Goal: Transaction & Acquisition: Purchase product/service

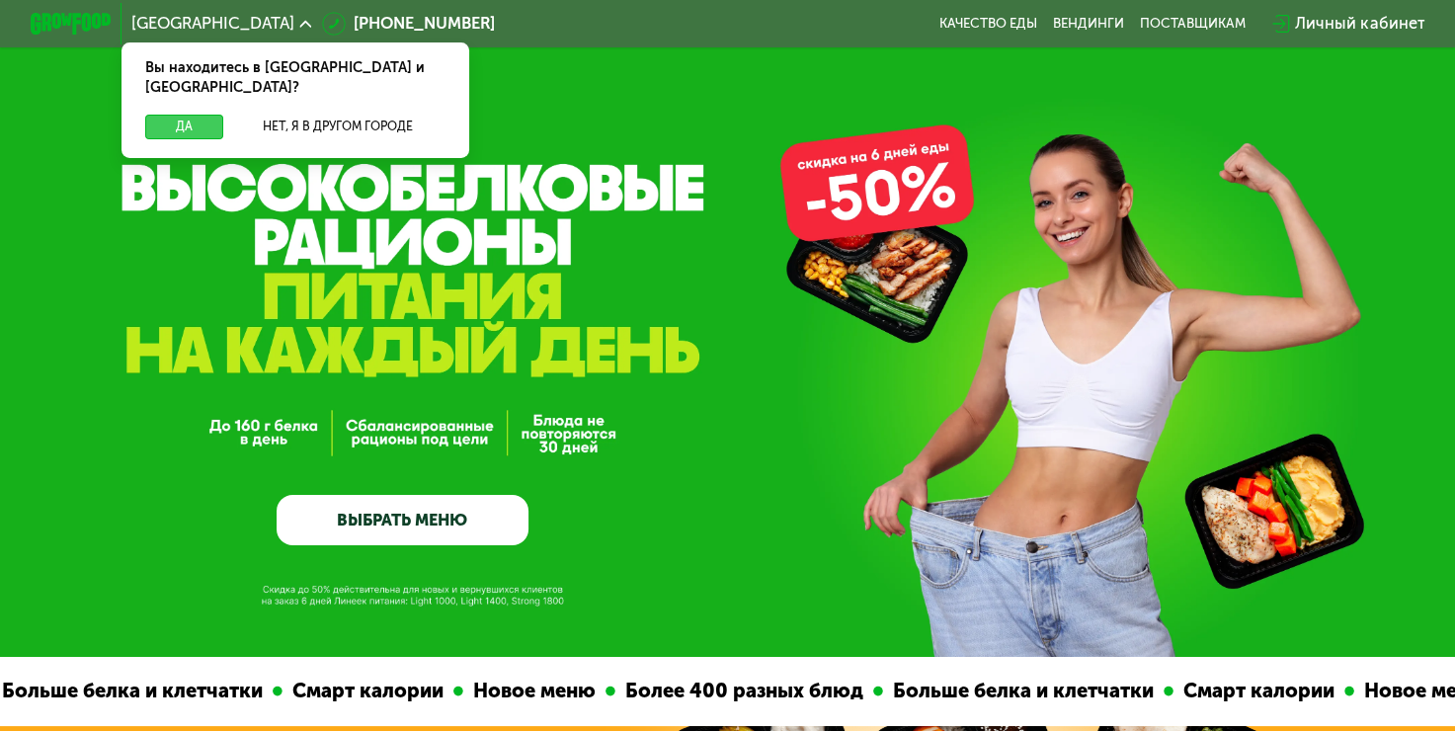
click at [162, 115] on button "Да" at bounding box center [184, 127] width 78 height 25
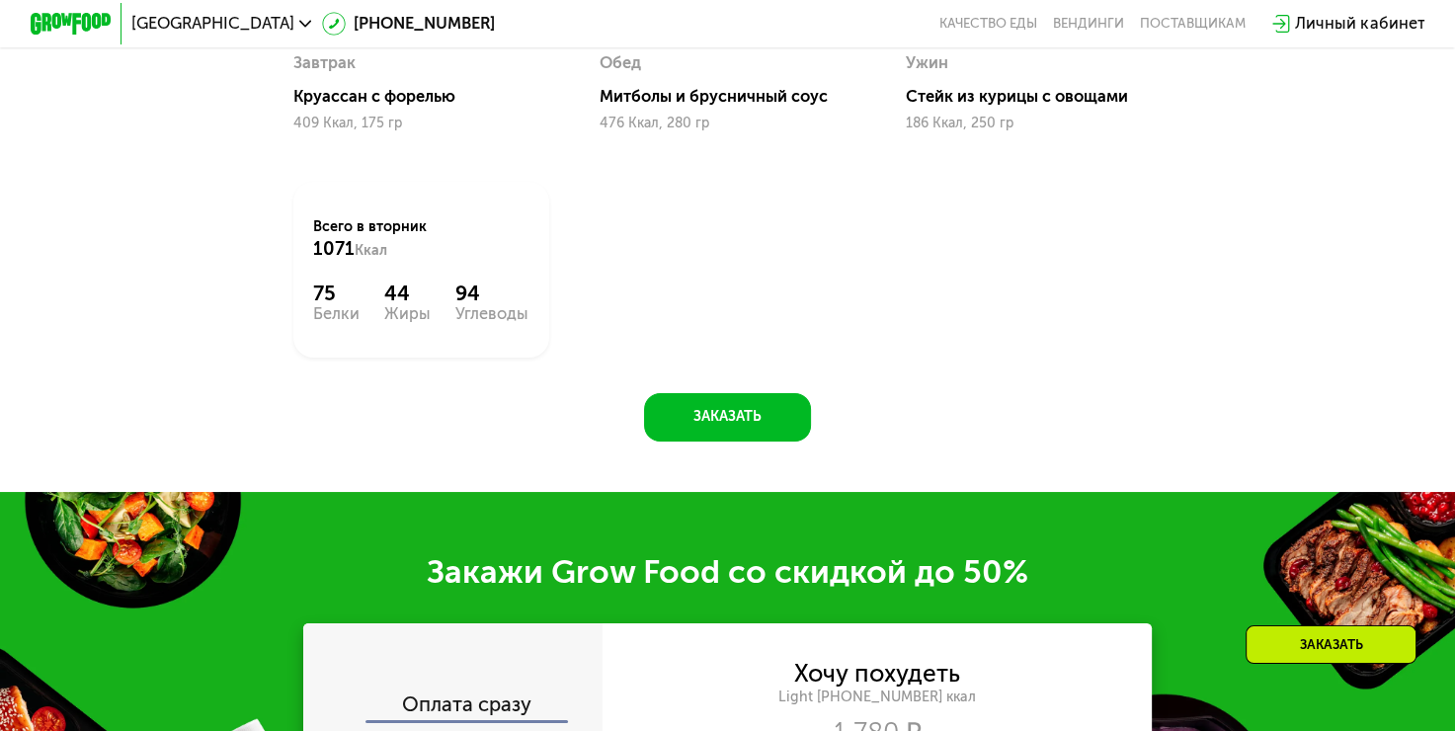
scroll to position [1758, 0]
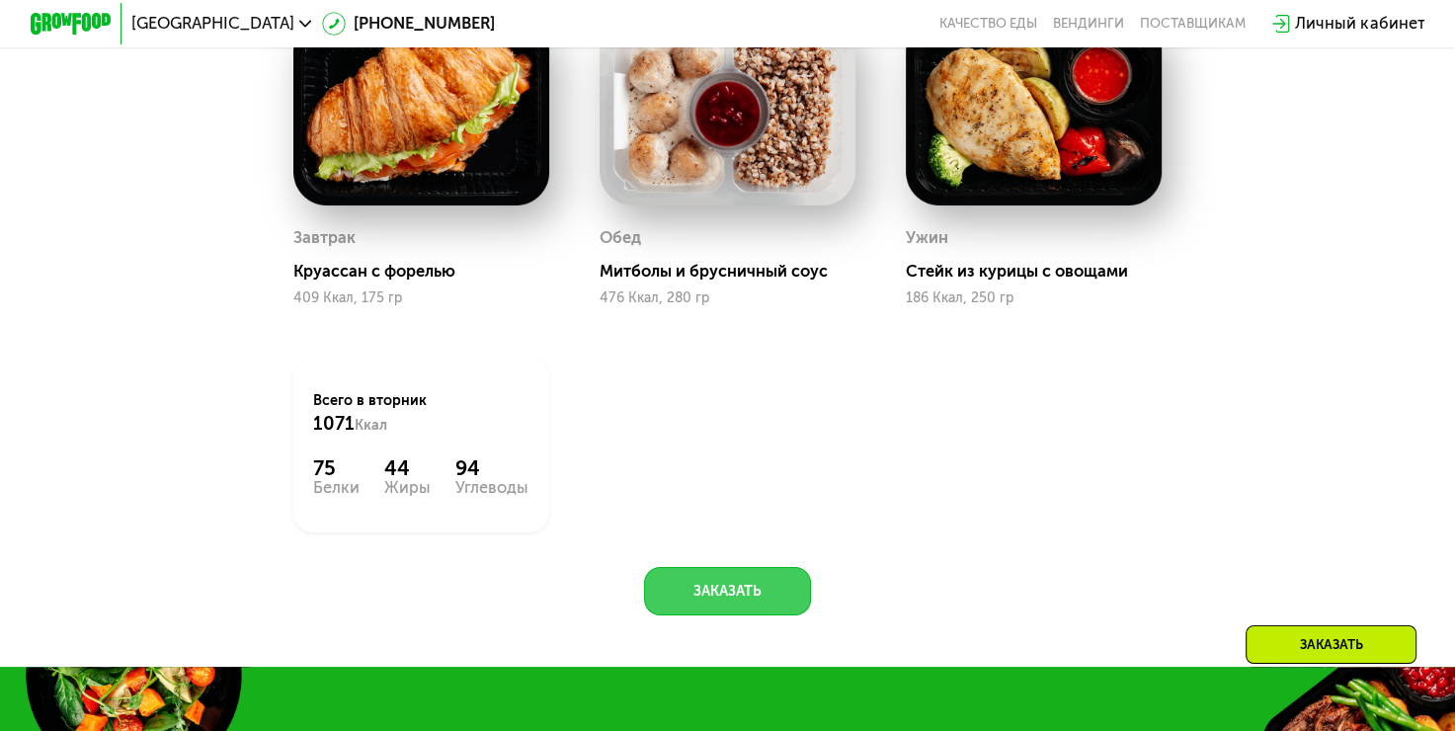
click at [719, 604] on button "Заказать" at bounding box center [727, 591] width 167 height 48
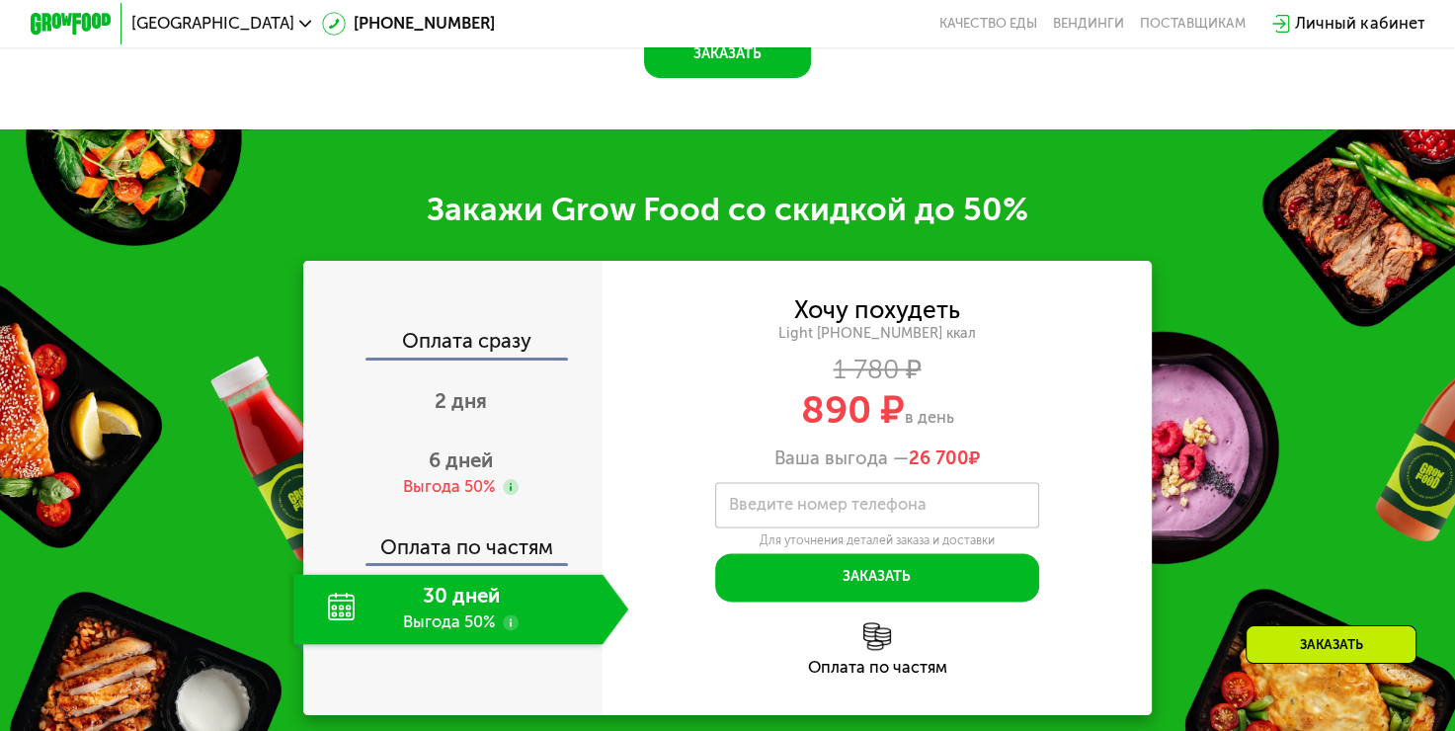
scroll to position [2441, 0]
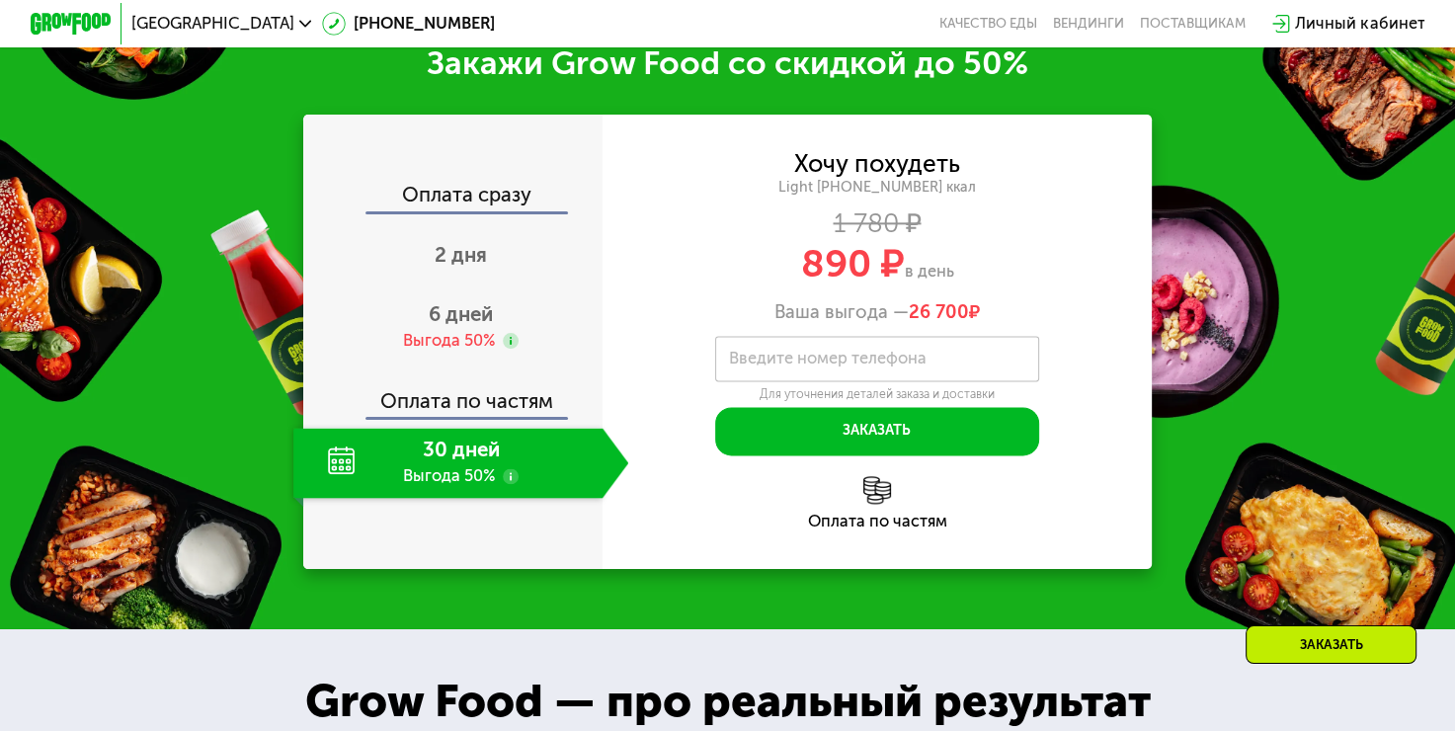
click at [1376, 20] on div "Личный кабинет" at bounding box center [1359, 24] width 129 height 25
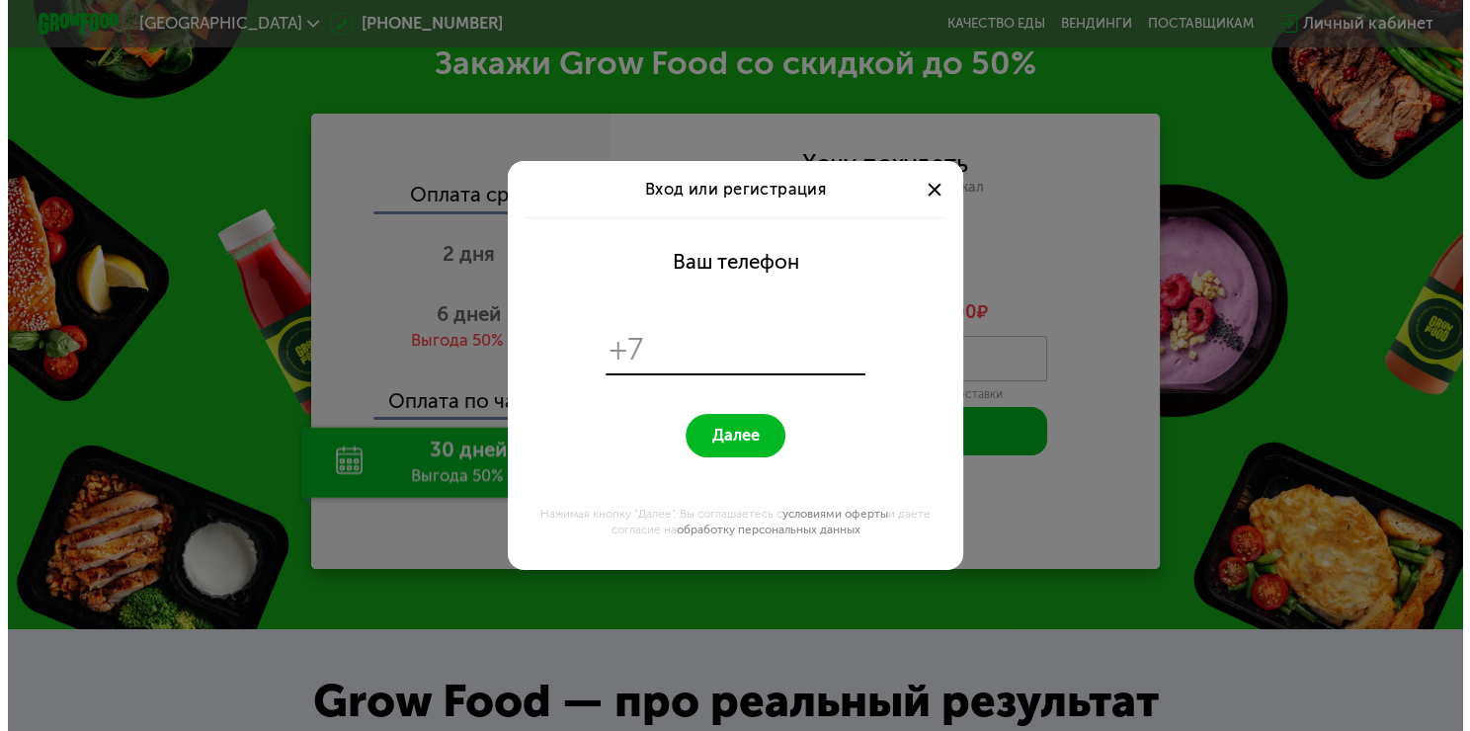
scroll to position [0, 0]
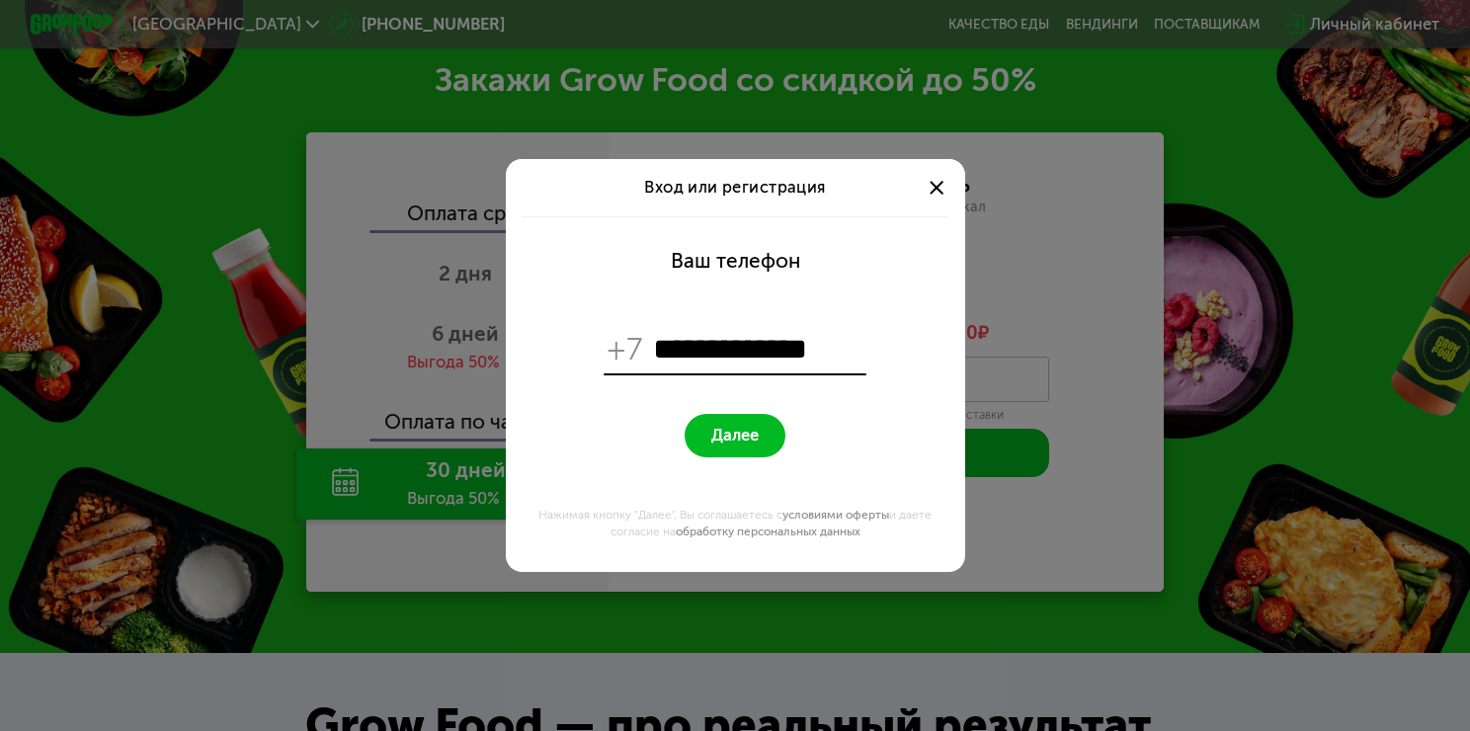
type input "**********"
click at [741, 451] on button "Далее" at bounding box center [735, 435] width 101 height 43
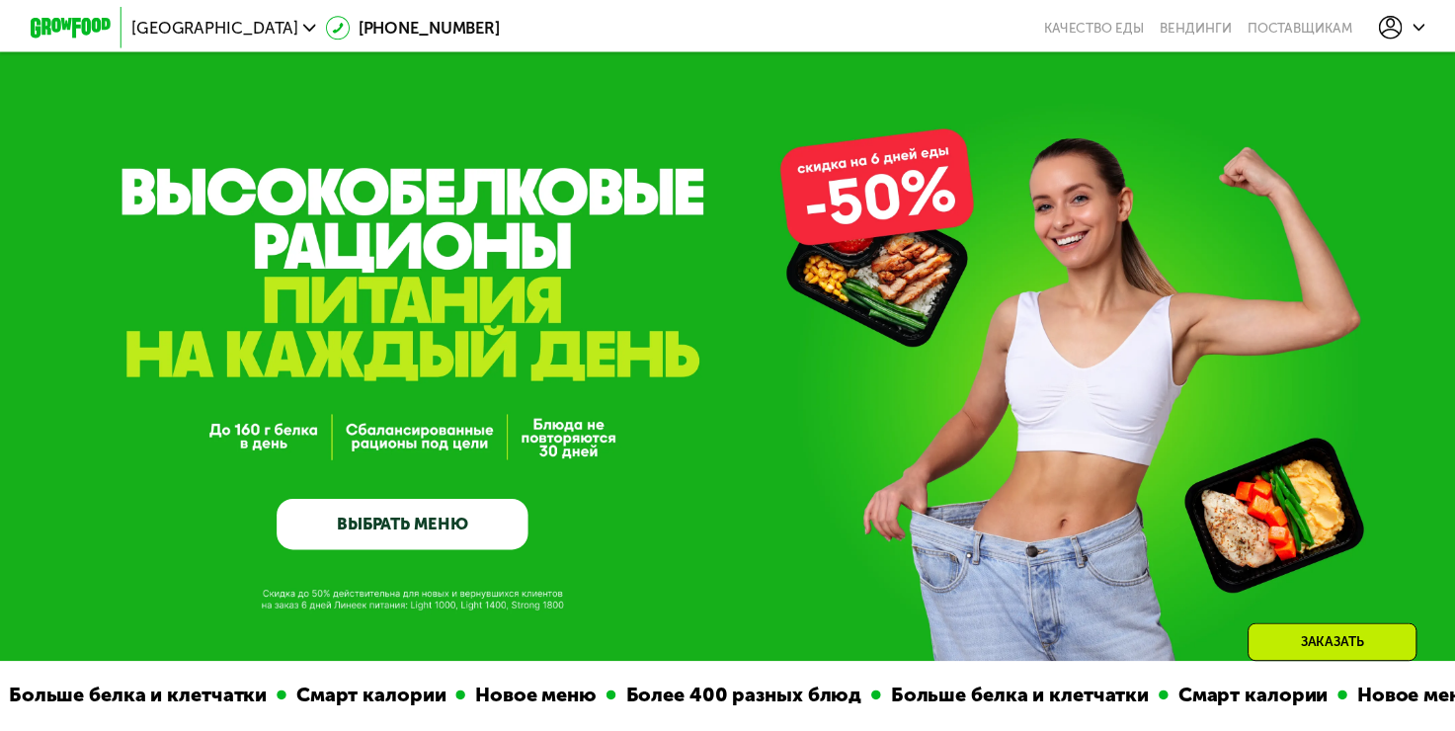
scroll to position [2441, 0]
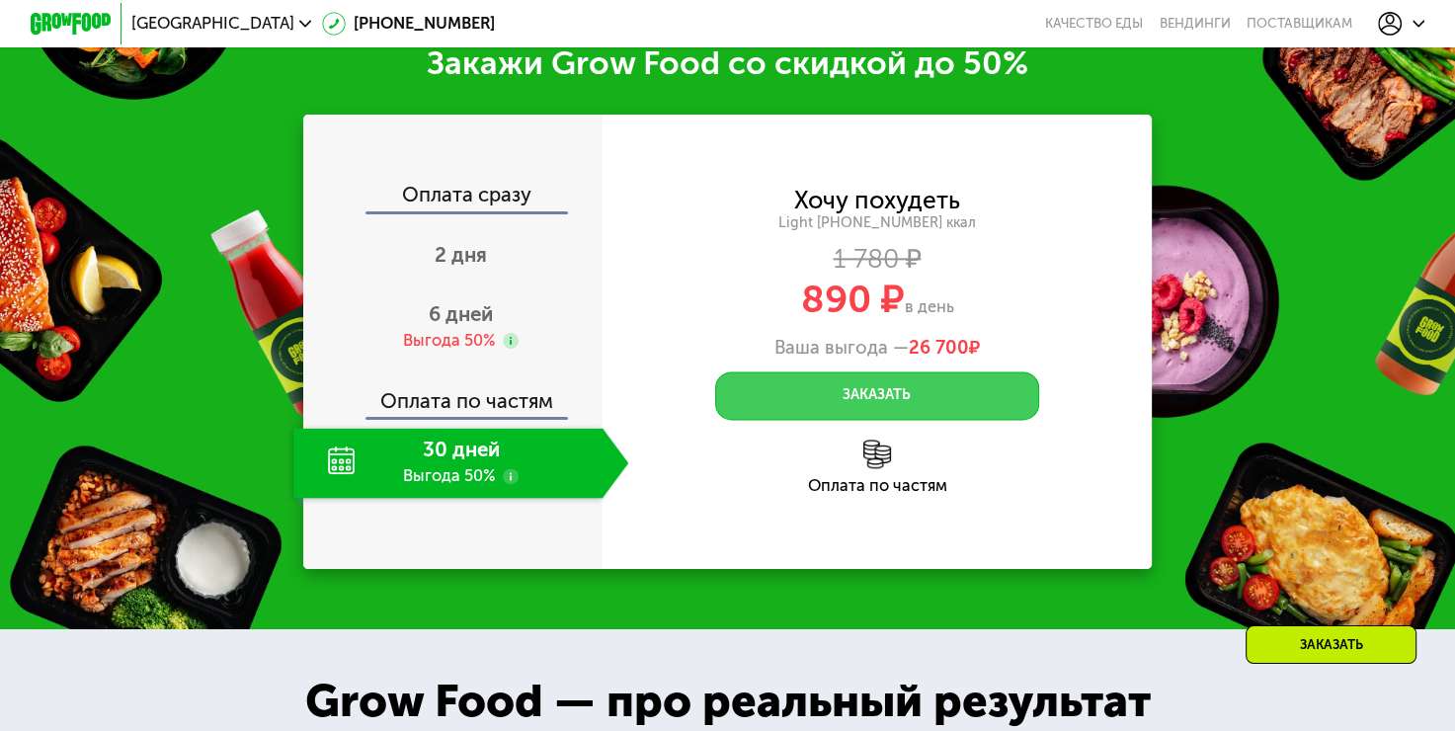
click at [884, 406] on button "Заказать" at bounding box center [876, 395] width 323 height 48
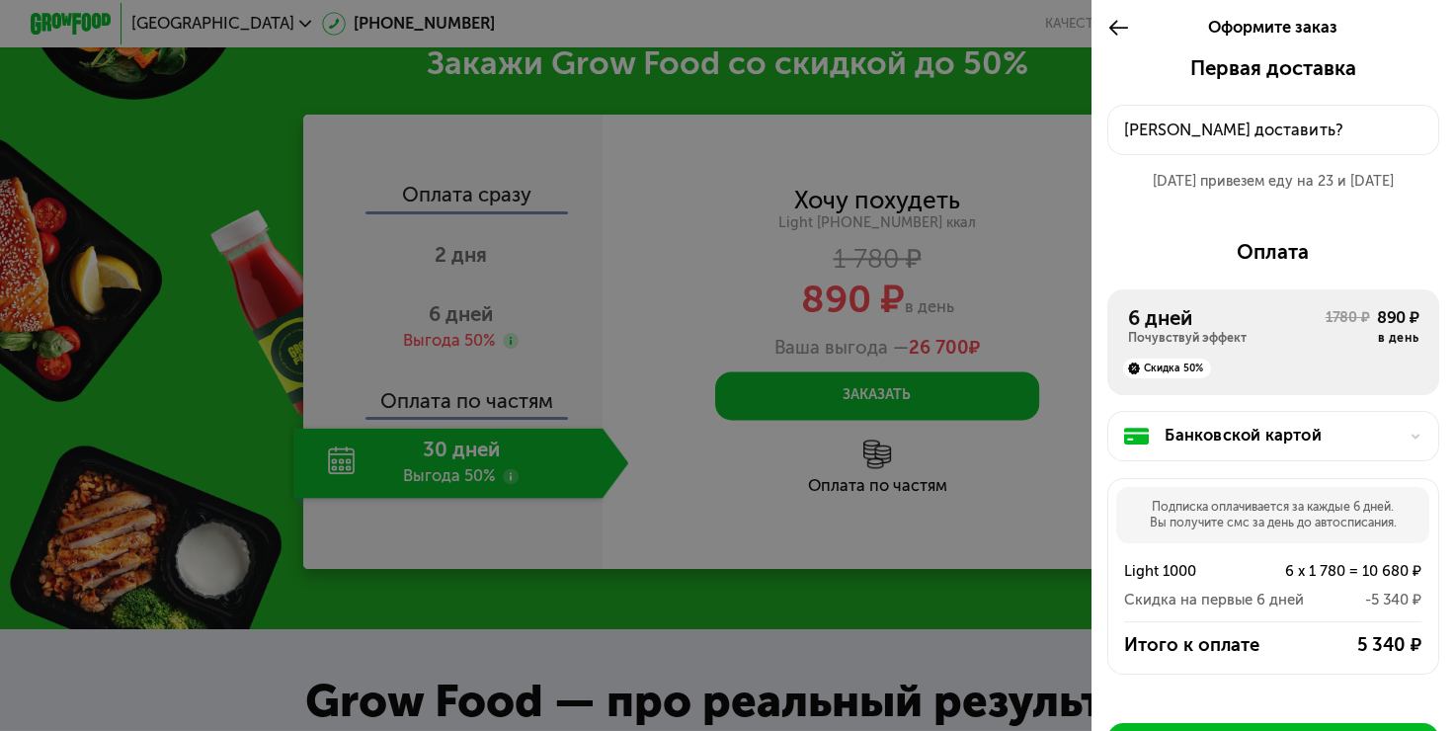
click at [458, 500] on div at bounding box center [727, 365] width 1455 height 731
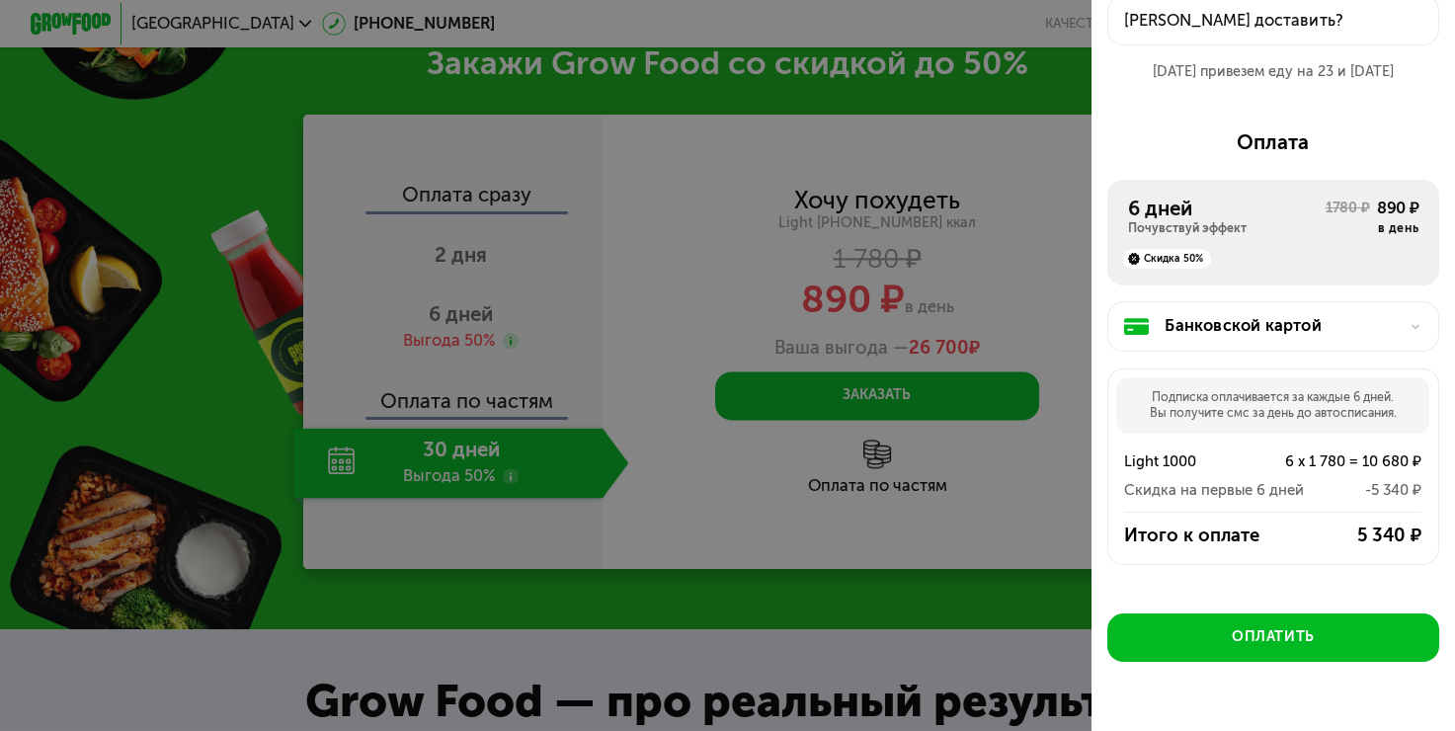
scroll to position [111, 0]
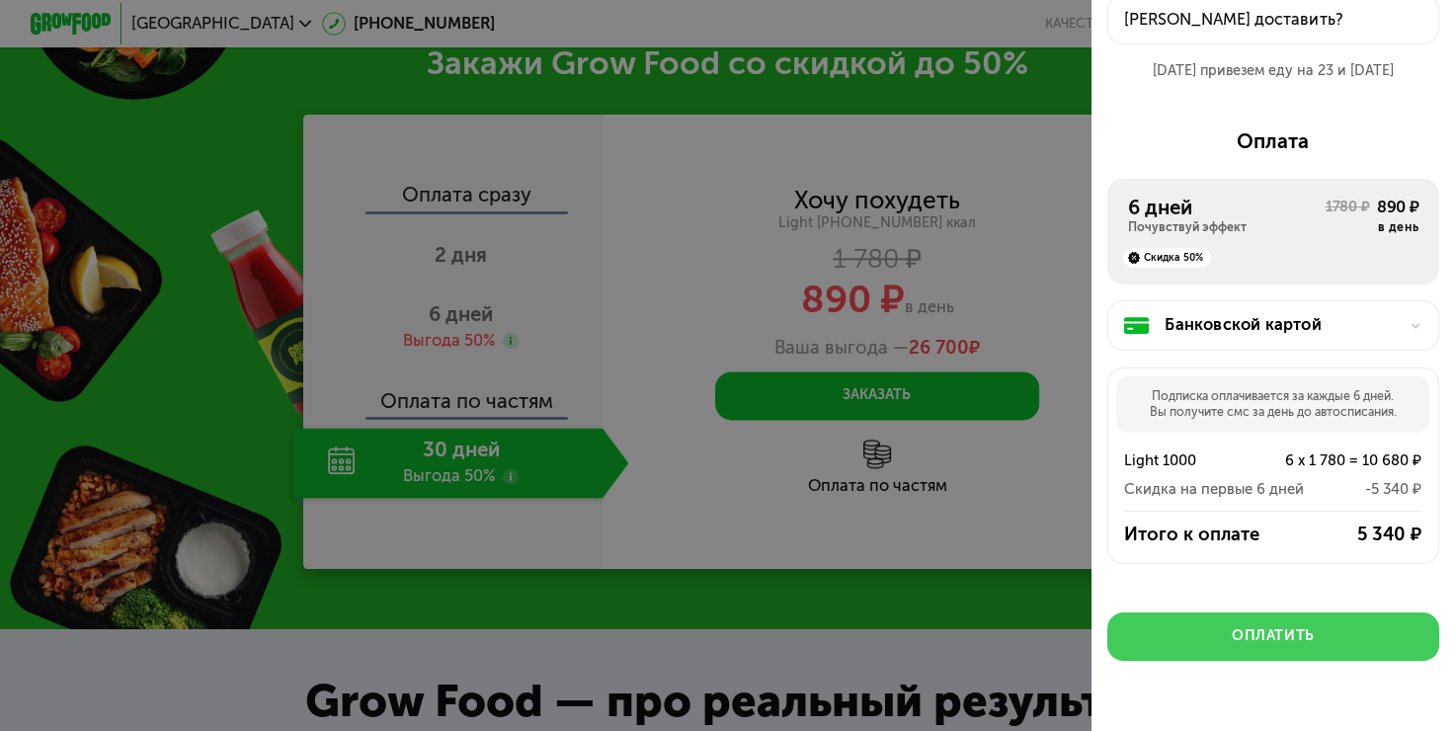
click at [1348, 642] on button "Оплатить" at bounding box center [1274, 637] width 332 height 48
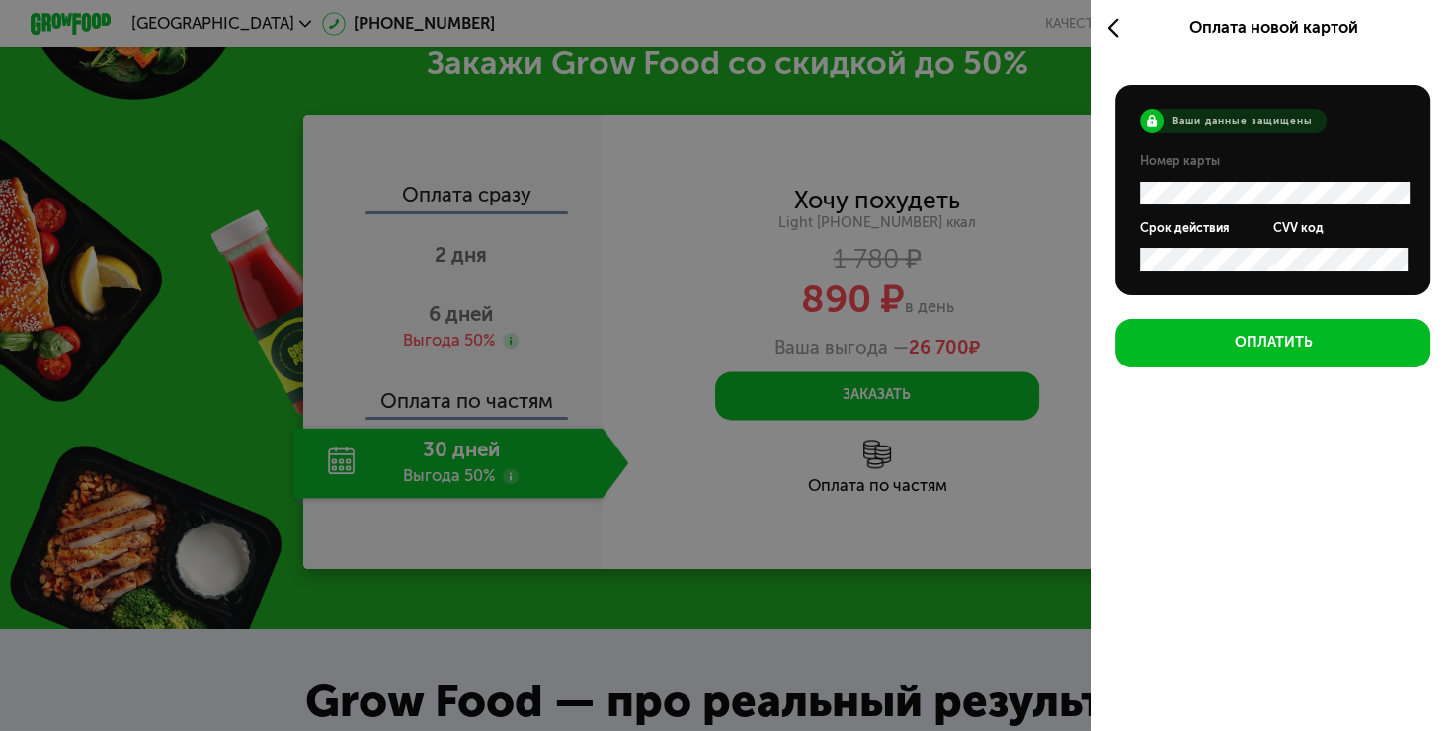
scroll to position [0, 0]
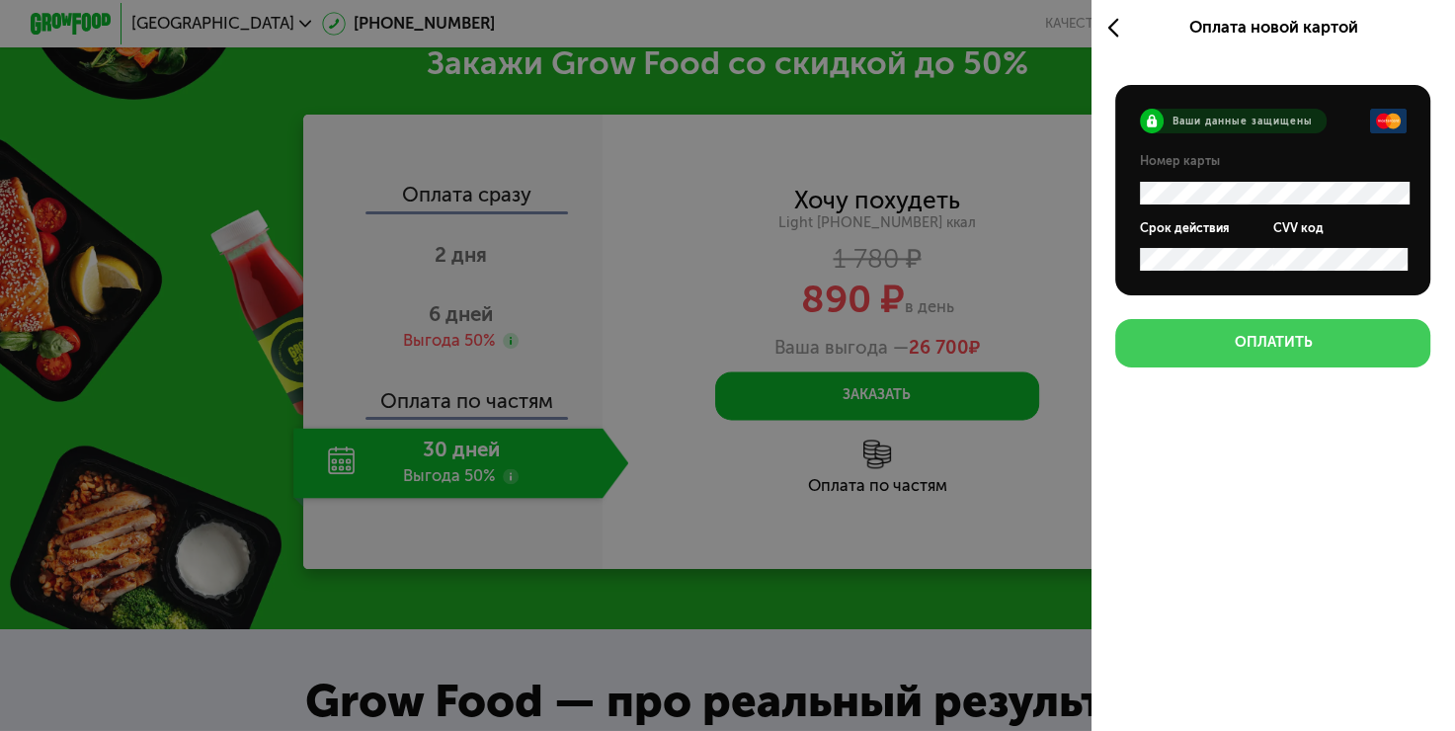
click at [1349, 345] on button "Оплатить" at bounding box center [1272, 343] width 315 height 48
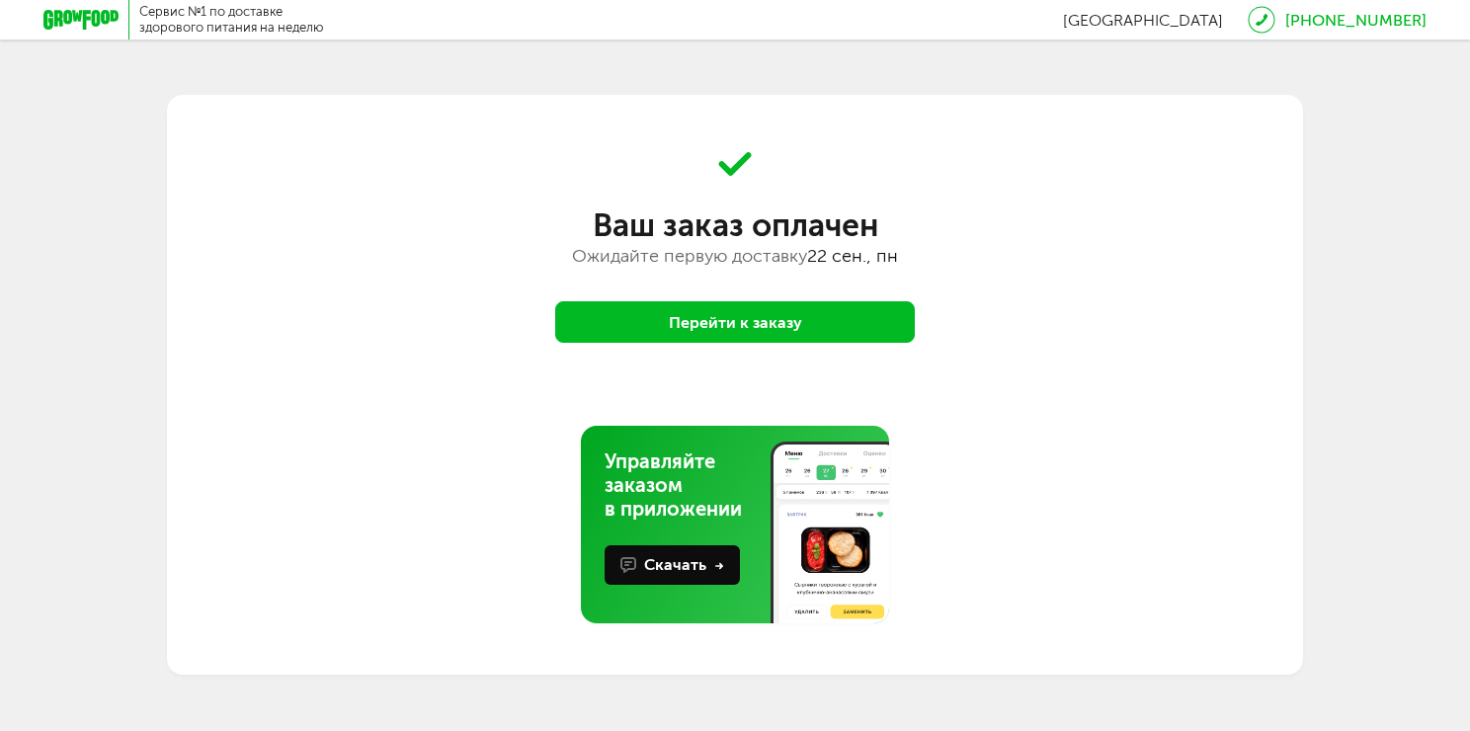
click at [739, 309] on button "Перейти к заказу" at bounding box center [735, 321] width 360 height 41
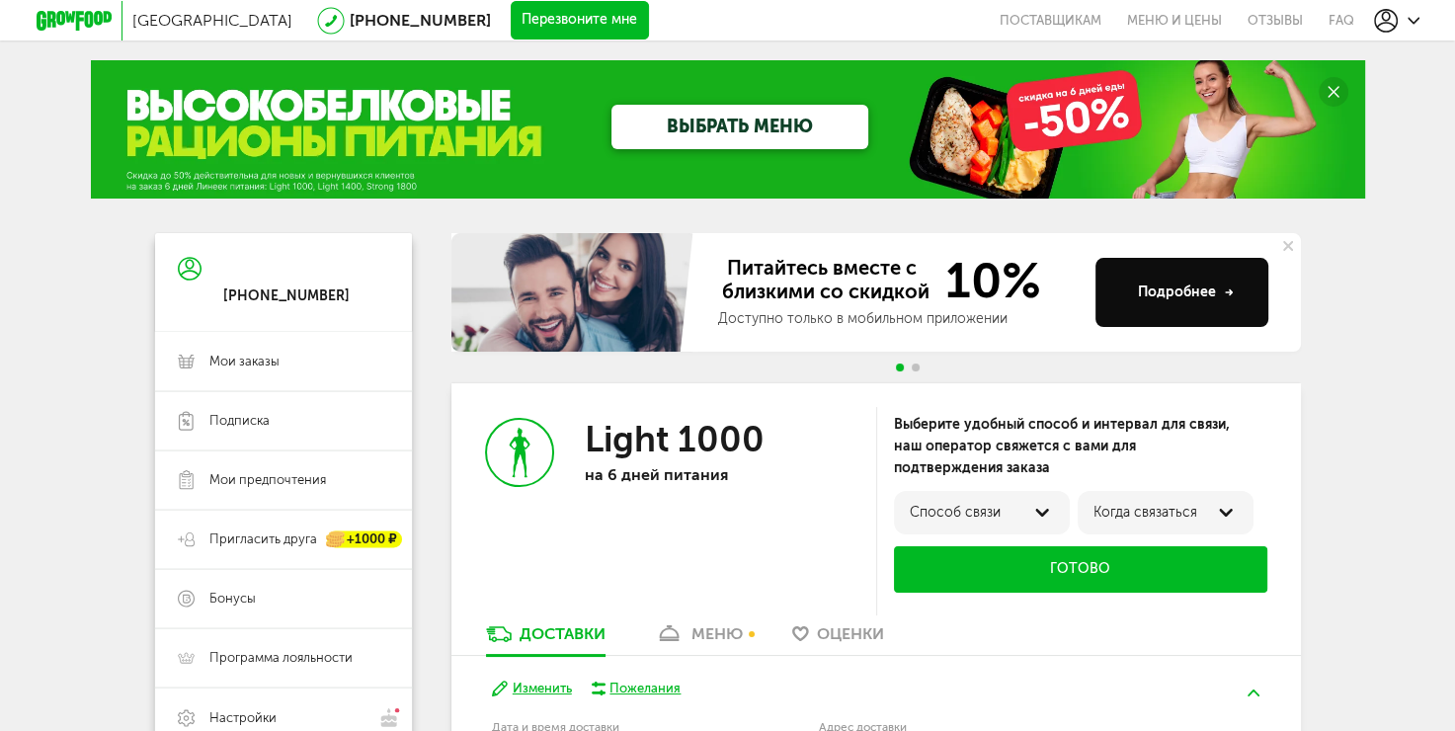
click at [1038, 517] on div at bounding box center [1043, 513] width 24 height 24
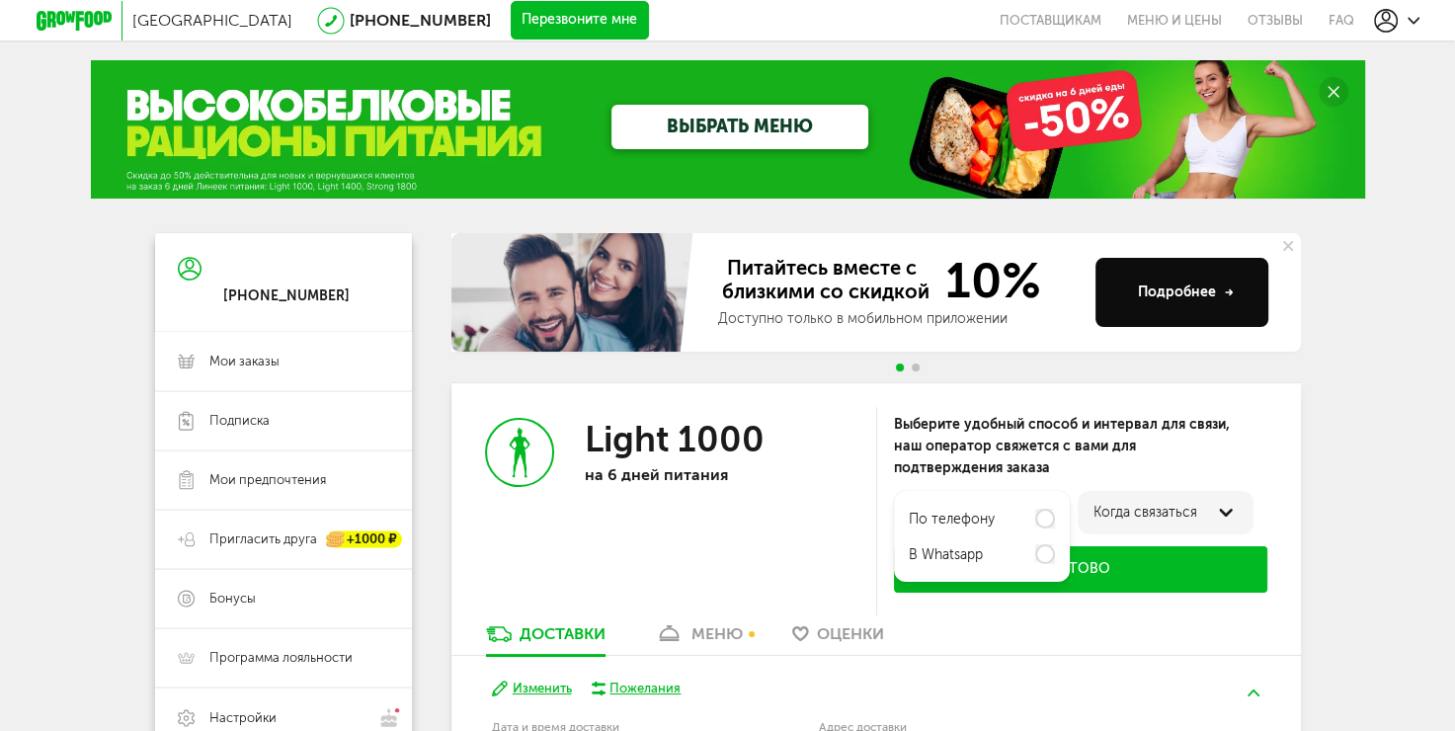
click at [983, 521] on label "по телефону" at bounding box center [952, 520] width 86 height 16
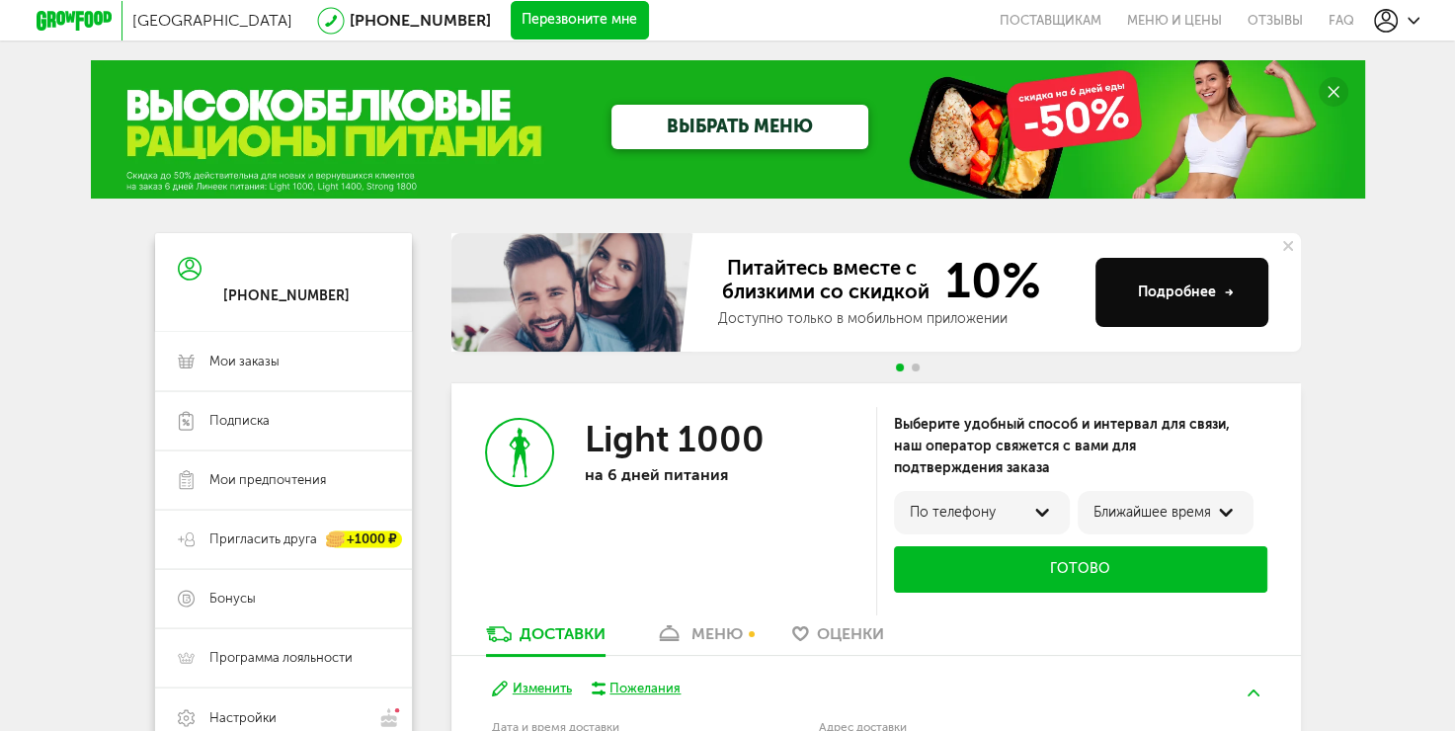
click at [1130, 565] on button "Готово" at bounding box center [1080, 569] width 373 height 46
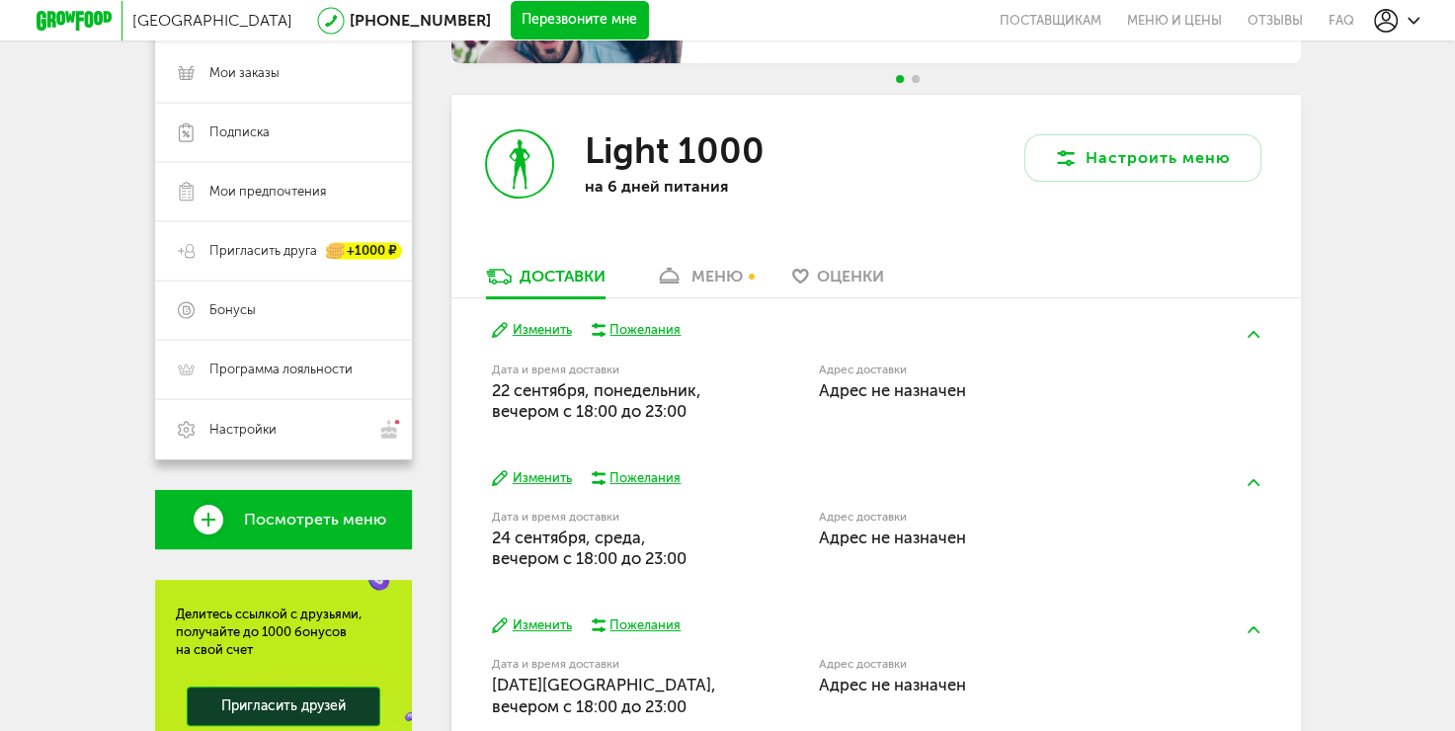
scroll to position [289, 0]
click at [530, 330] on button "Изменить" at bounding box center [532, 330] width 80 height 19
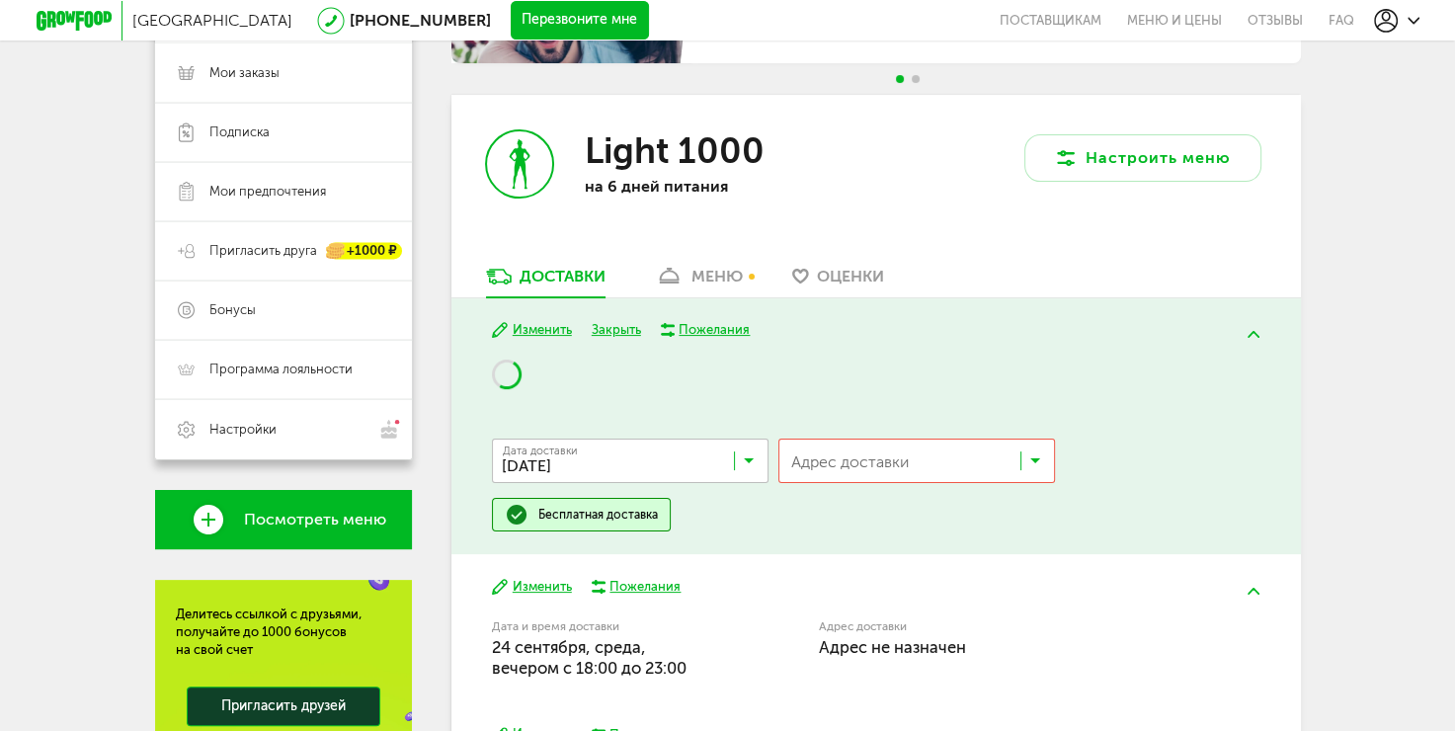
click at [530, 330] on button "Изменить" at bounding box center [532, 330] width 80 height 19
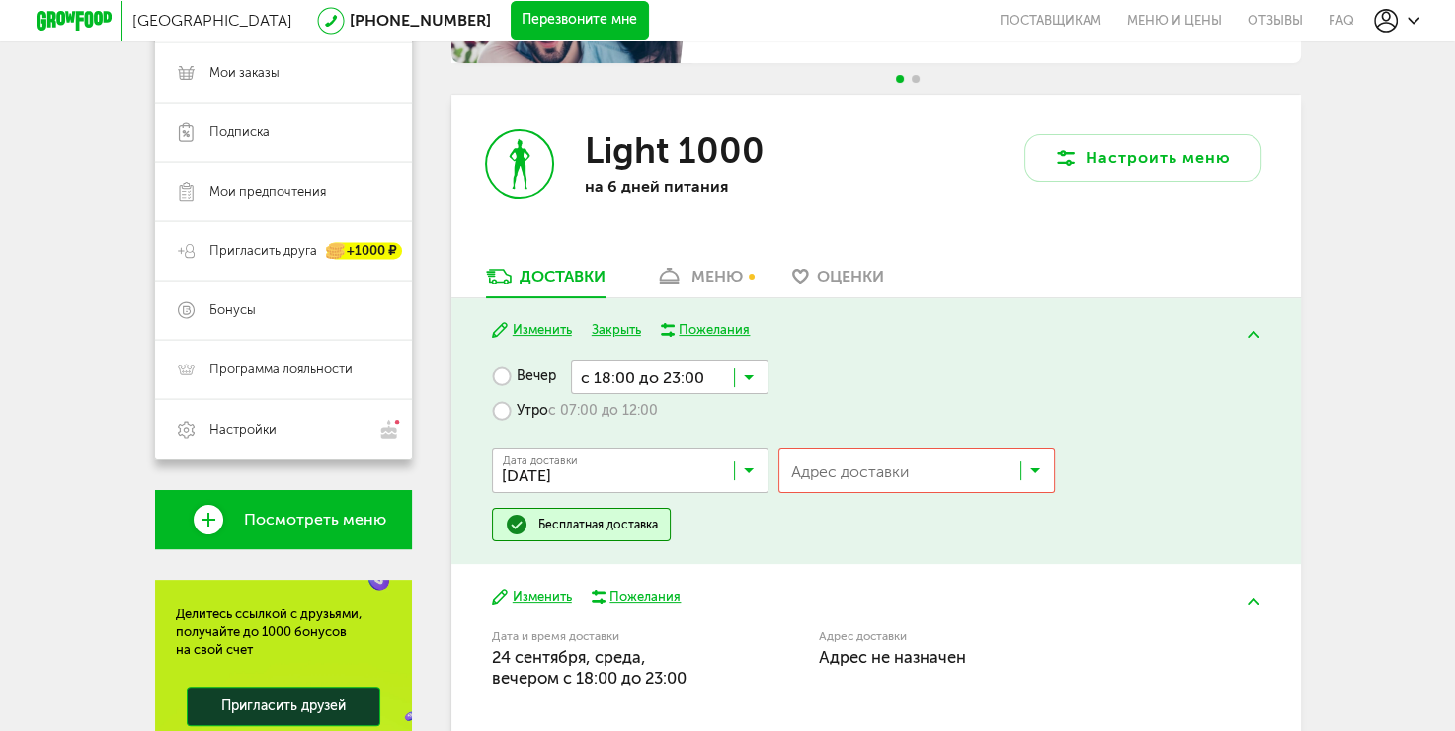
click at [498, 408] on label "Утро с 07:00 до 12:00" at bounding box center [575, 411] width 166 height 35
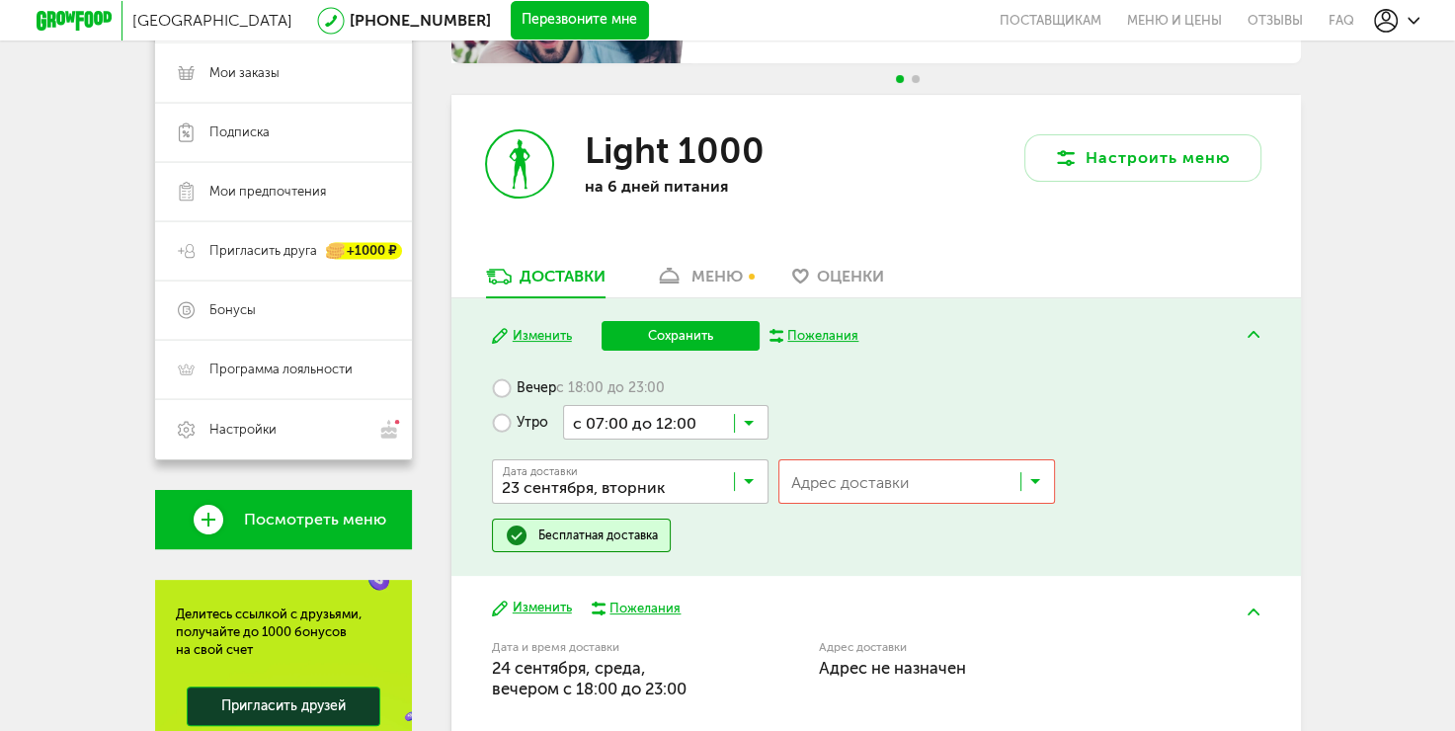
click at [500, 385] on label "Вечер с 18:00 до 23:00" at bounding box center [578, 388] width 173 height 35
click at [1034, 477] on icon at bounding box center [1036, 486] width 10 height 20
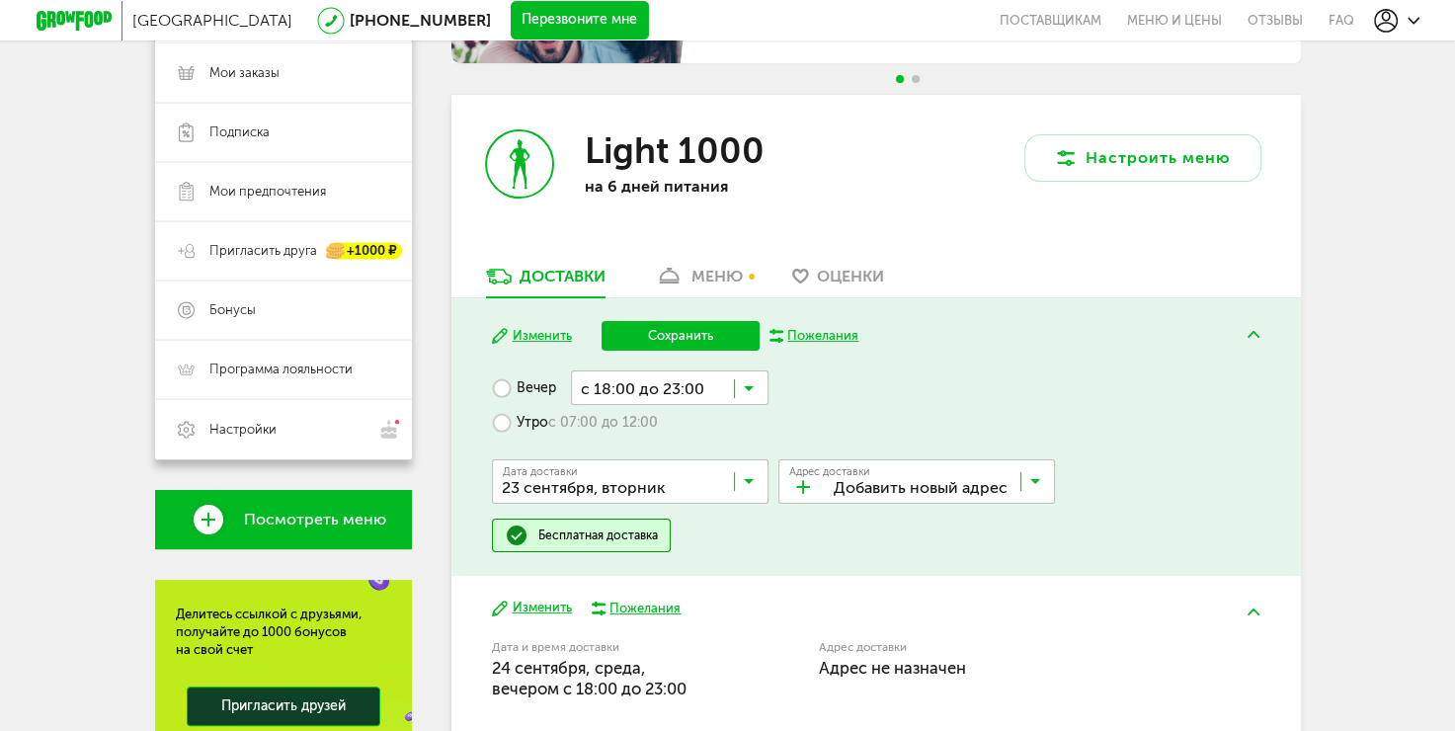
click at [893, 530] on span "Добавить новый адрес" at bounding box center [891, 525] width 149 height 41
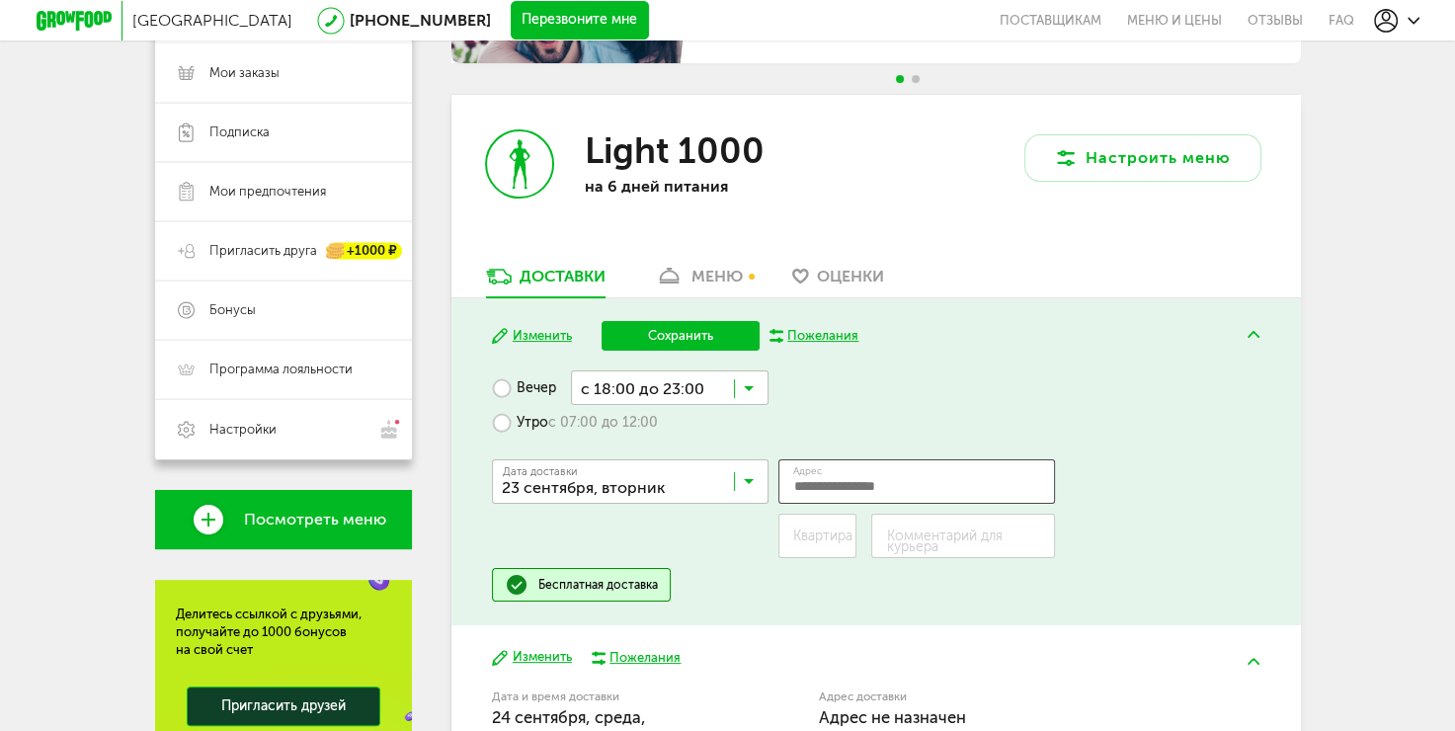
click at [869, 475] on input "Адрес" at bounding box center [917, 481] width 277 height 44
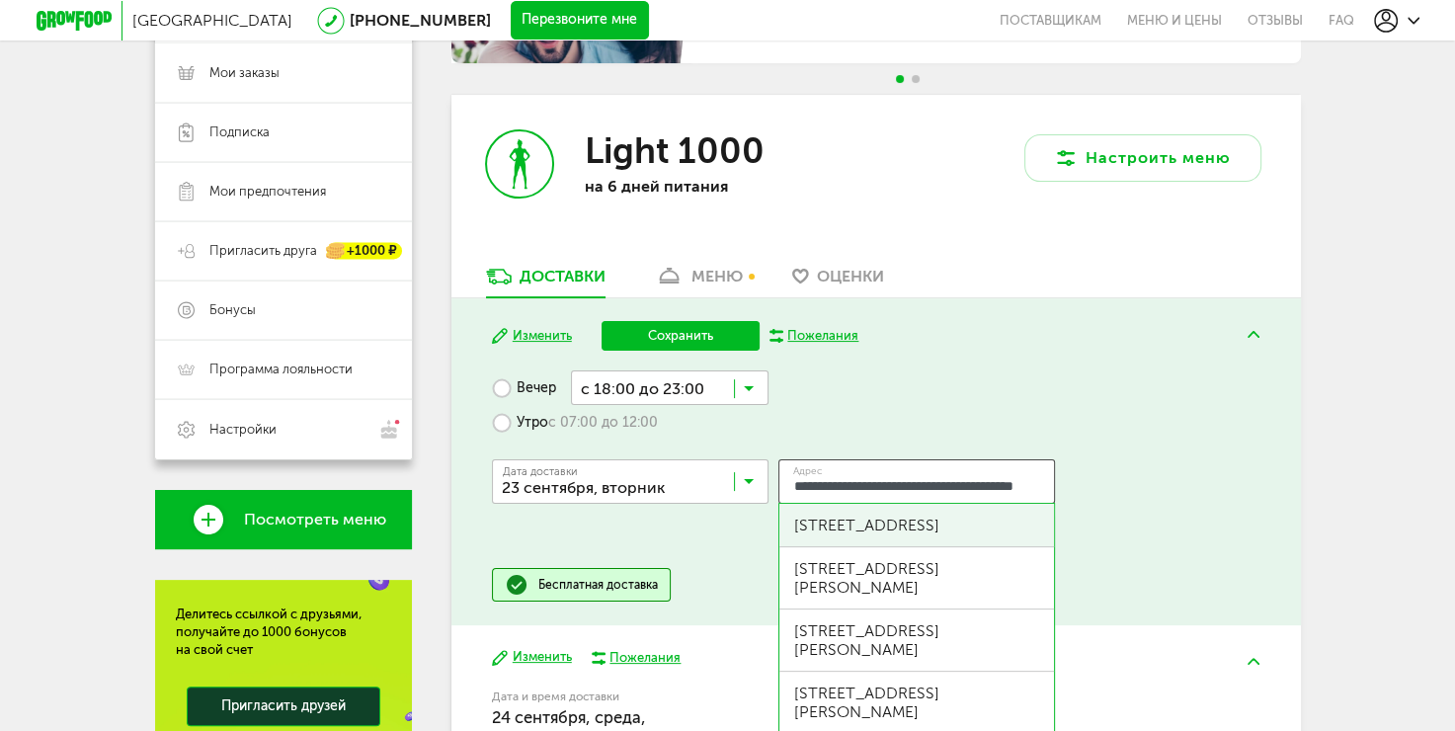
click at [965, 531] on div "г Королёв, мкр Первомайский, ул Пионерская, д 3" at bounding box center [916, 525] width 245 height 19
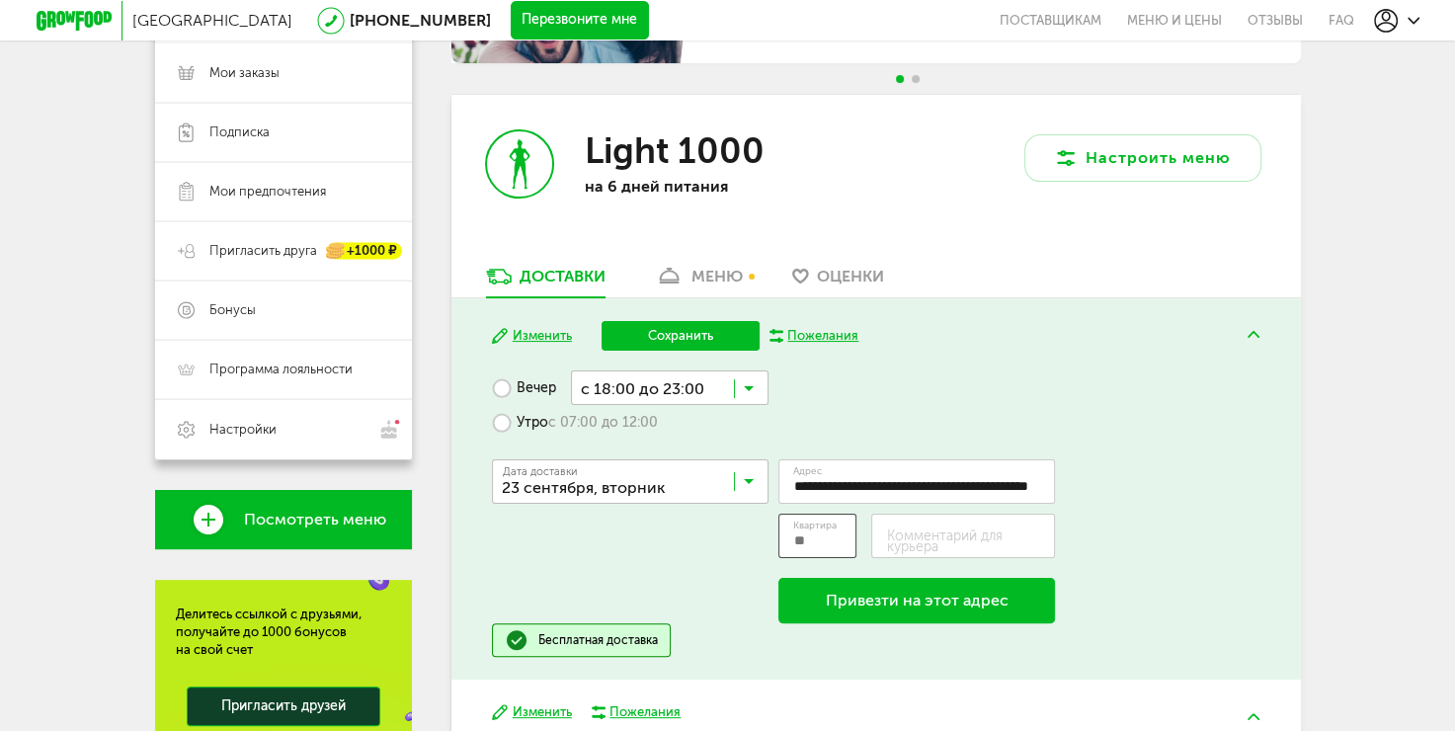
click at [825, 538] on input "Квартира" at bounding box center [818, 536] width 79 height 44
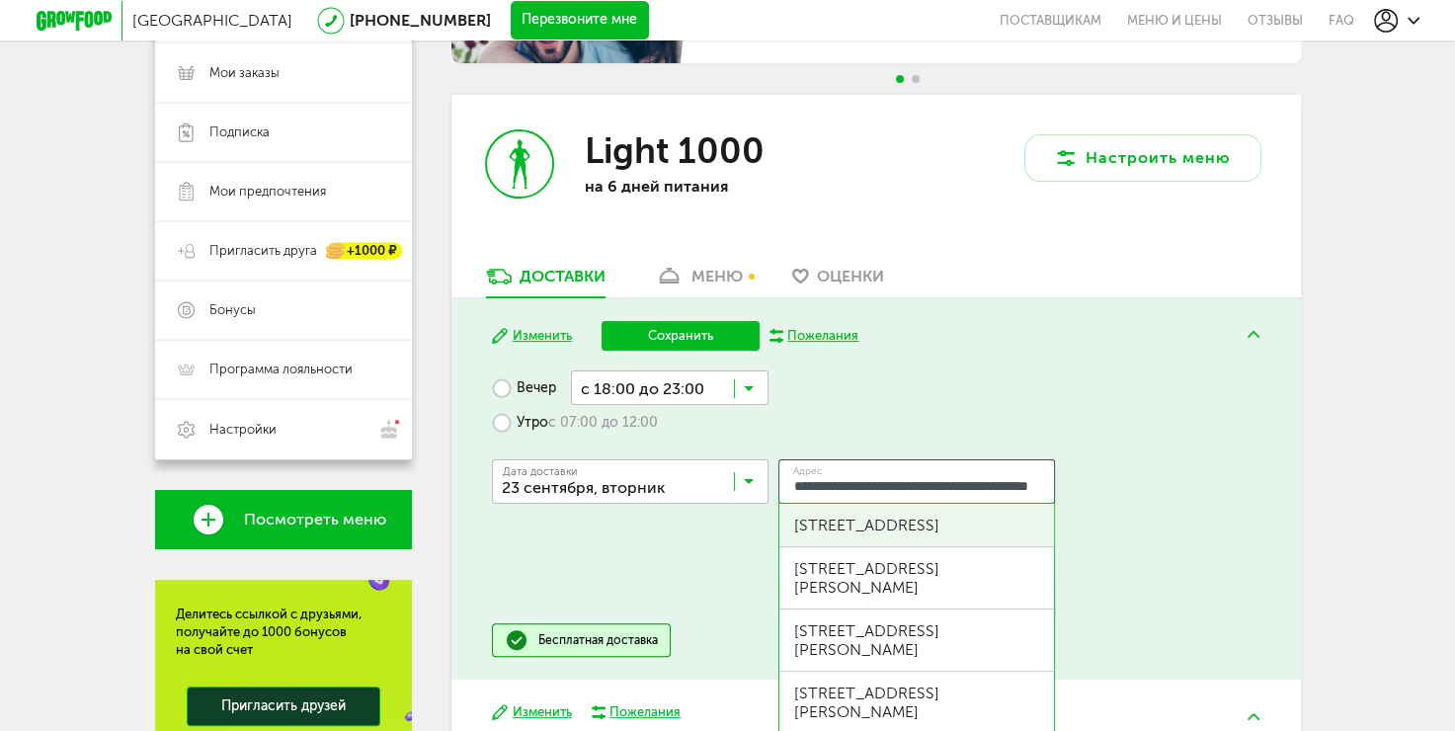
click at [921, 490] on input "**********" at bounding box center [917, 481] width 277 height 44
click at [935, 529] on div "г Королёв, мкр Первомайский, ул Пионерская, д 3" at bounding box center [916, 525] width 245 height 19
type input "**********"
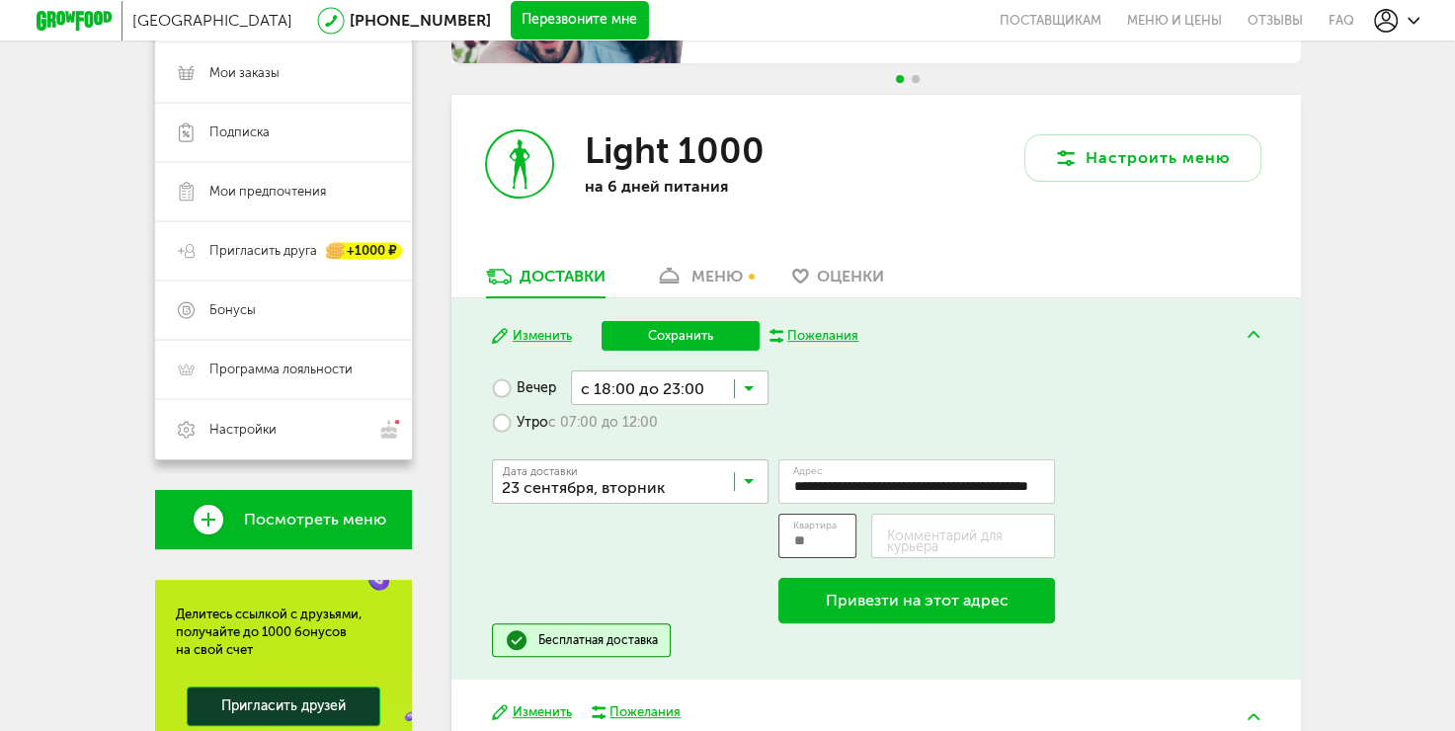
click at [814, 536] on input "Квартира" at bounding box center [818, 536] width 79 height 44
click at [1008, 482] on input "**********" at bounding box center [917, 481] width 277 height 44
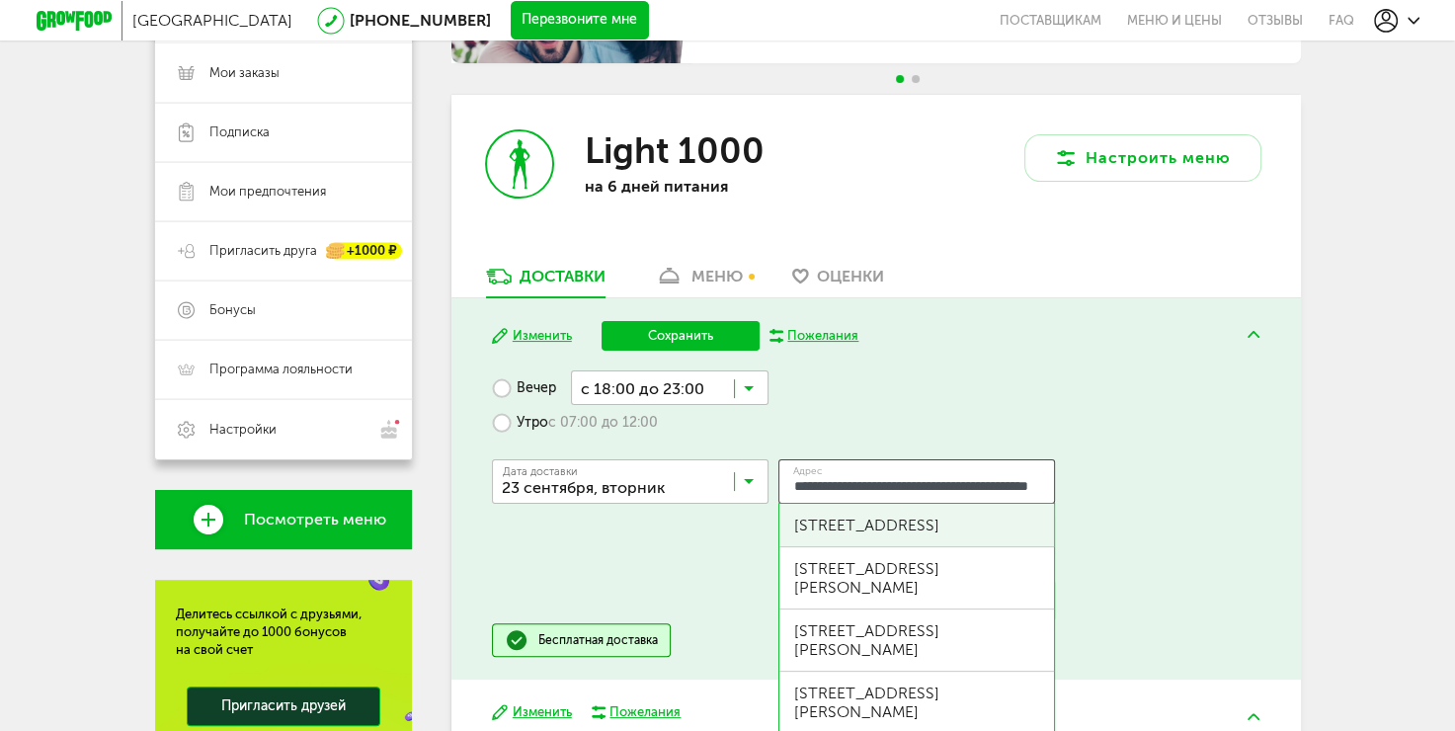
click at [822, 535] on div "г Королёв, мкр Первомайский, ул Пионерская, д 3" at bounding box center [916, 525] width 245 height 19
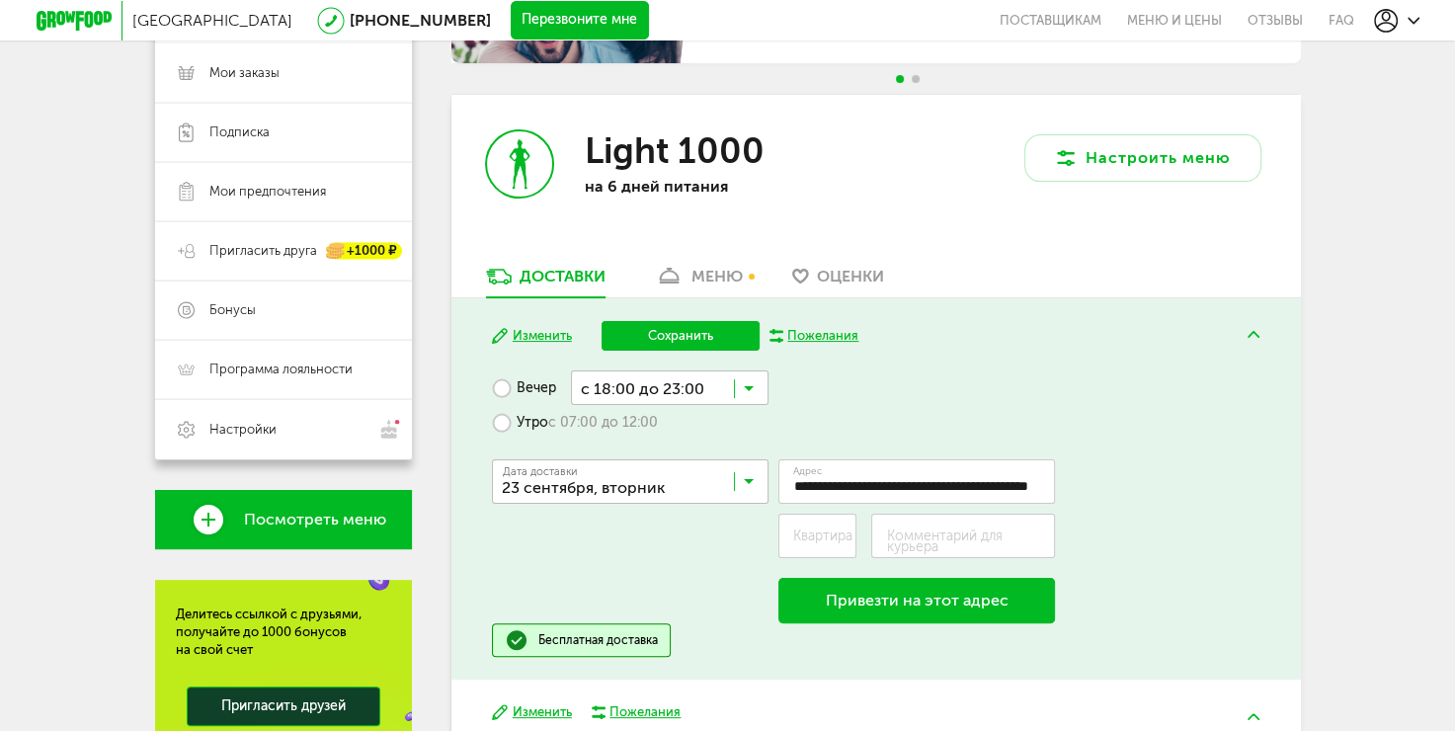
click at [965, 538] on label "Комментарий для курьера" at bounding box center [970, 542] width 169 height 22
click at [965, 538] on input "Комментарий для курьера" at bounding box center [963, 536] width 184 height 44
type input "**********"
click at [984, 608] on button "Привезти на этот адрес" at bounding box center [917, 600] width 277 height 45
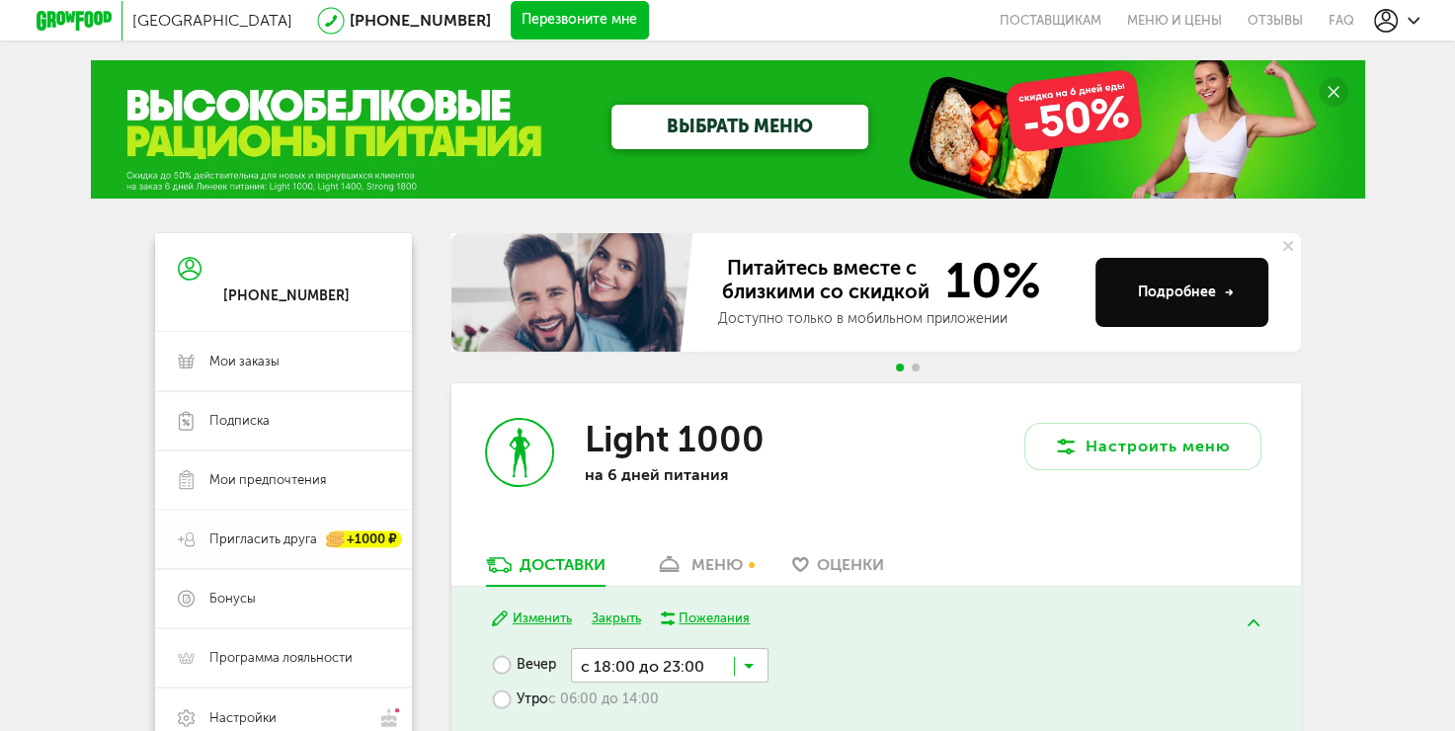
click at [365, 537] on div "+1000 ₽" at bounding box center [364, 540] width 75 height 17
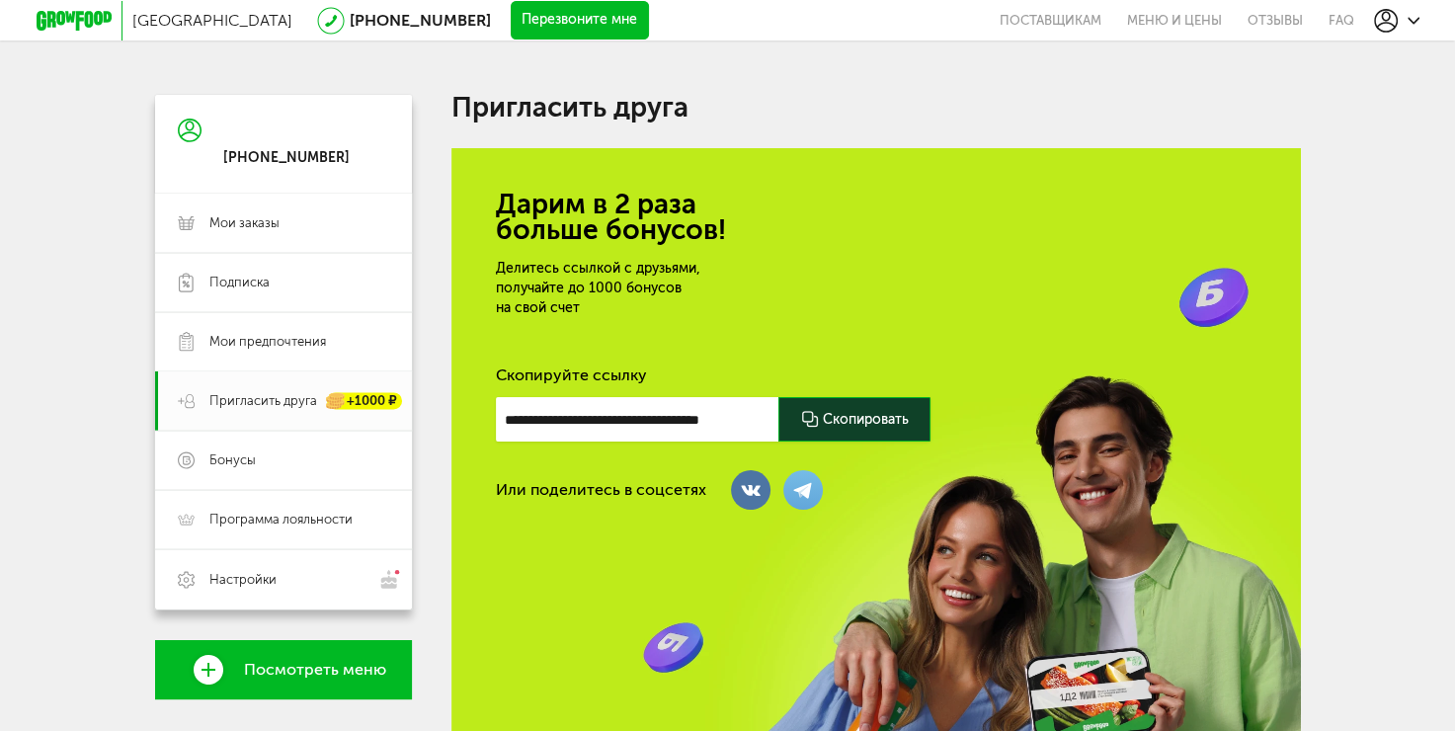
click at [1415, 12] on div at bounding box center [1396, 21] width 45 height 24
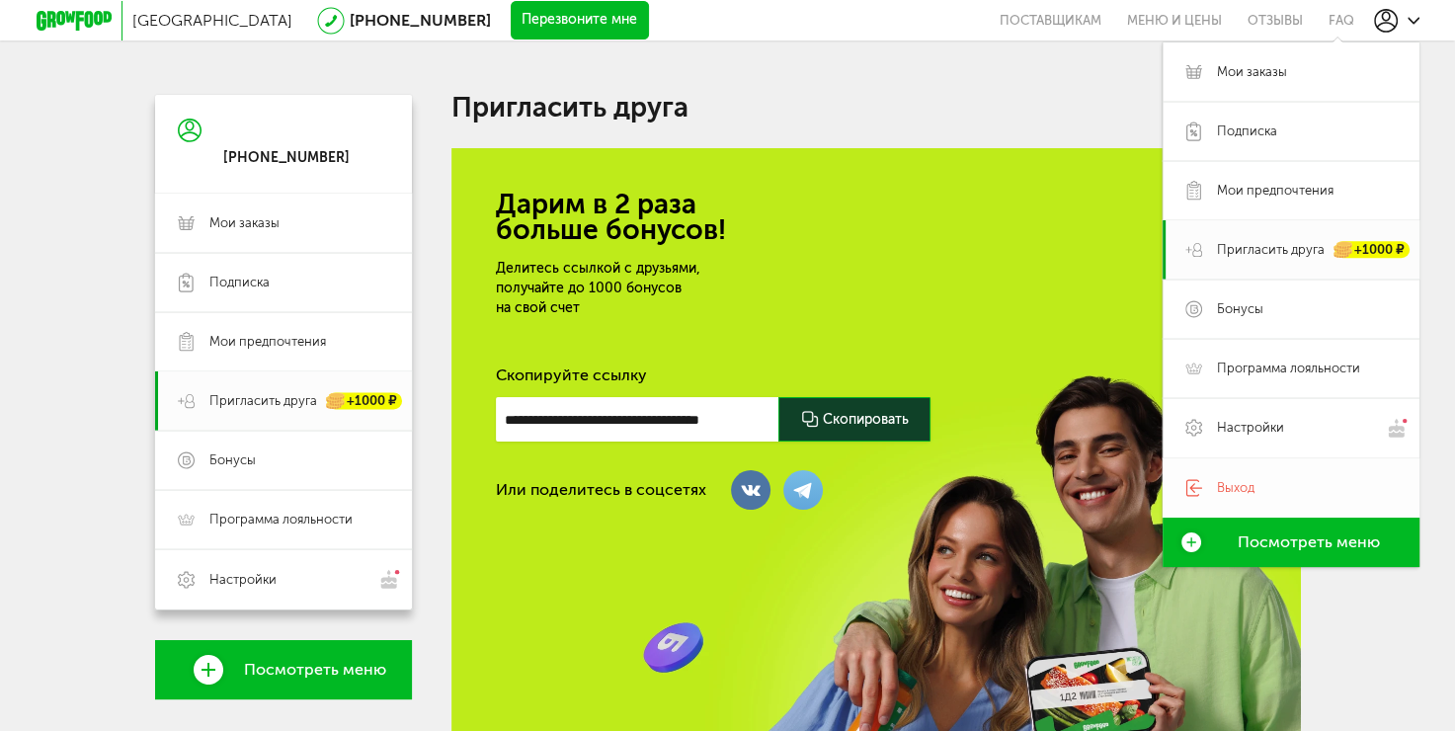
click at [1237, 493] on span "Выход" at bounding box center [1236, 488] width 38 height 18
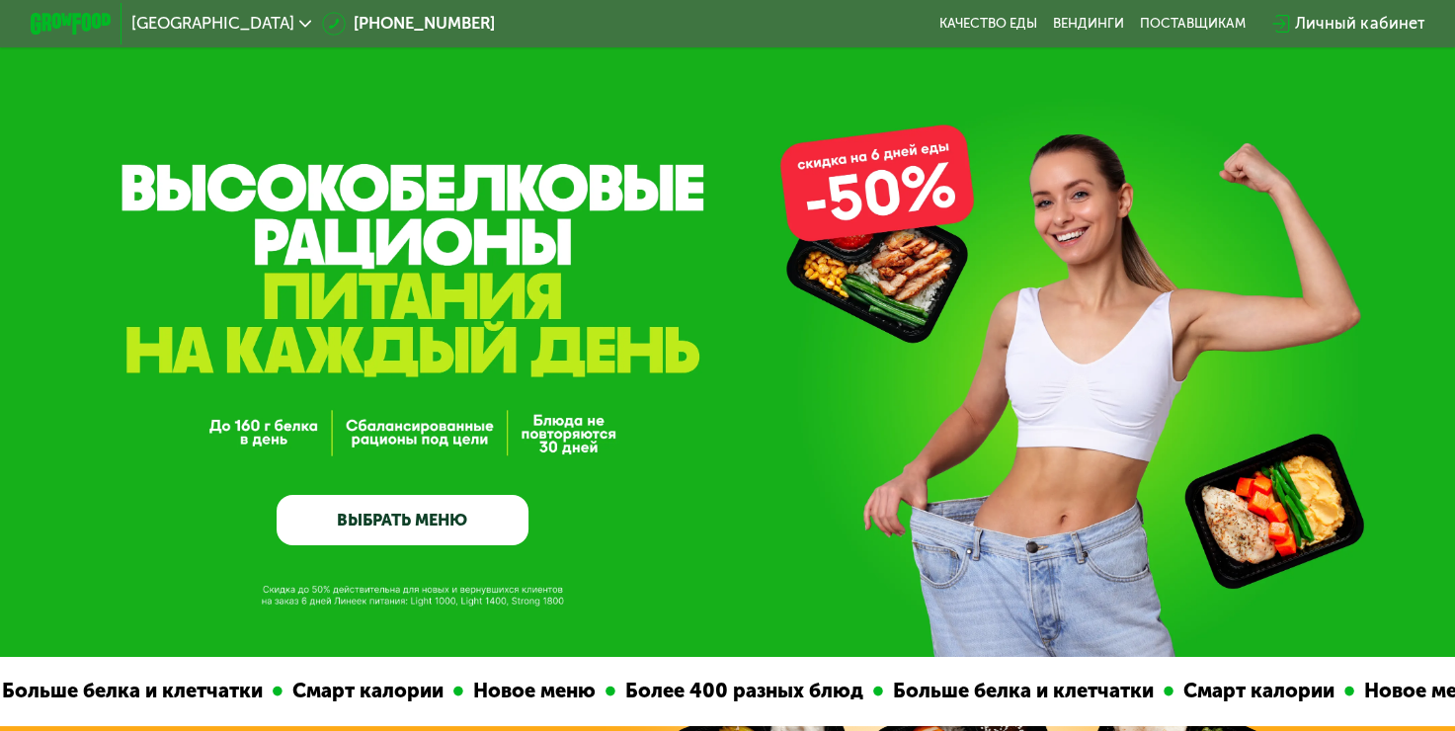
click at [1425, 24] on div "Личный кабинет" at bounding box center [1359, 24] width 129 height 25
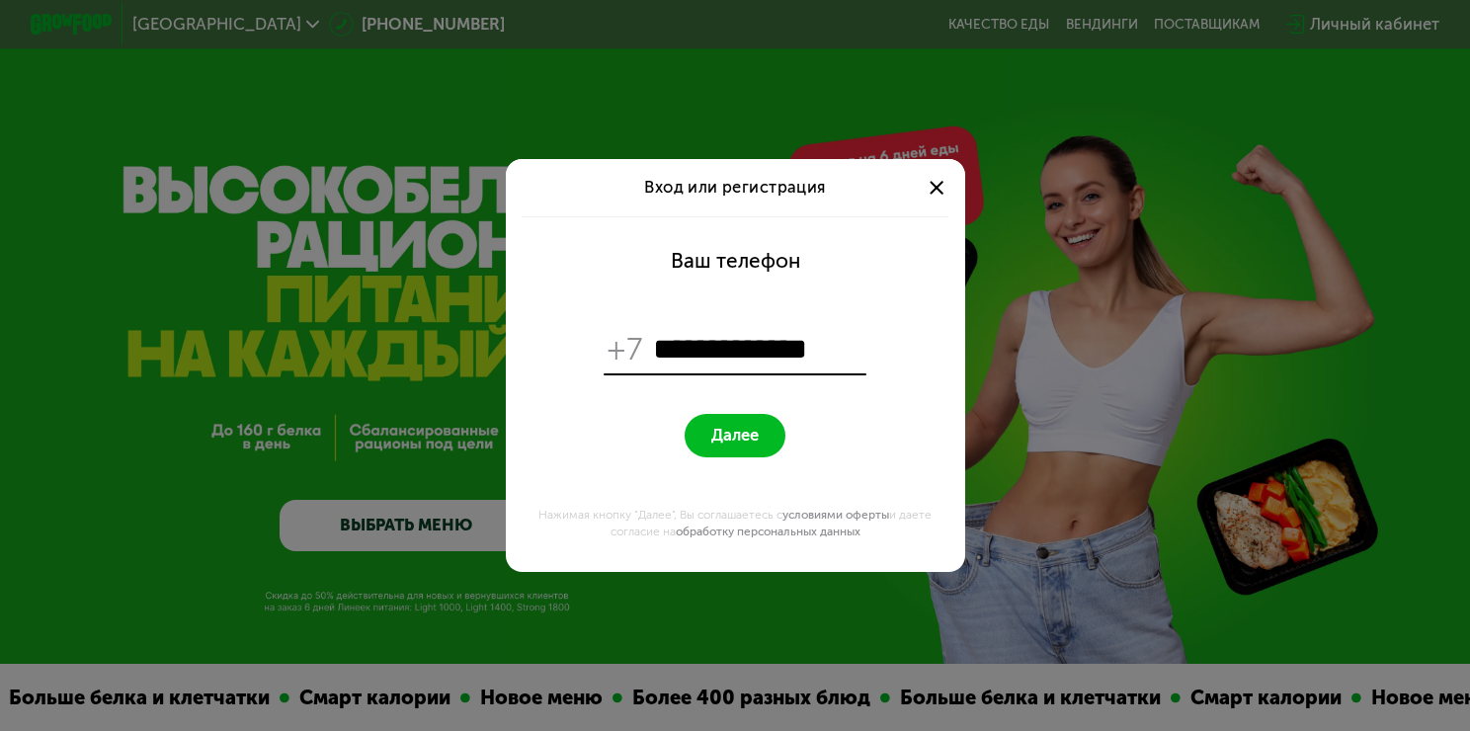
type input "**********"
click at [703, 439] on button "Далее" at bounding box center [735, 435] width 101 height 43
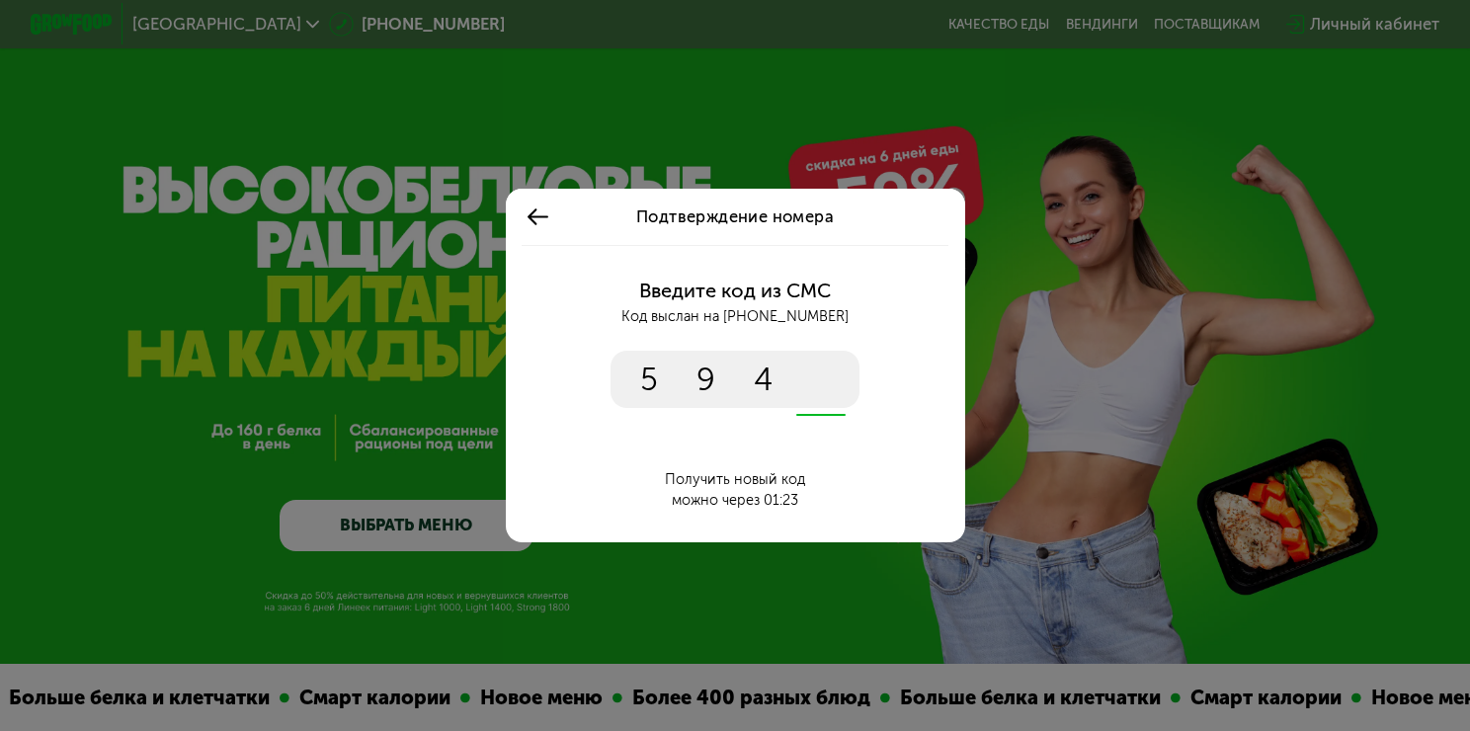
type input "****"
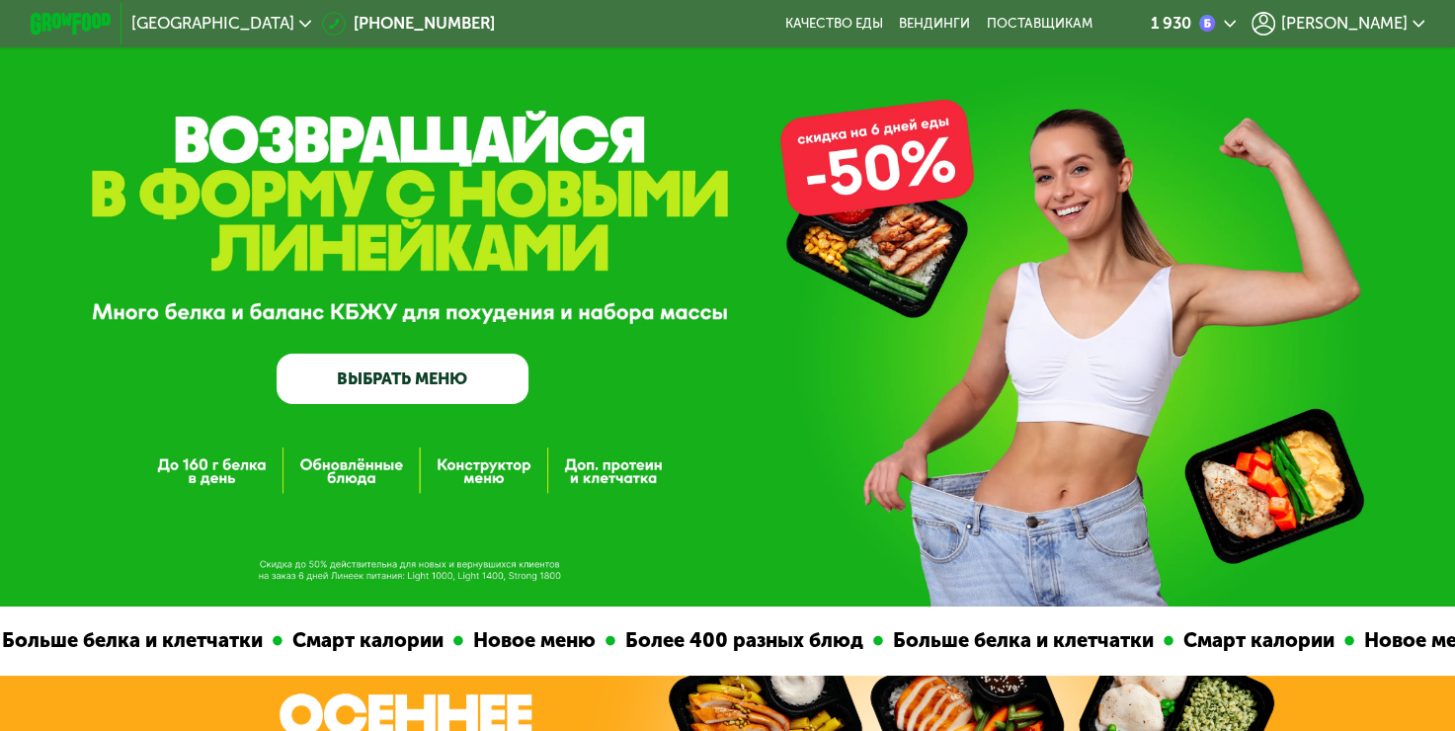
click at [433, 389] on link "ВЫБРАТЬ МЕНЮ" at bounding box center [403, 379] width 252 height 50
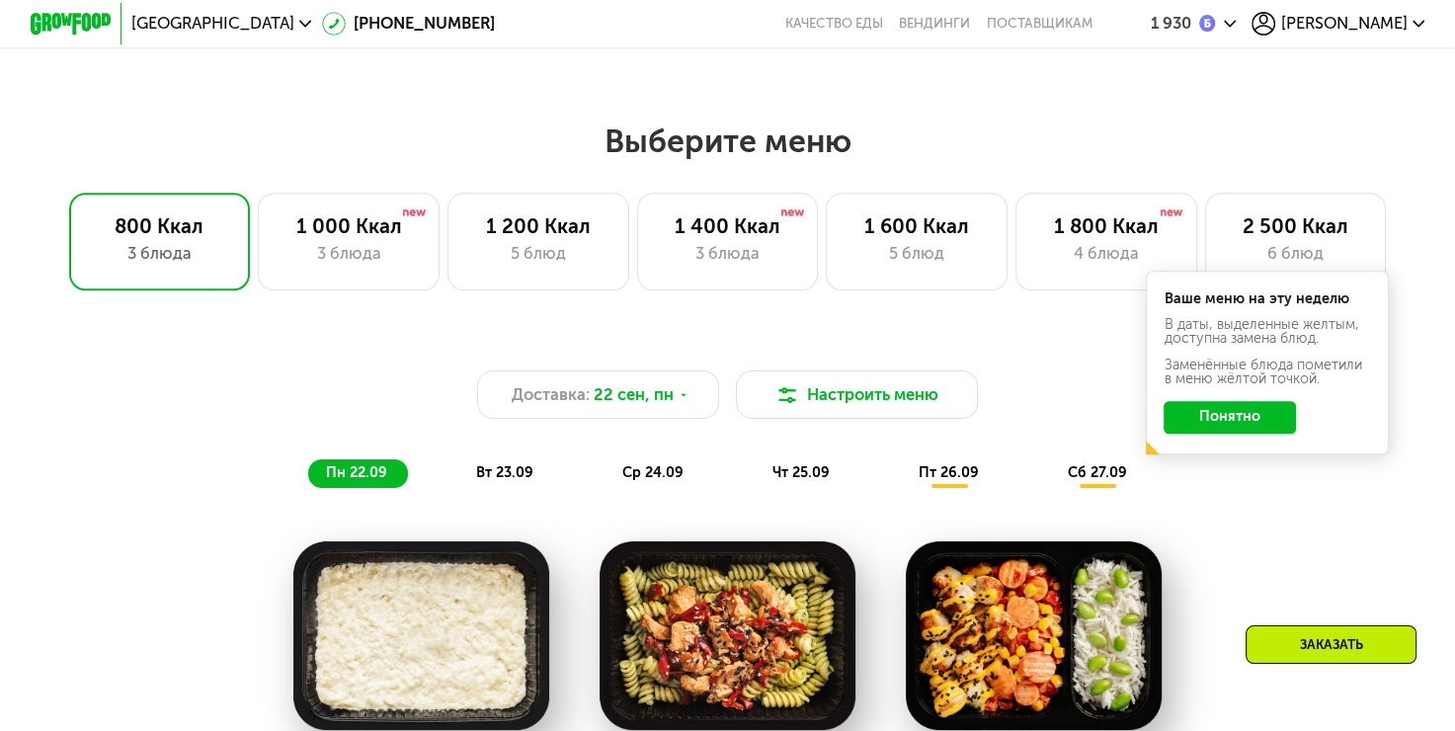
scroll to position [1238, 0]
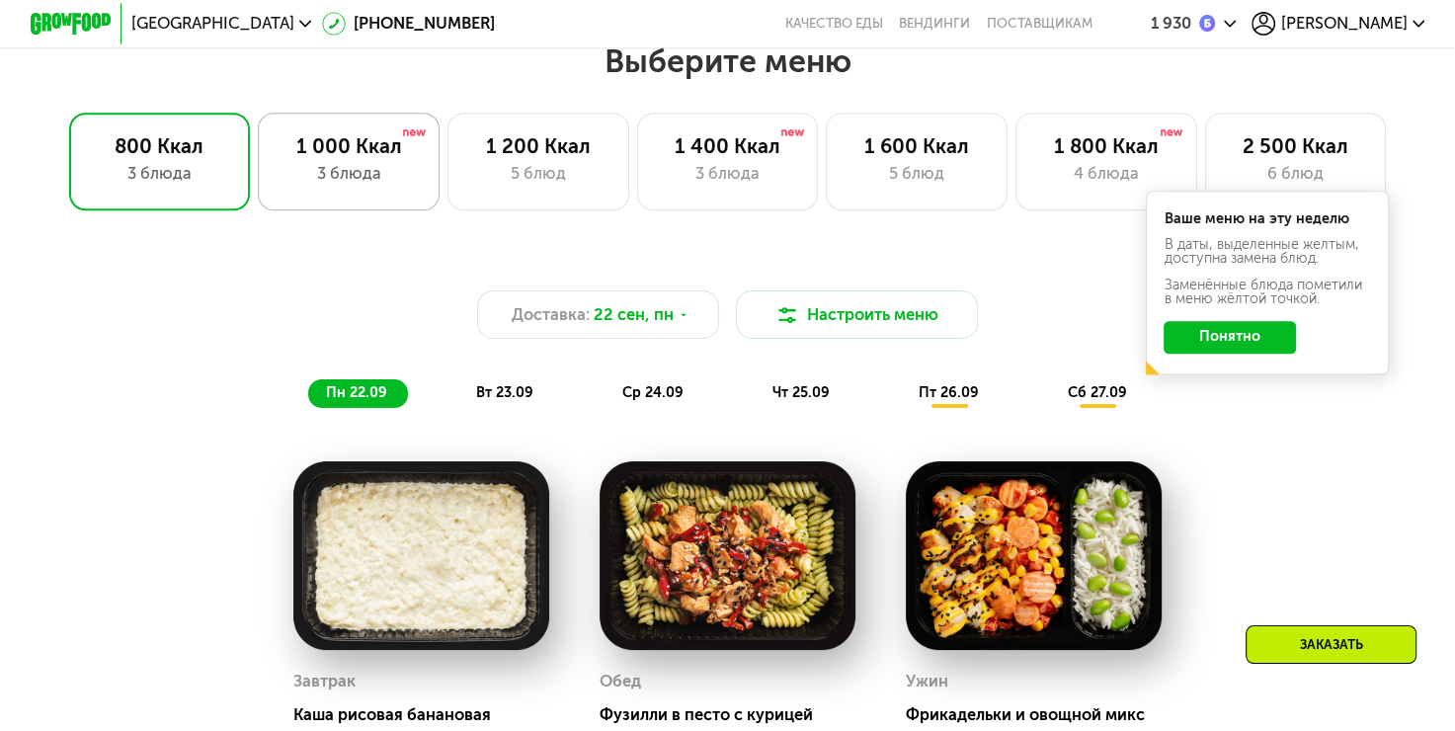
click at [320, 153] on div "1 000 Ккал" at bounding box center [349, 146] width 139 height 25
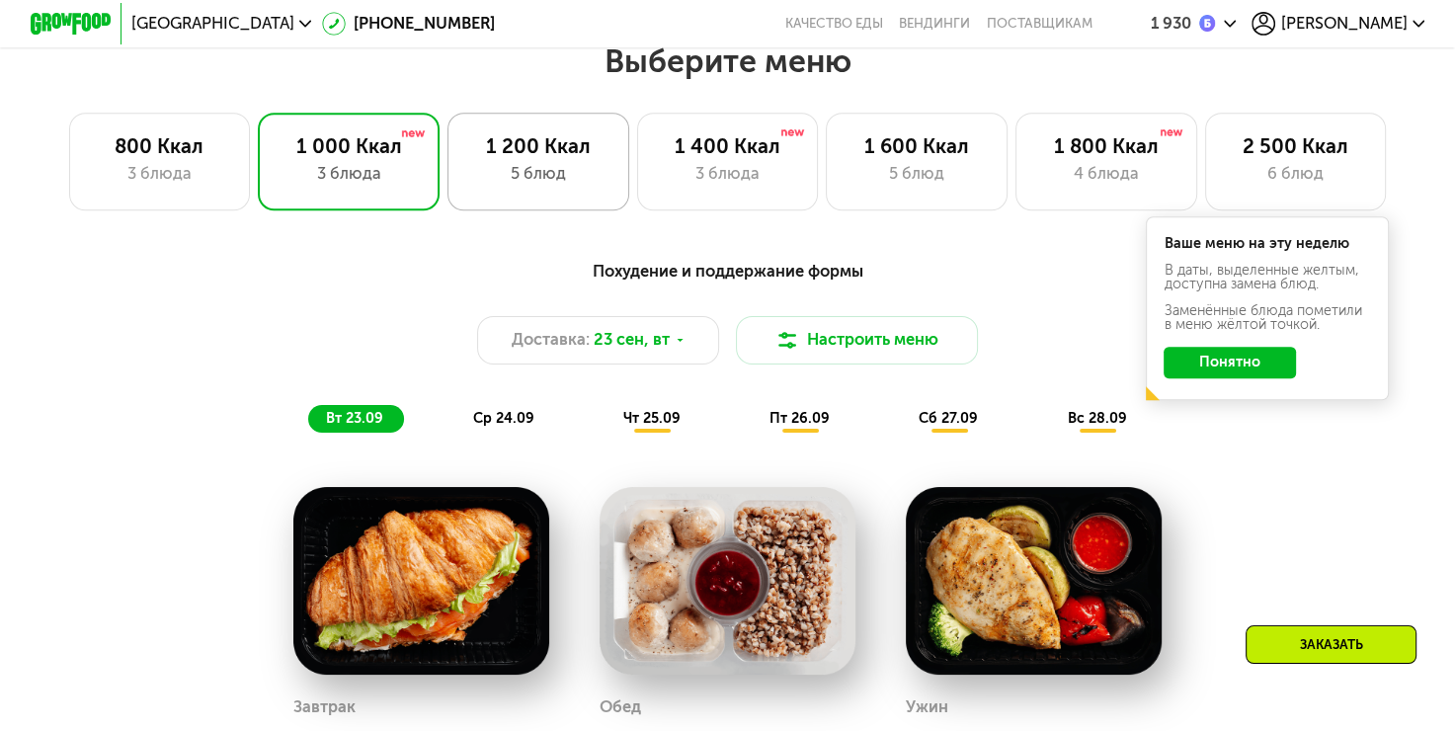
click at [585, 187] on div "5 блюд" at bounding box center [537, 174] width 139 height 25
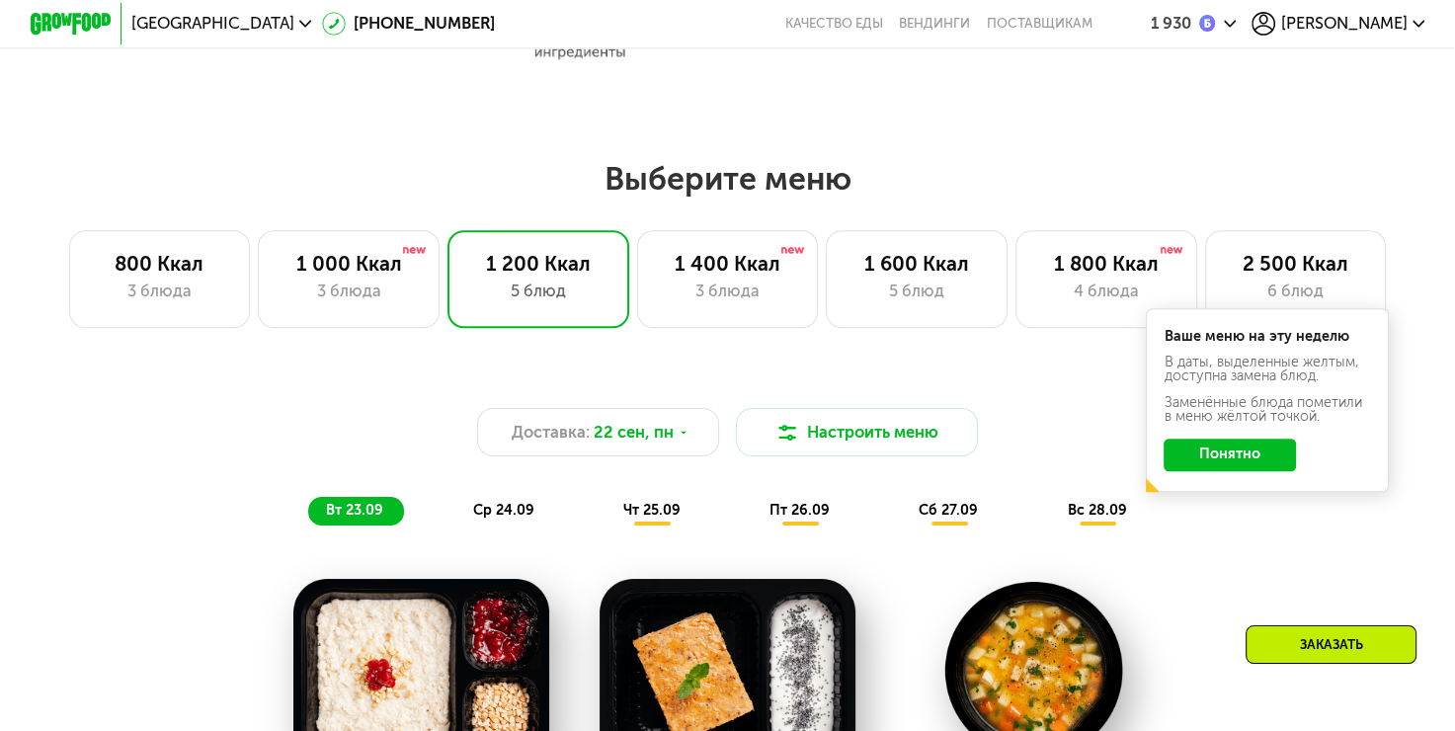
scroll to position [1115, 0]
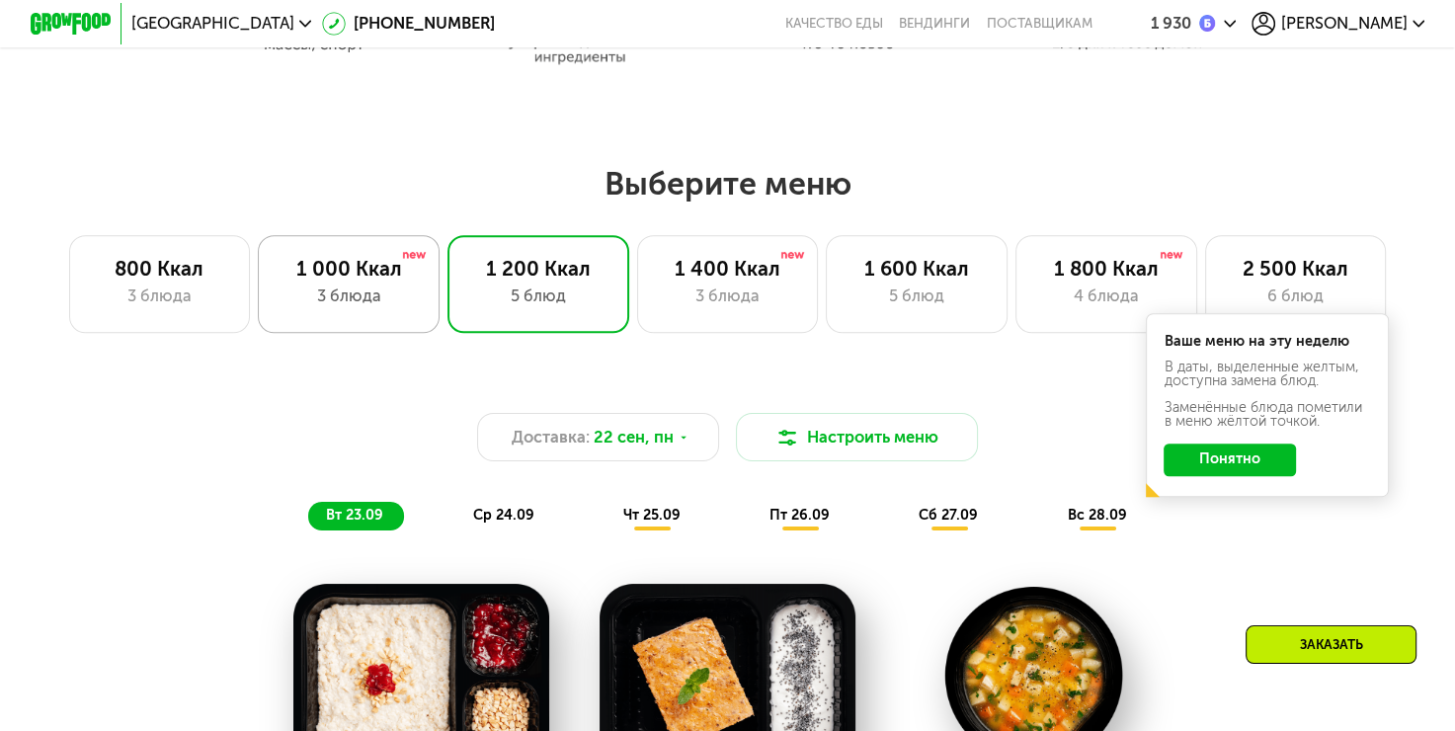
click at [351, 298] on div "3 блюда" at bounding box center [349, 297] width 139 height 25
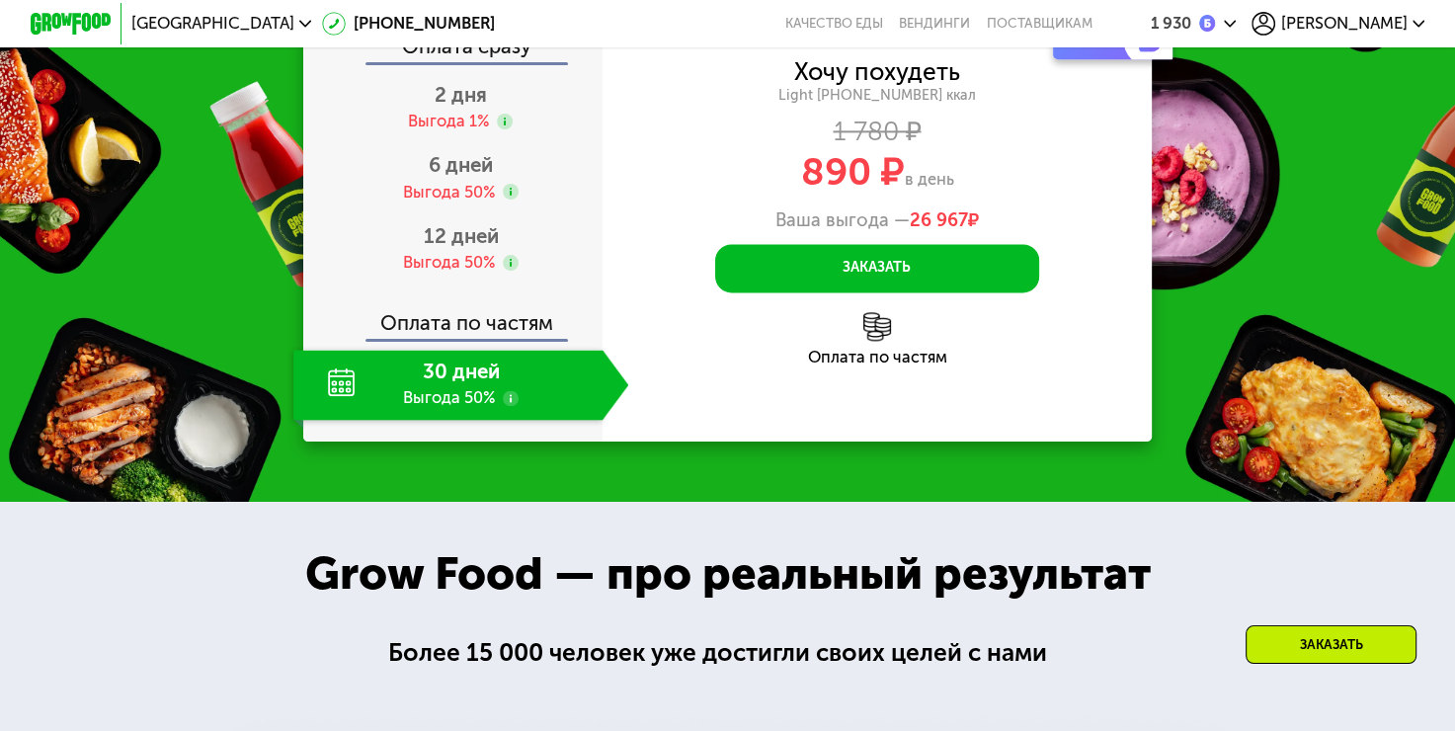
scroll to position [2521, 0]
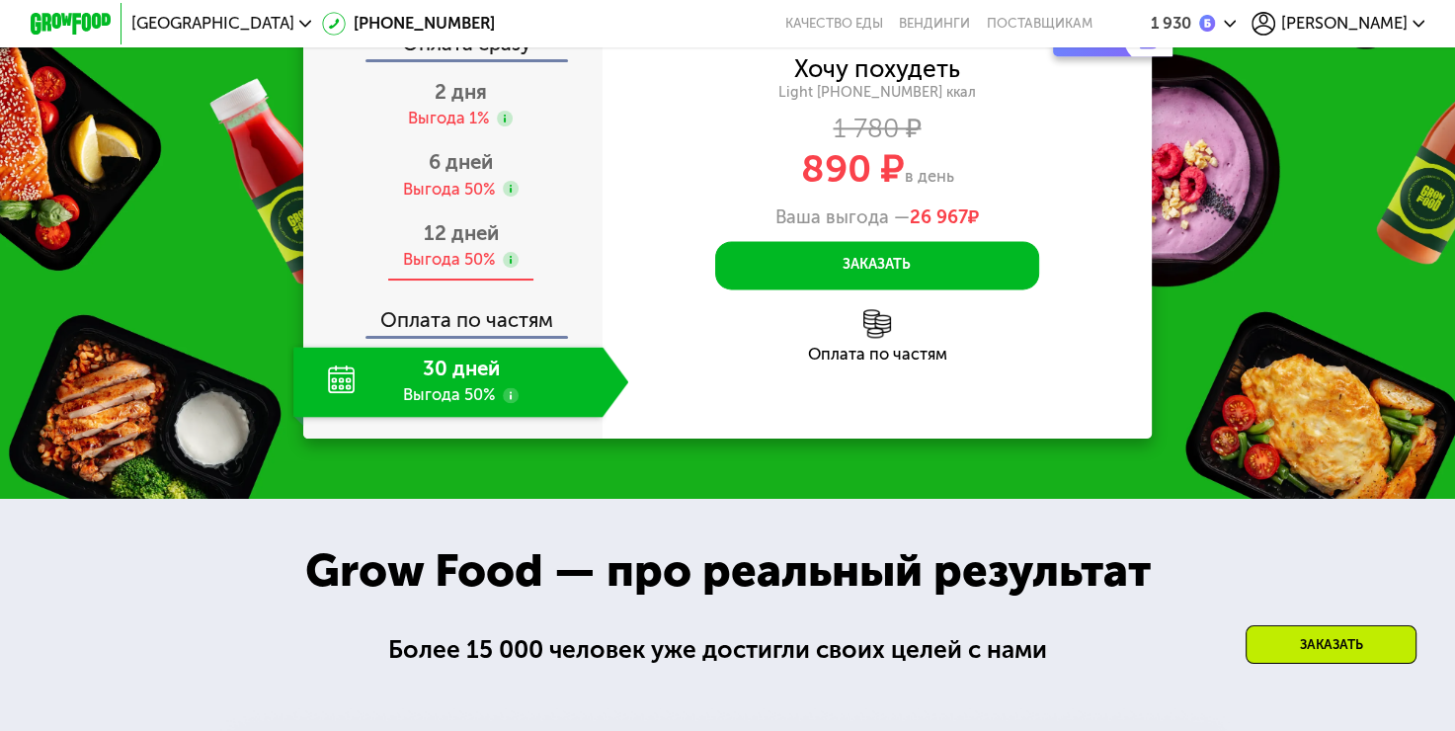
click at [482, 245] on span "12 дней" at bounding box center [460, 233] width 75 height 24
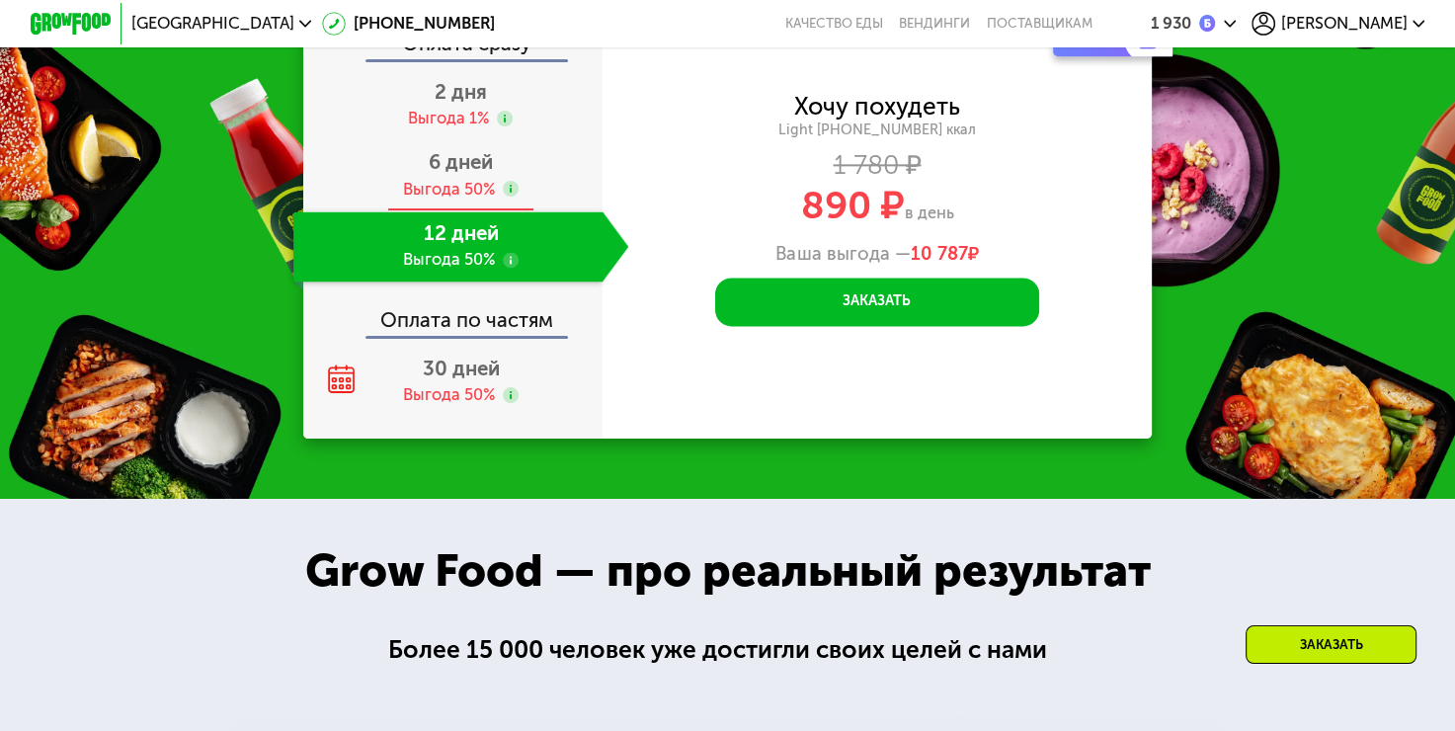
click at [459, 174] on span "6 дней" at bounding box center [461, 162] width 64 height 24
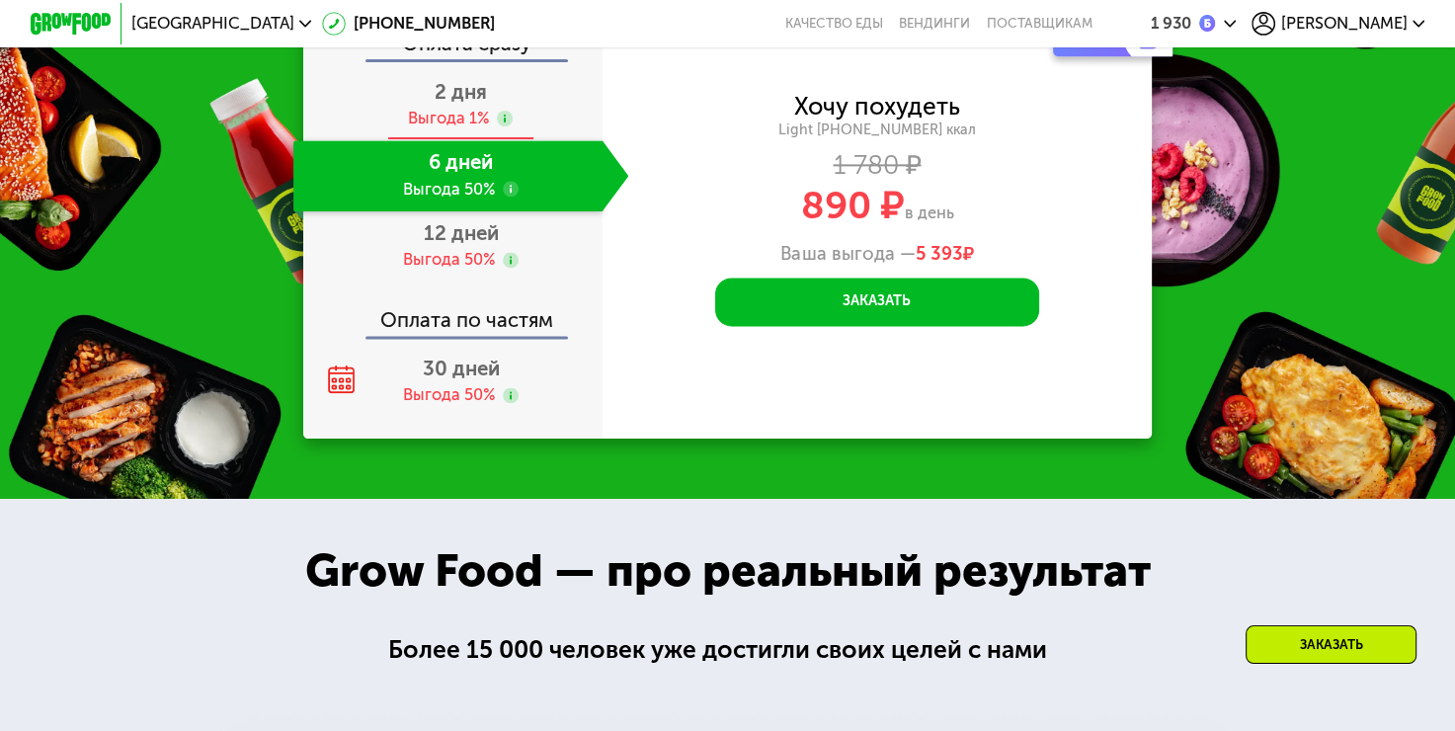
click at [465, 128] on div "Выгода 1%" at bounding box center [448, 119] width 81 height 23
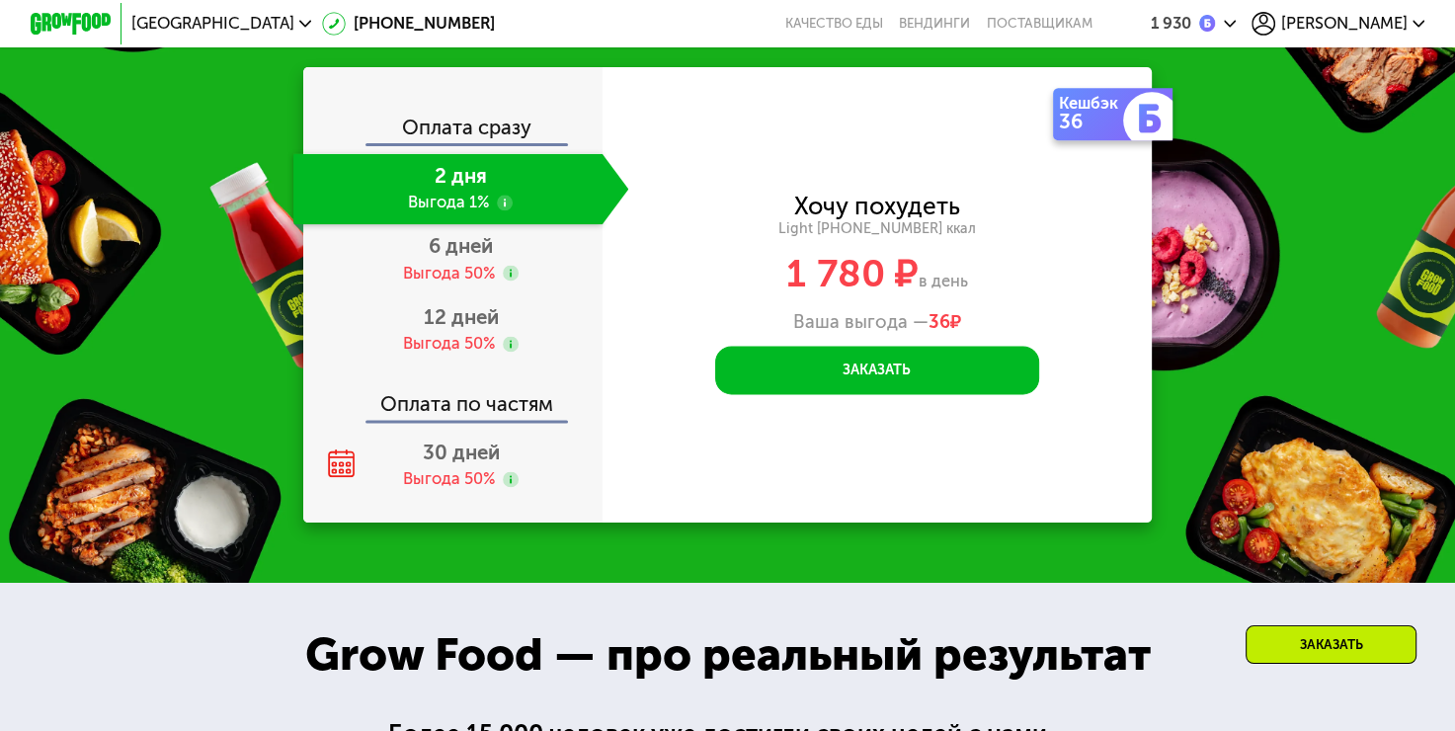
scroll to position [2604, 0]
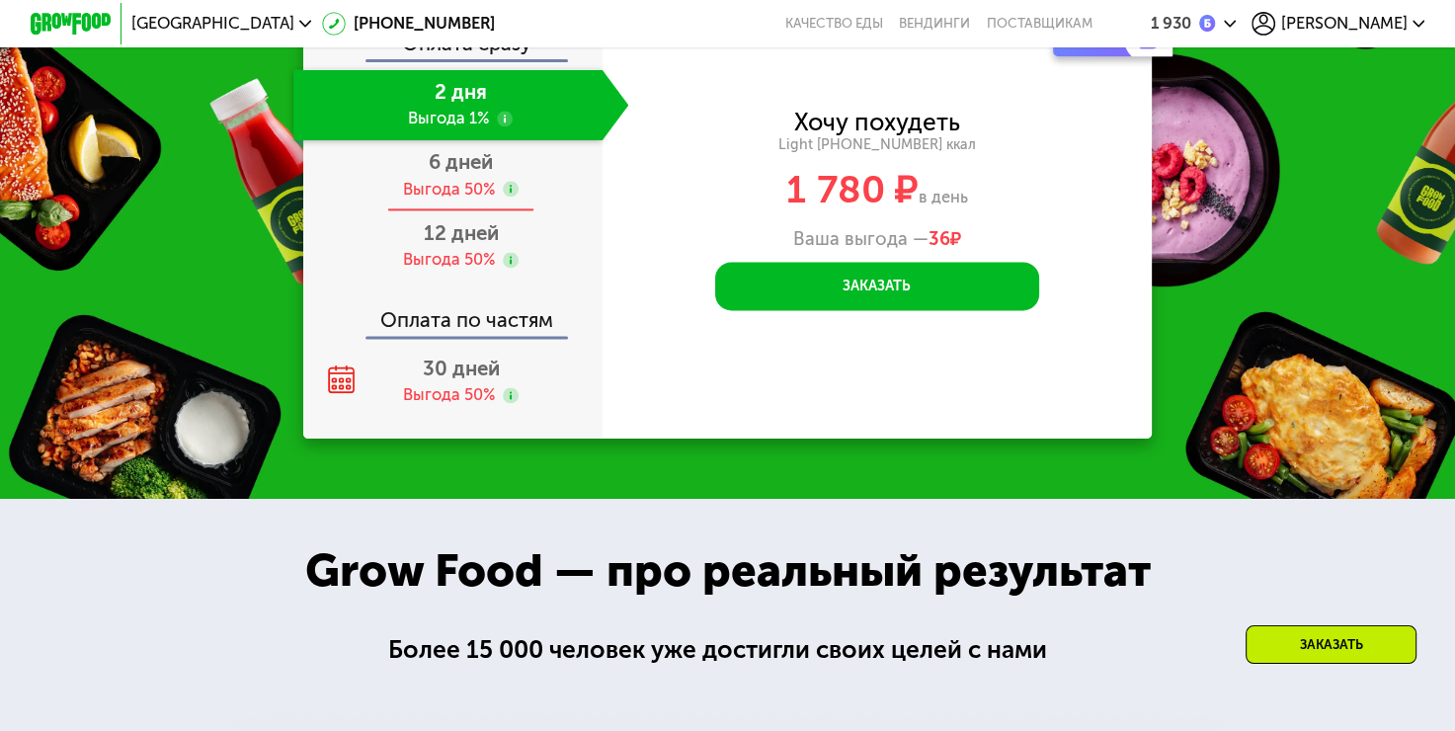
click at [476, 202] on div "Выгода 50%" at bounding box center [449, 190] width 92 height 23
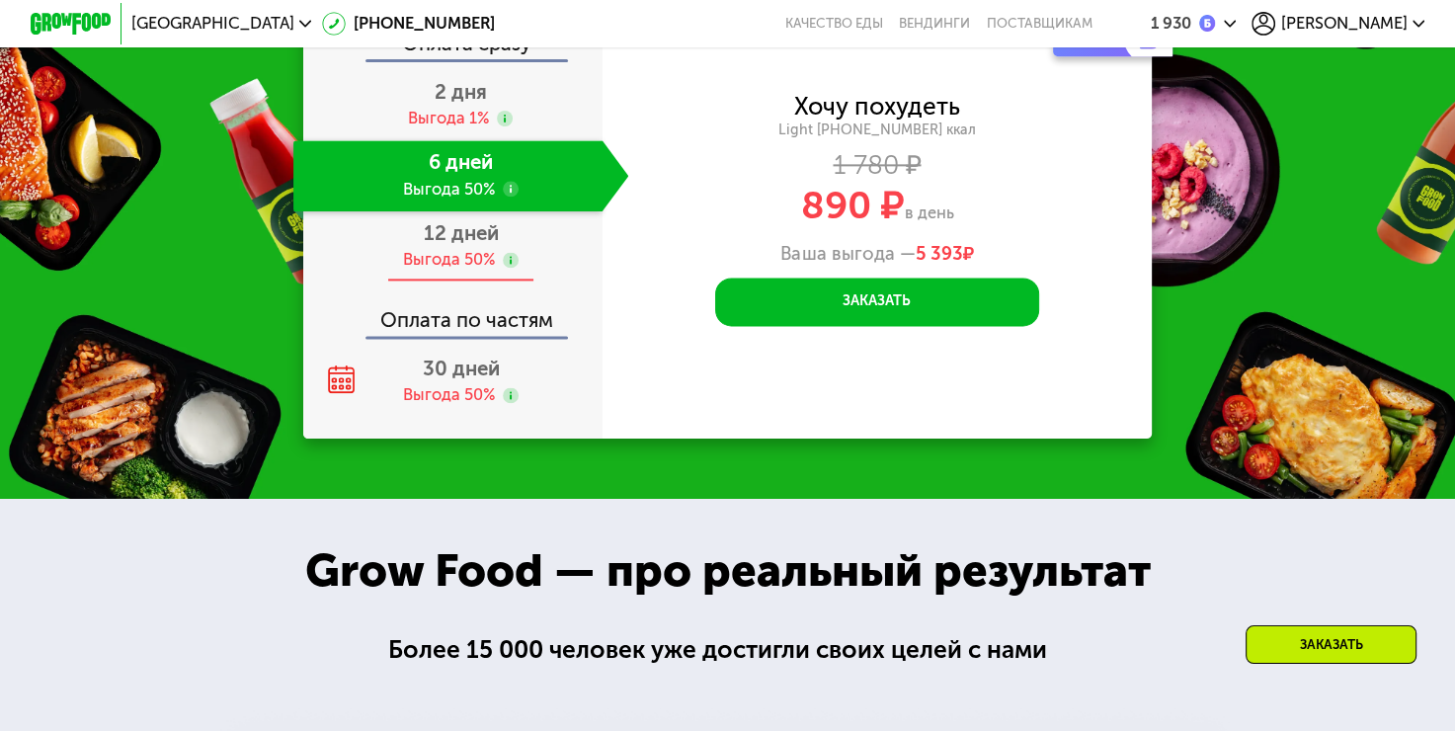
click at [471, 272] on div "Выгода 50%" at bounding box center [449, 260] width 92 height 23
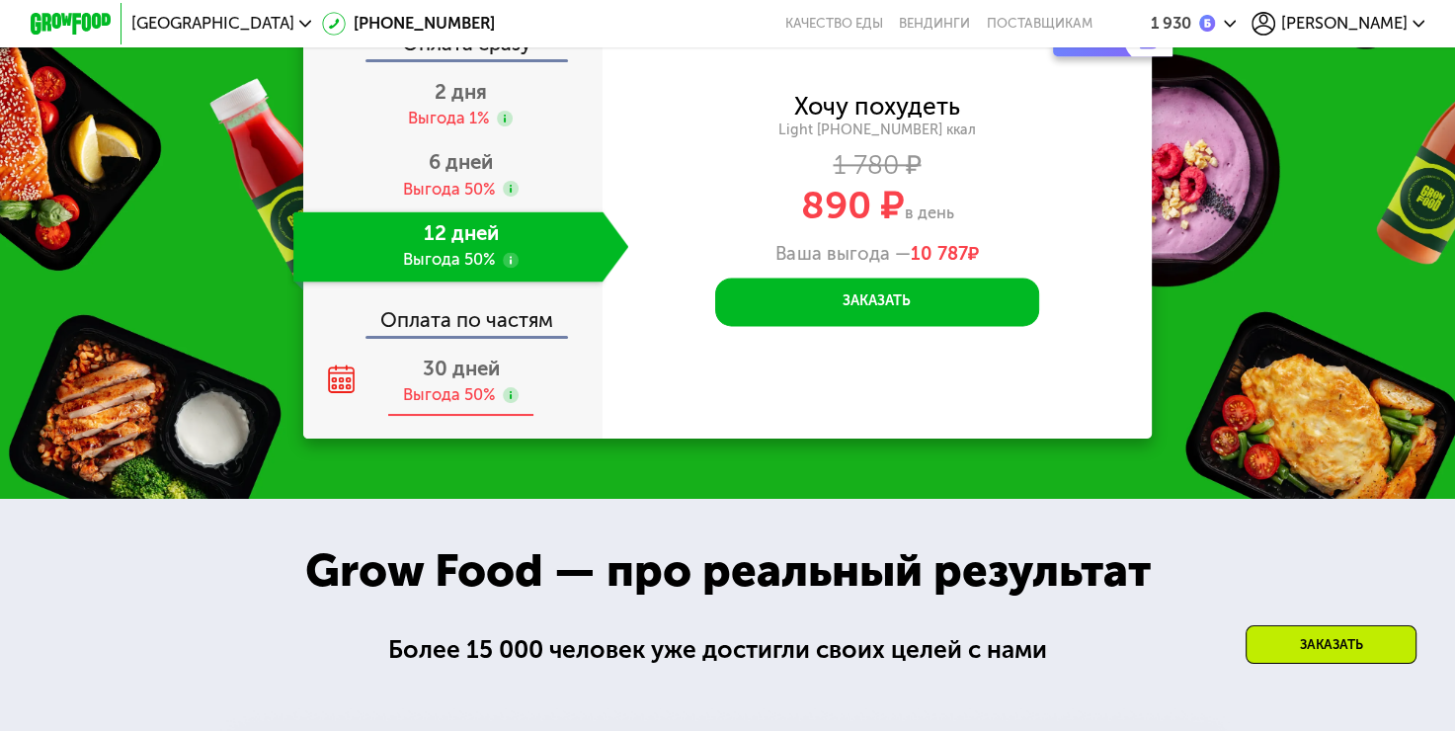
click at [464, 403] on div "30 дней Выгода 50%" at bounding box center [461, 382] width 336 height 71
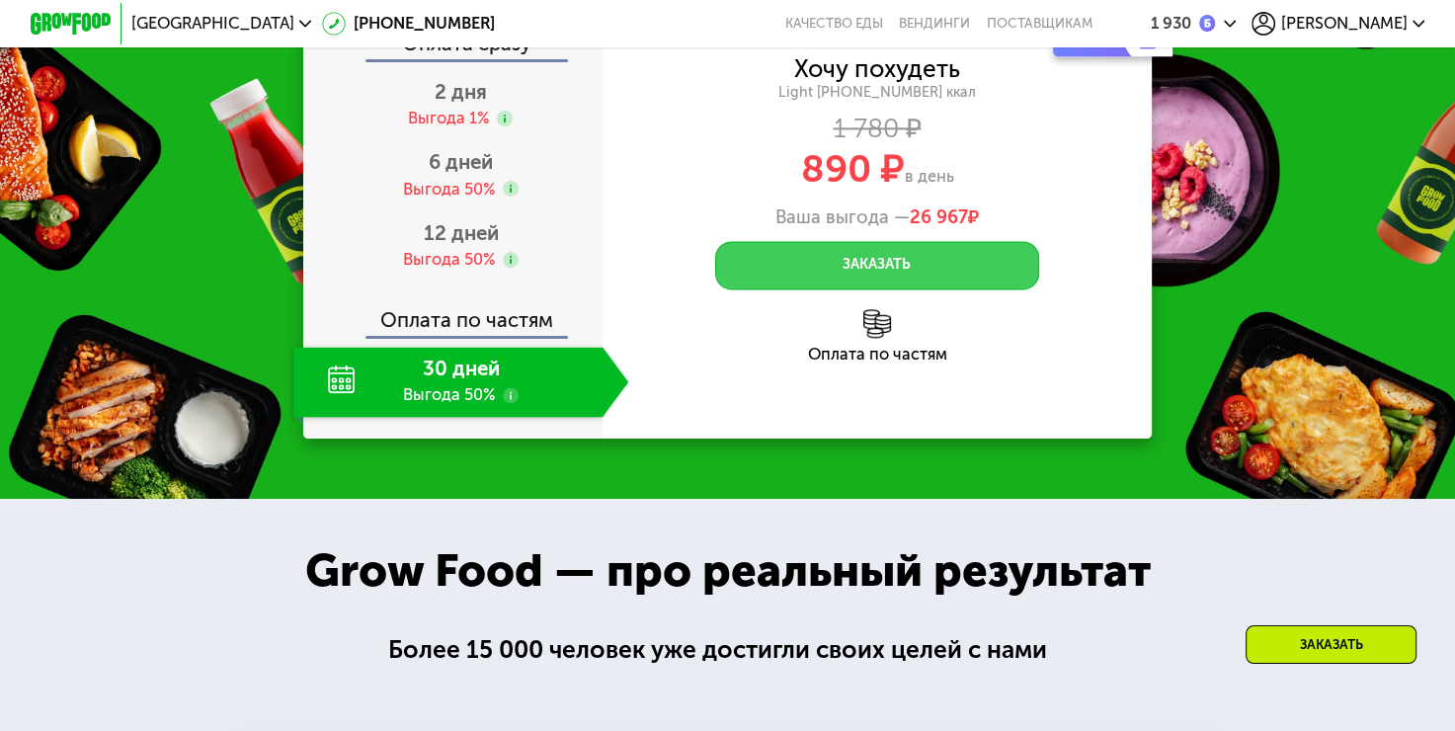
click at [867, 289] on button "Заказать" at bounding box center [876, 265] width 323 height 48
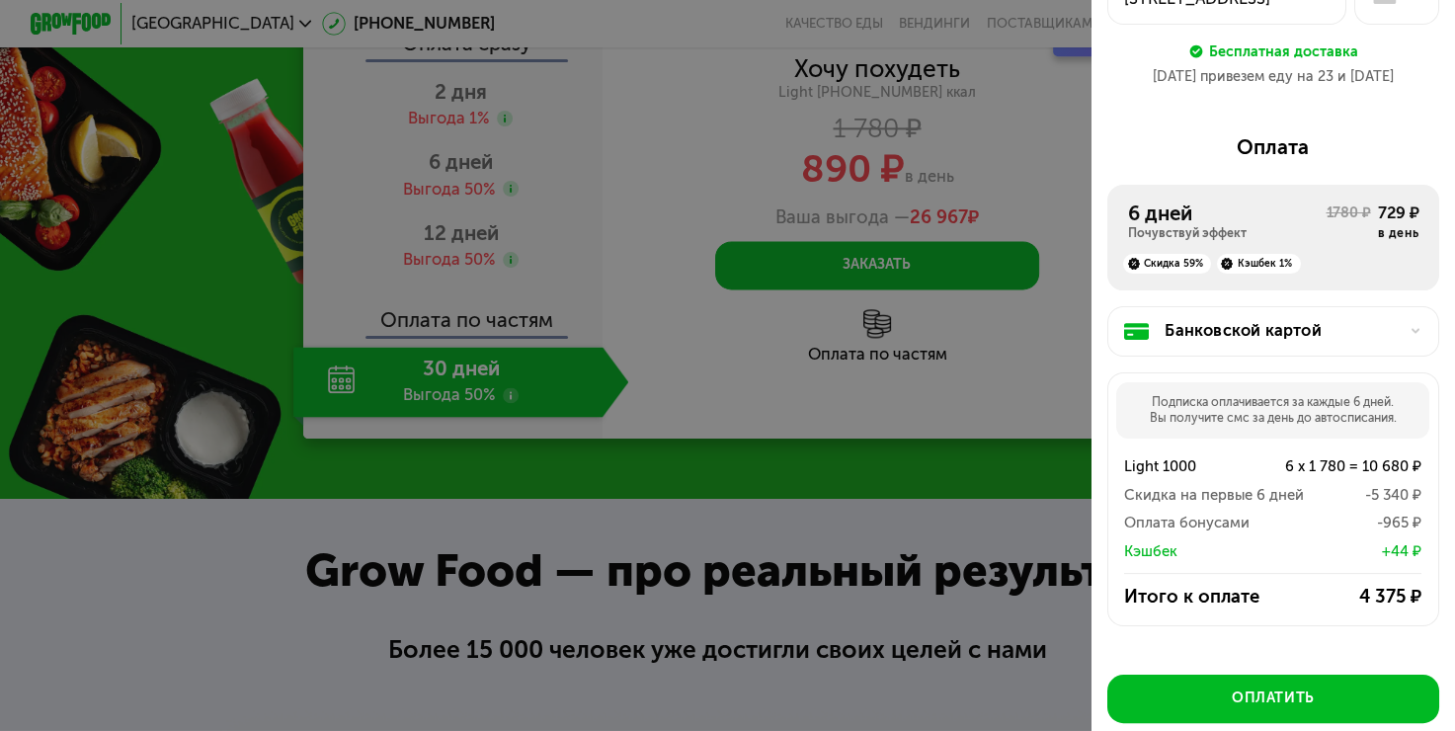
scroll to position [190, 0]
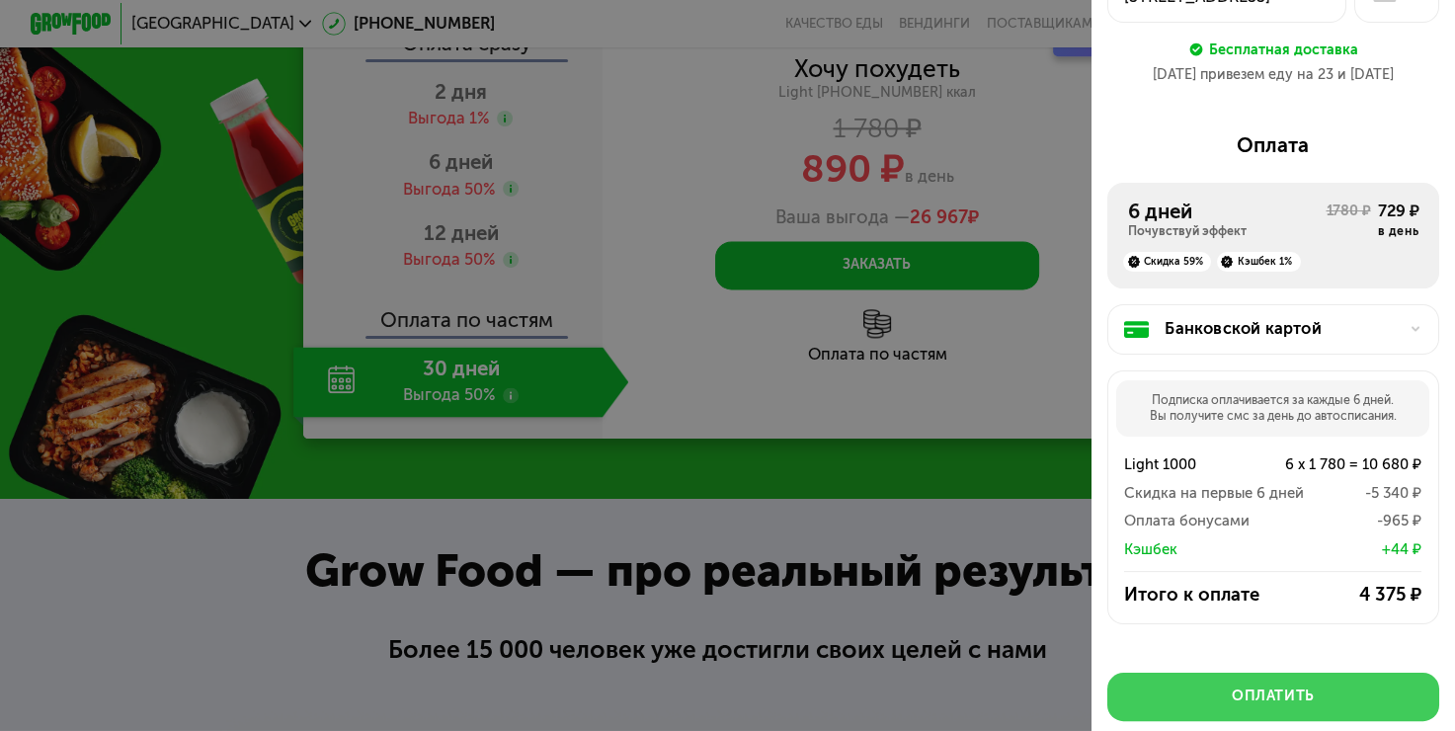
click at [1266, 693] on button "Оплатить" at bounding box center [1274, 697] width 332 height 48
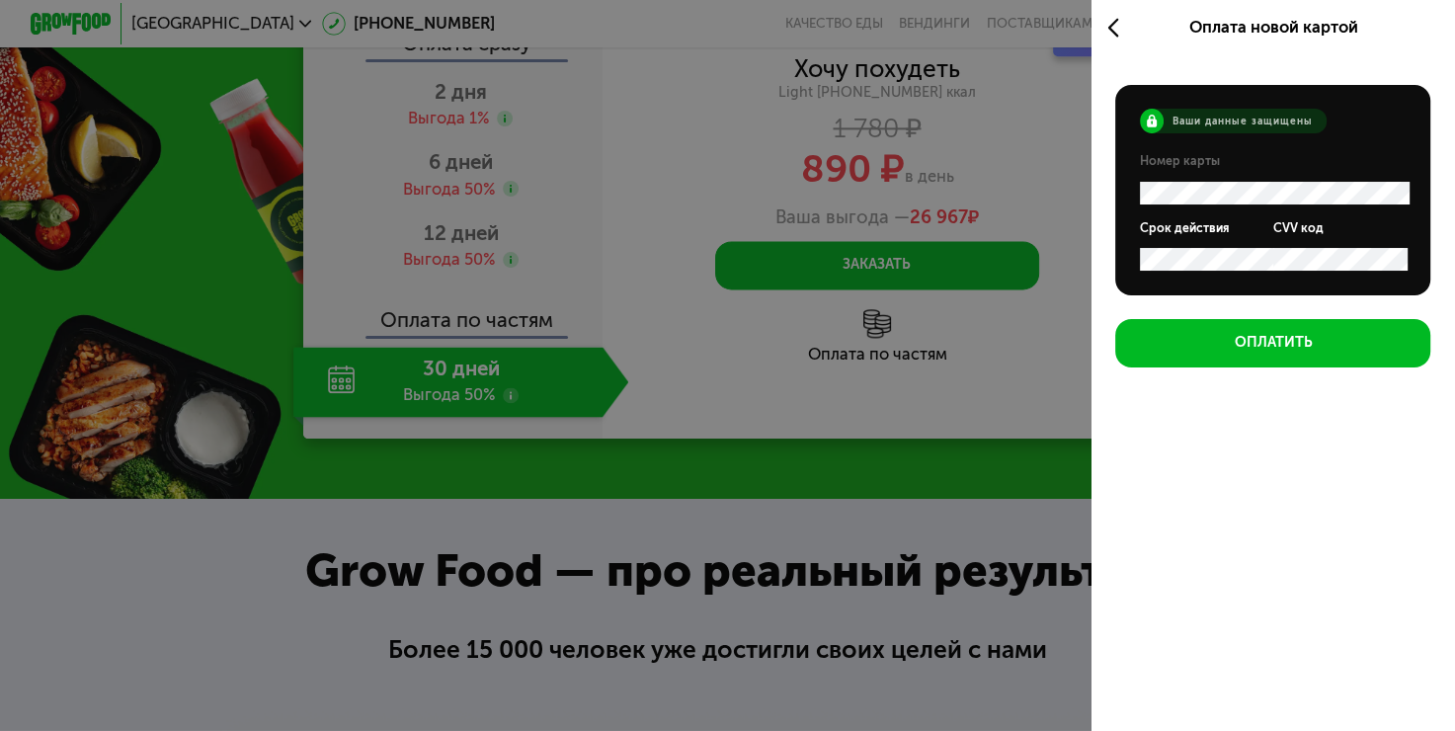
scroll to position [0, 0]
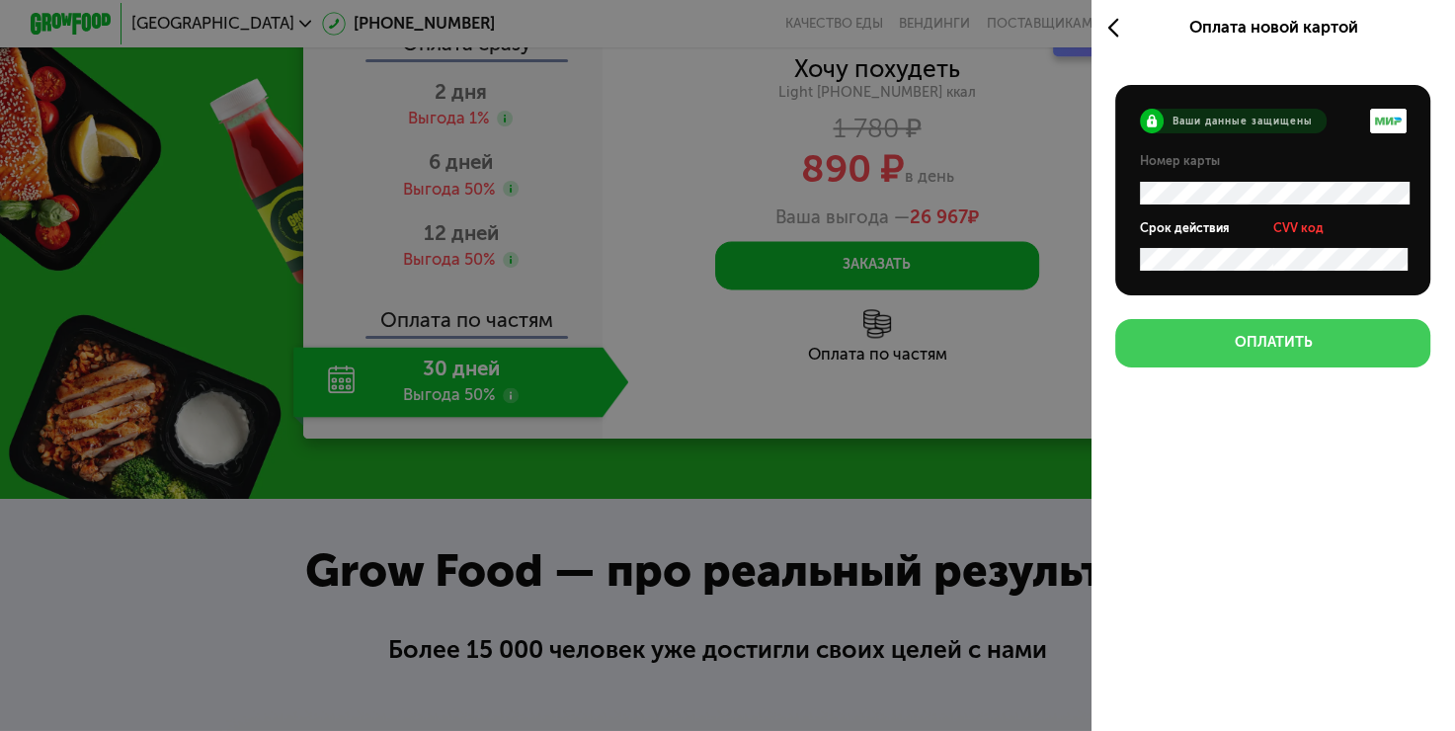
click at [1283, 345] on div "Оплатить" at bounding box center [1273, 343] width 78 height 20
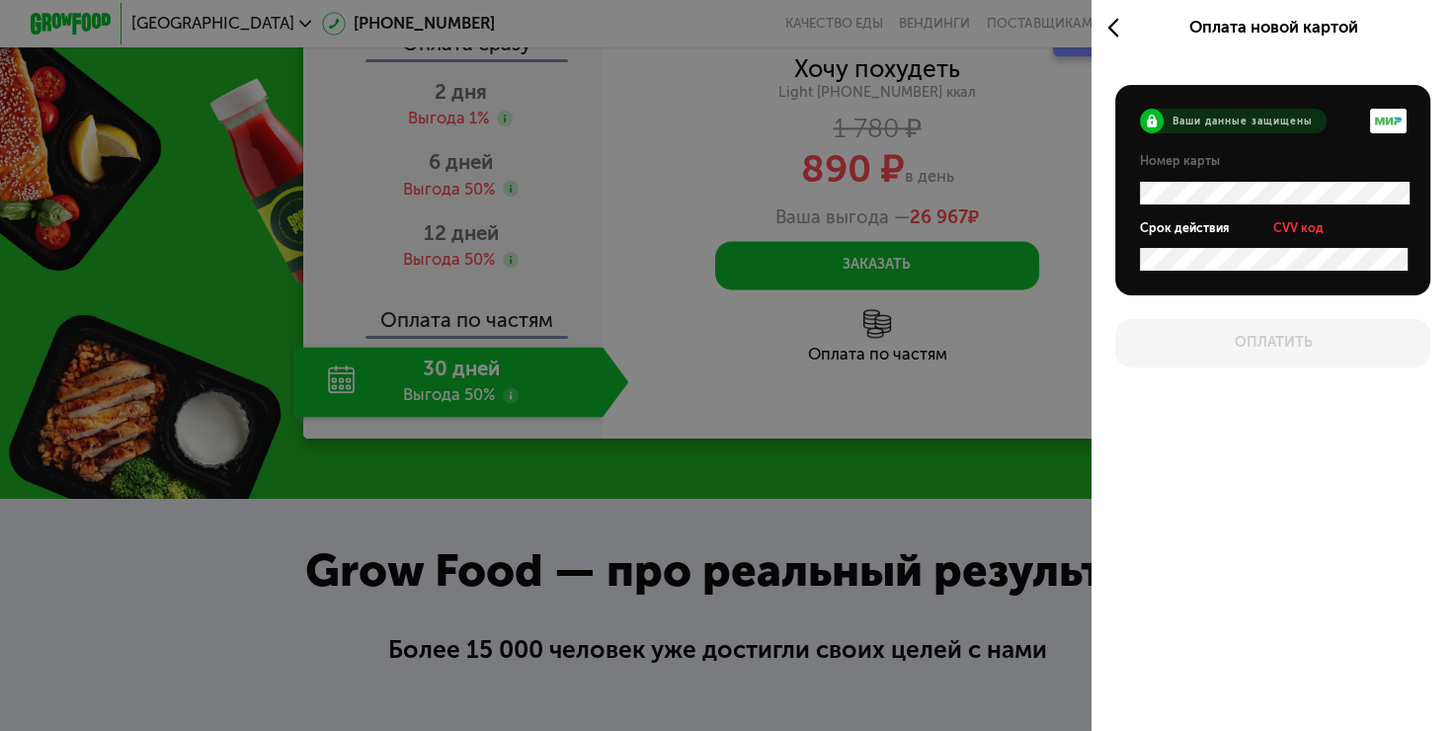
click at [1378, 248] on div "CVV код" at bounding box center [1340, 245] width 133 height 50
click at [1295, 227] on span "CVV код" at bounding box center [1299, 228] width 50 height 16
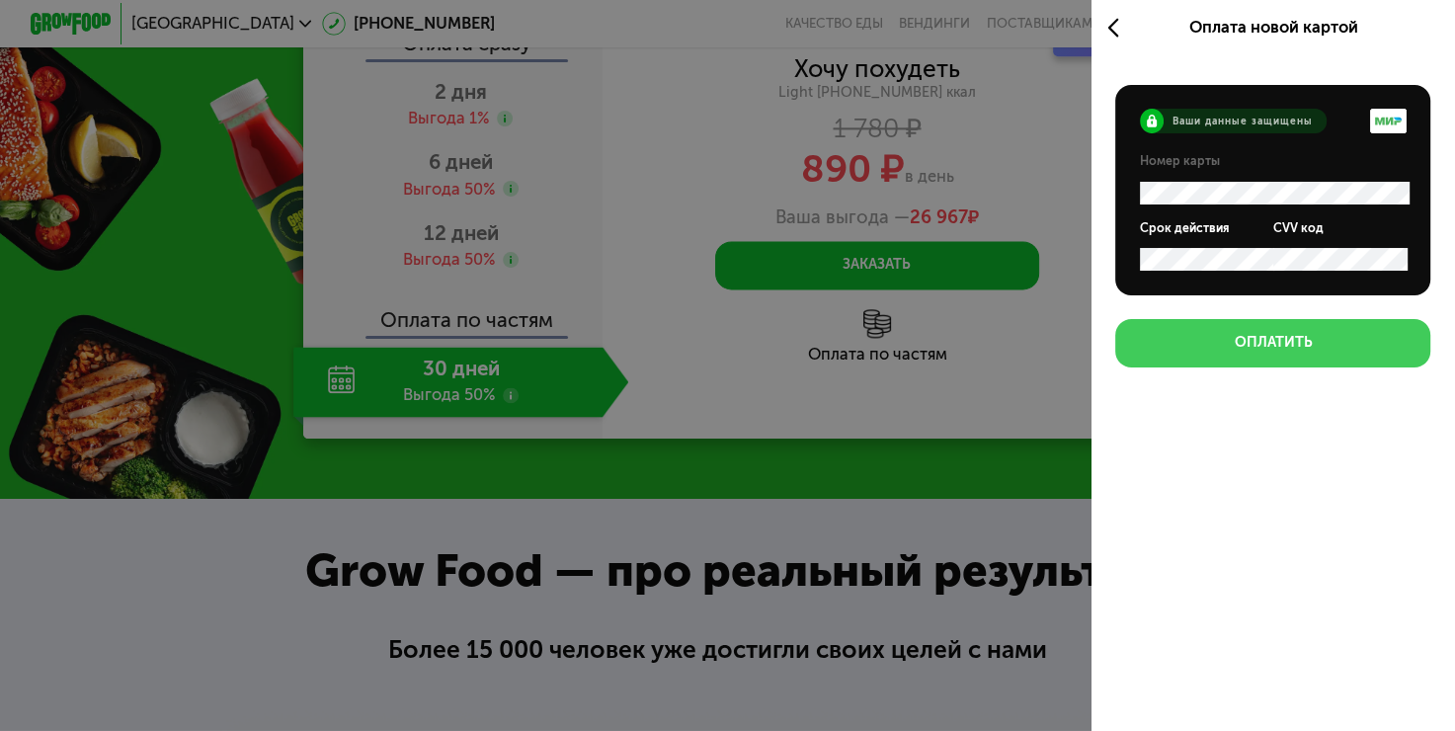
click at [1260, 337] on div "Оплатить" at bounding box center [1273, 343] width 78 height 20
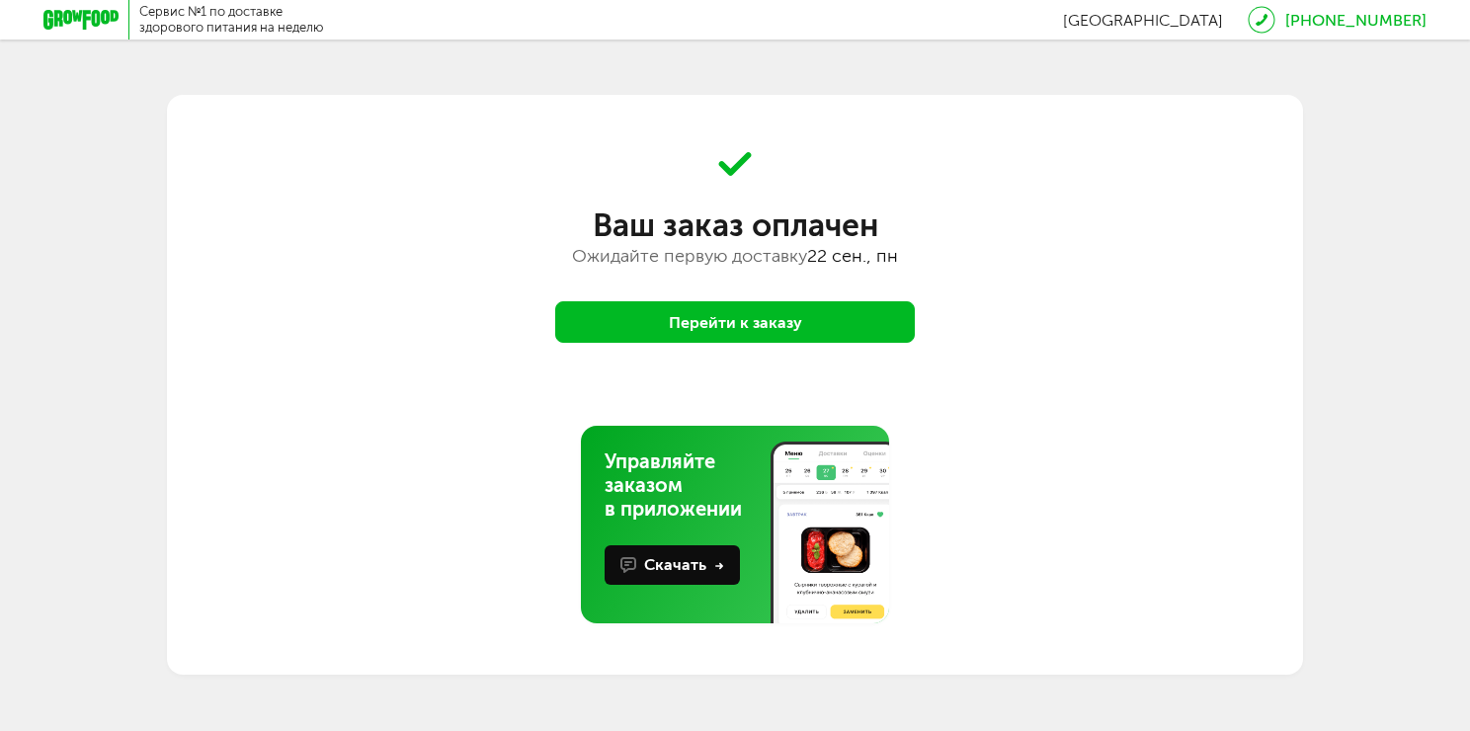
click at [105, 24] on icon at bounding box center [80, 20] width 75 height 20
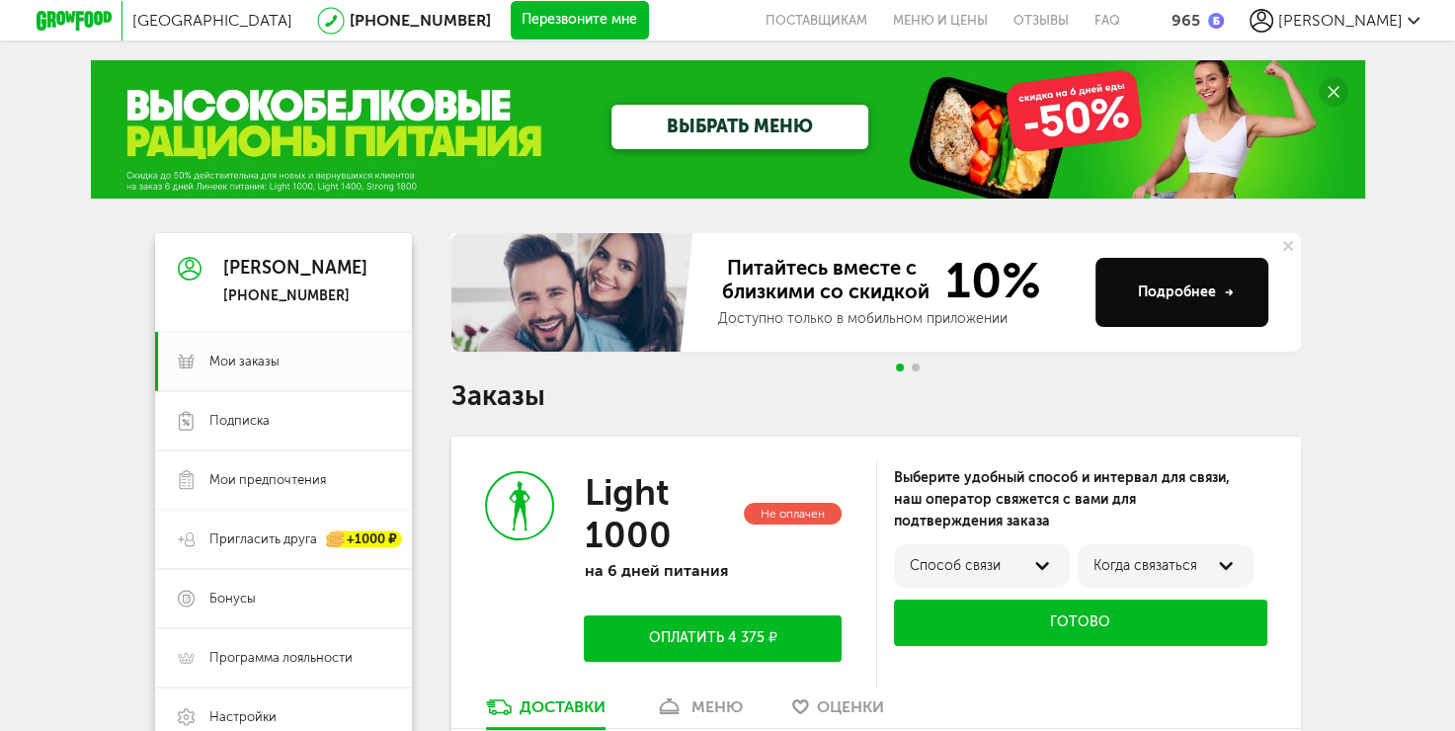
click at [312, 541] on div "+1000 ₽" at bounding box center [355, 539] width 94 height 17
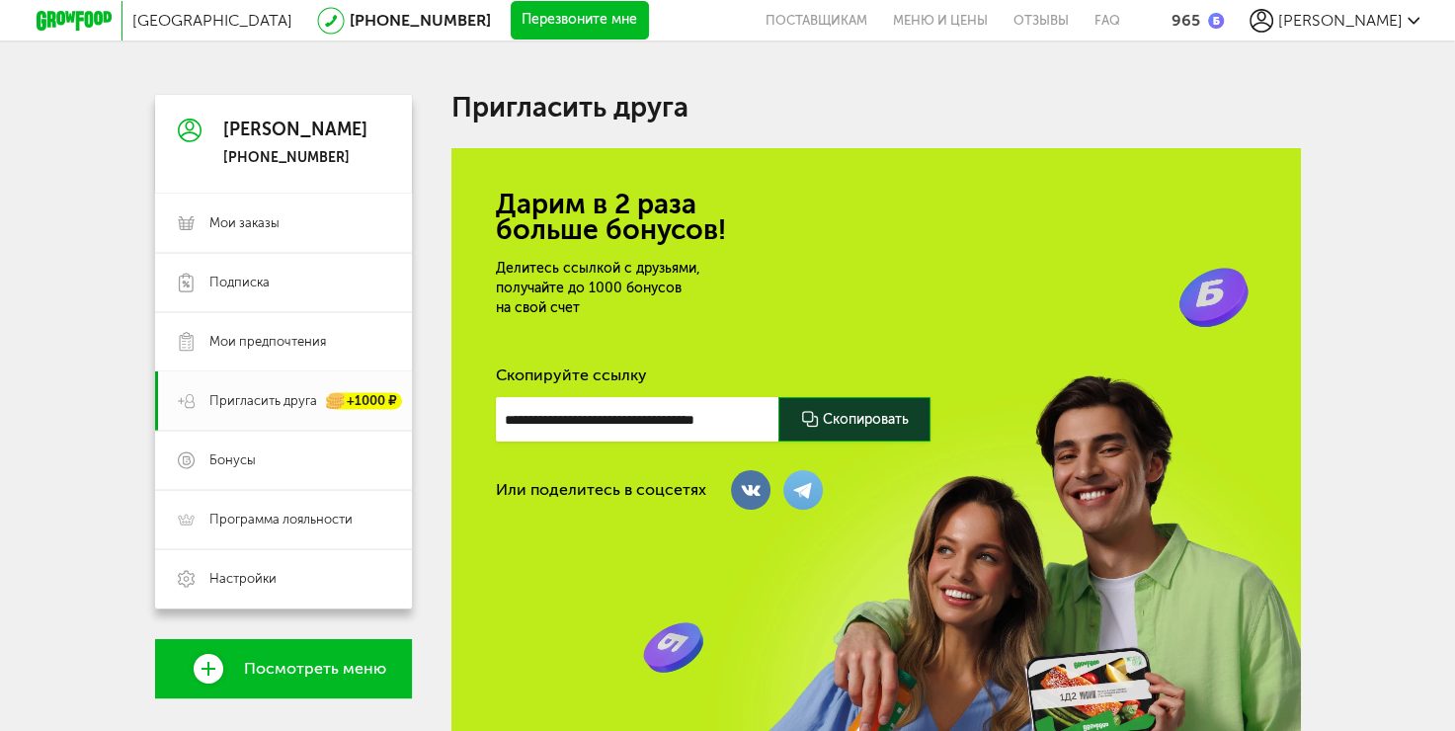
click at [867, 415] on div at bounding box center [855, 419] width 152 height 44
click at [867, 424] on div "**********" at bounding box center [713, 419] width 435 height 44
click at [1381, 32] on div "Москва [PHONE_NUMBER] Перезвоните мне поставщикам Меню и цены Отзывы FAQ 965 [P…" at bounding box center [728, 20] width 1383 height 41
click at [1412, 16] on icon at bounding box center [1414, 21] width 12 height 12
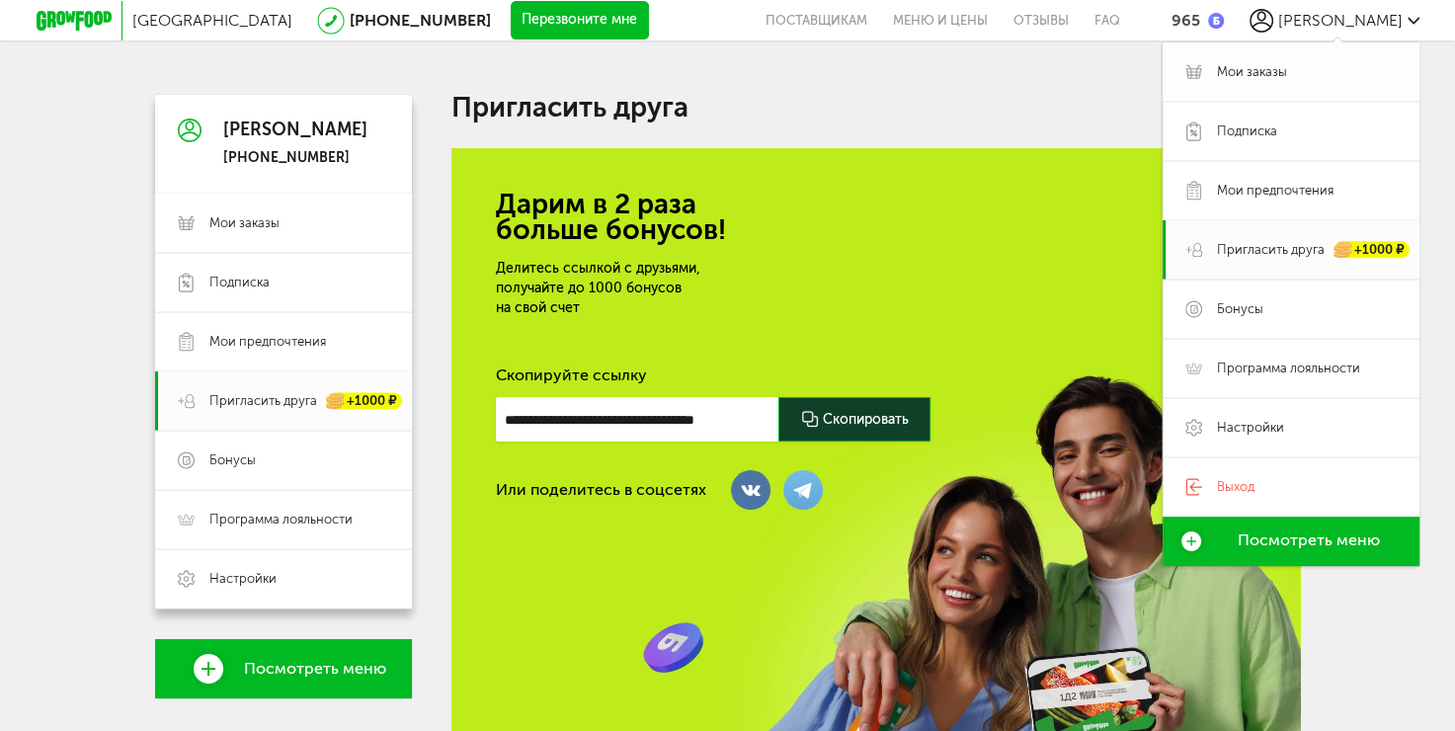
click at [1298, 84] on link "Мои заказы" at bounding box center [1291, 71] width 257 height 59
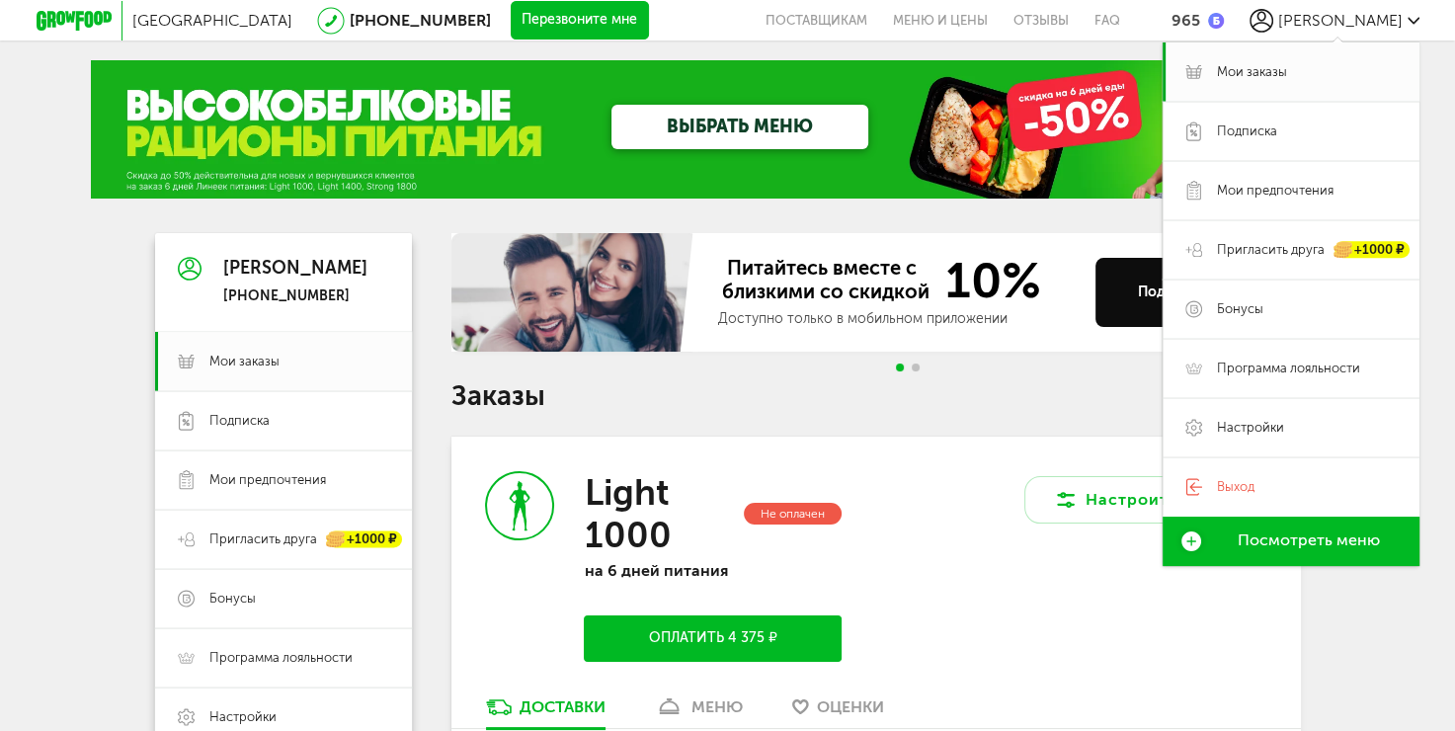
click at [1062, 577] on div "Настроить меню" at bounding box center [1088, 567] width 425 height 260
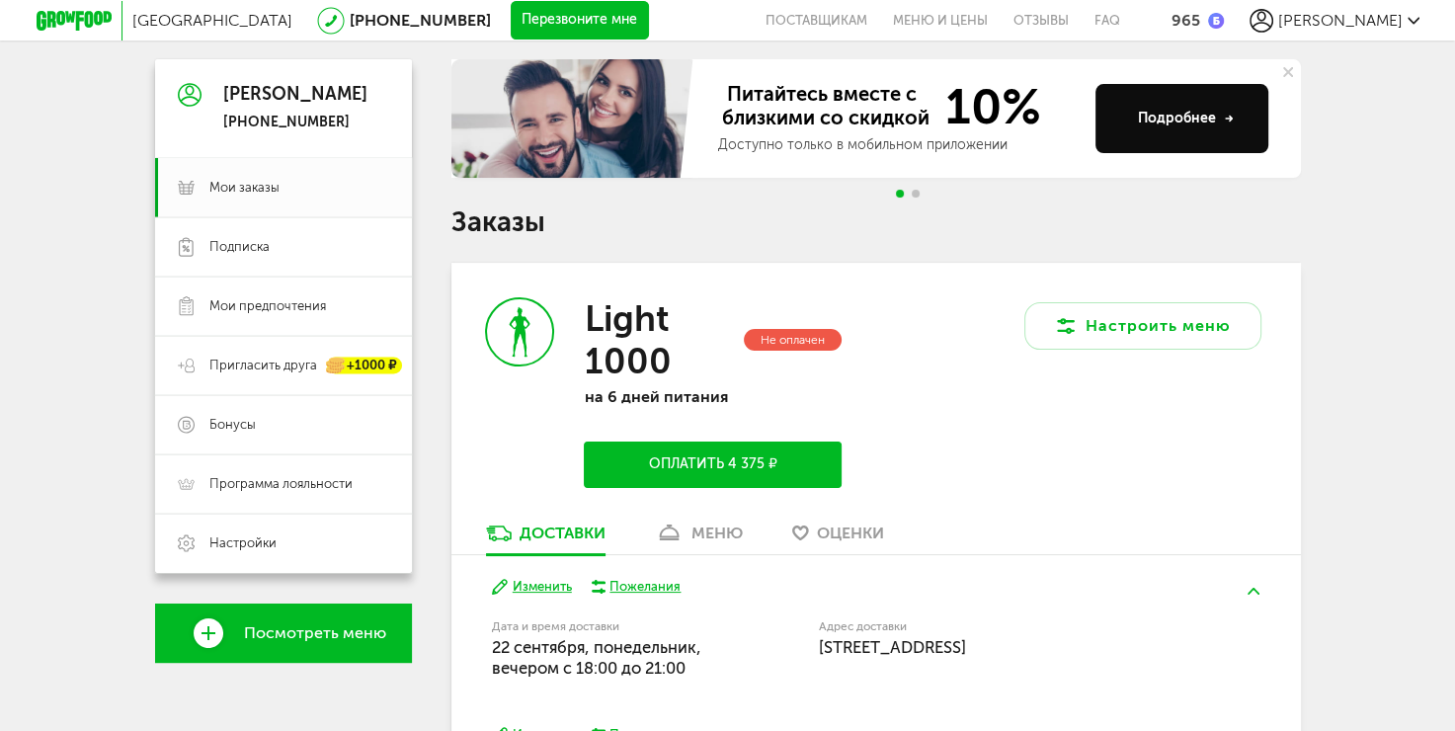
scroll to position [174, 0]
click at [782, 466] on button "Оплатить 4 375 ₽" at bounding box center [712, 465] width 257 height 46
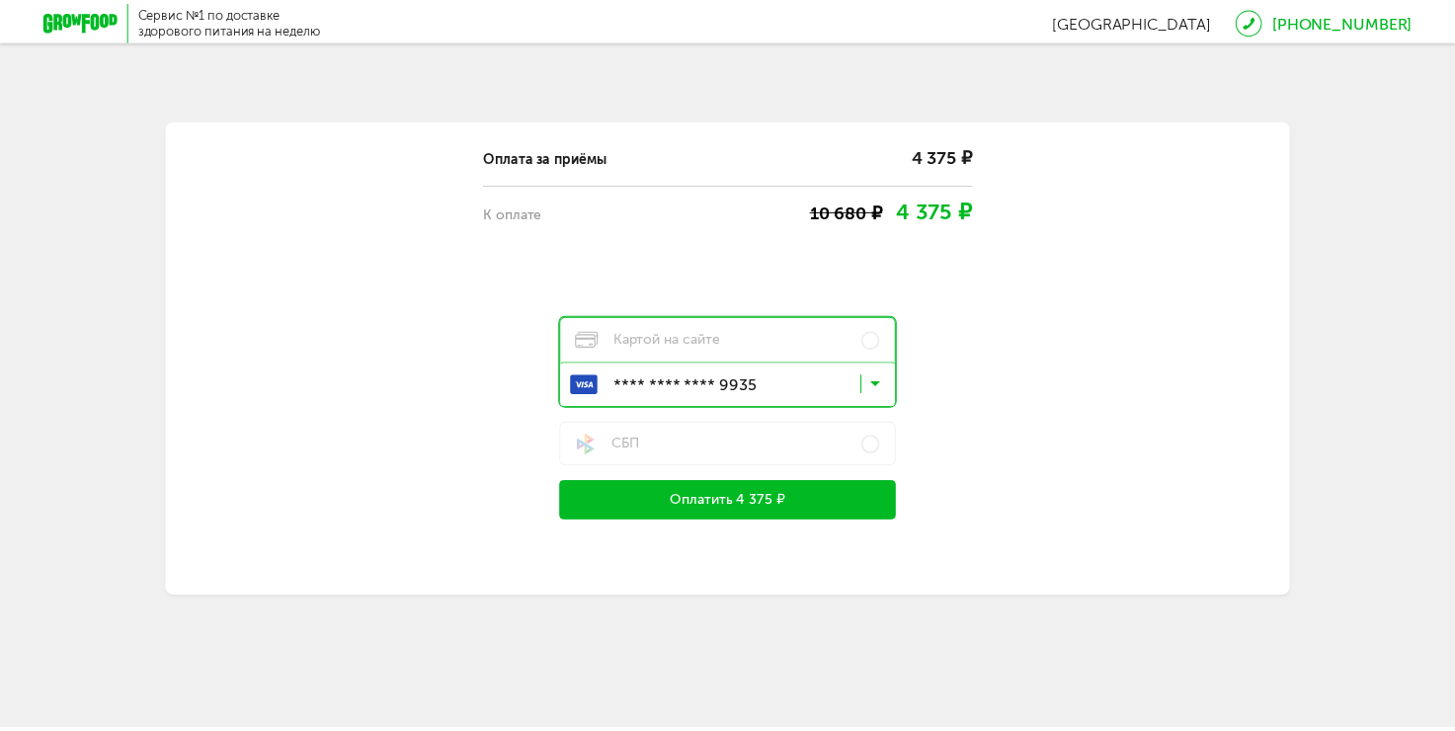
scroll to position [174, 0]
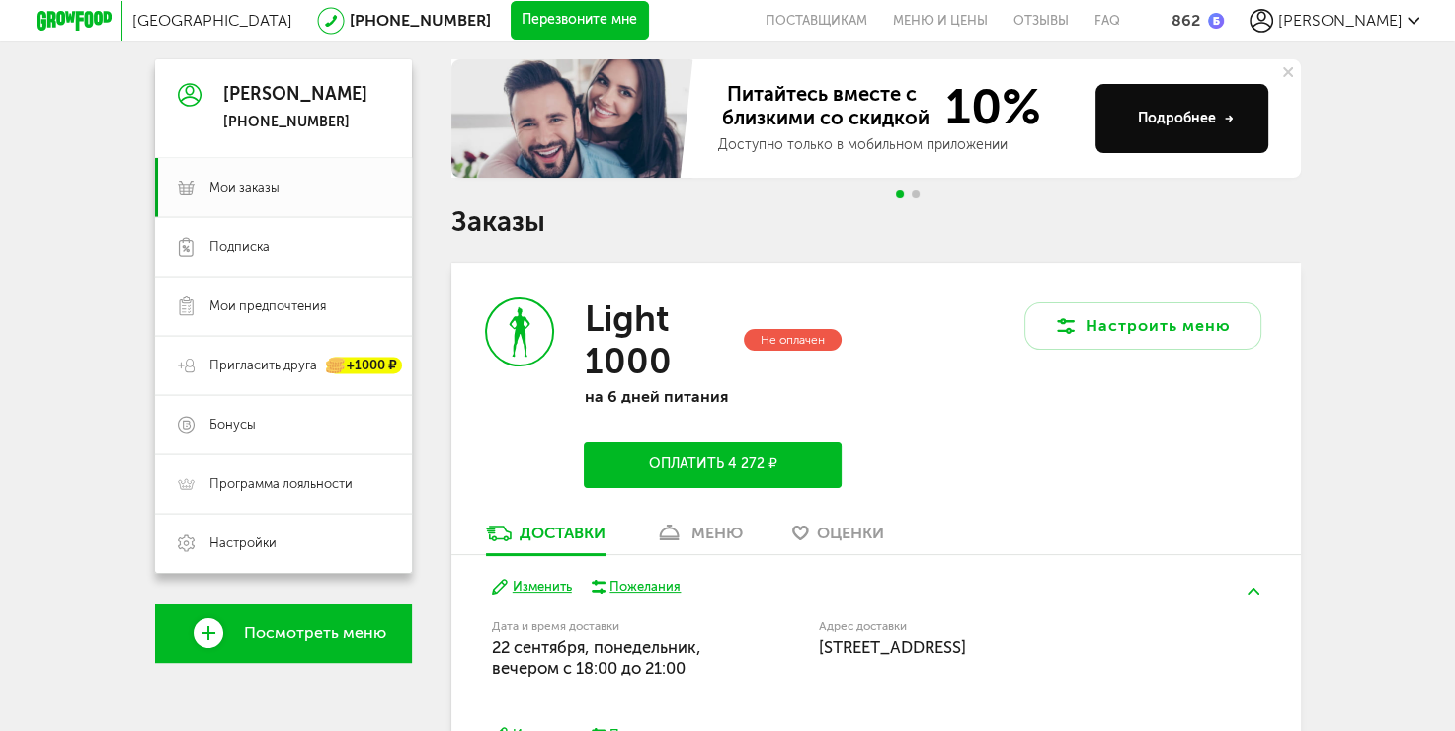
click at [727, 460] on button "Оплатить 4 272 ₽" at bounding box center [712, 465] width 257 height 46
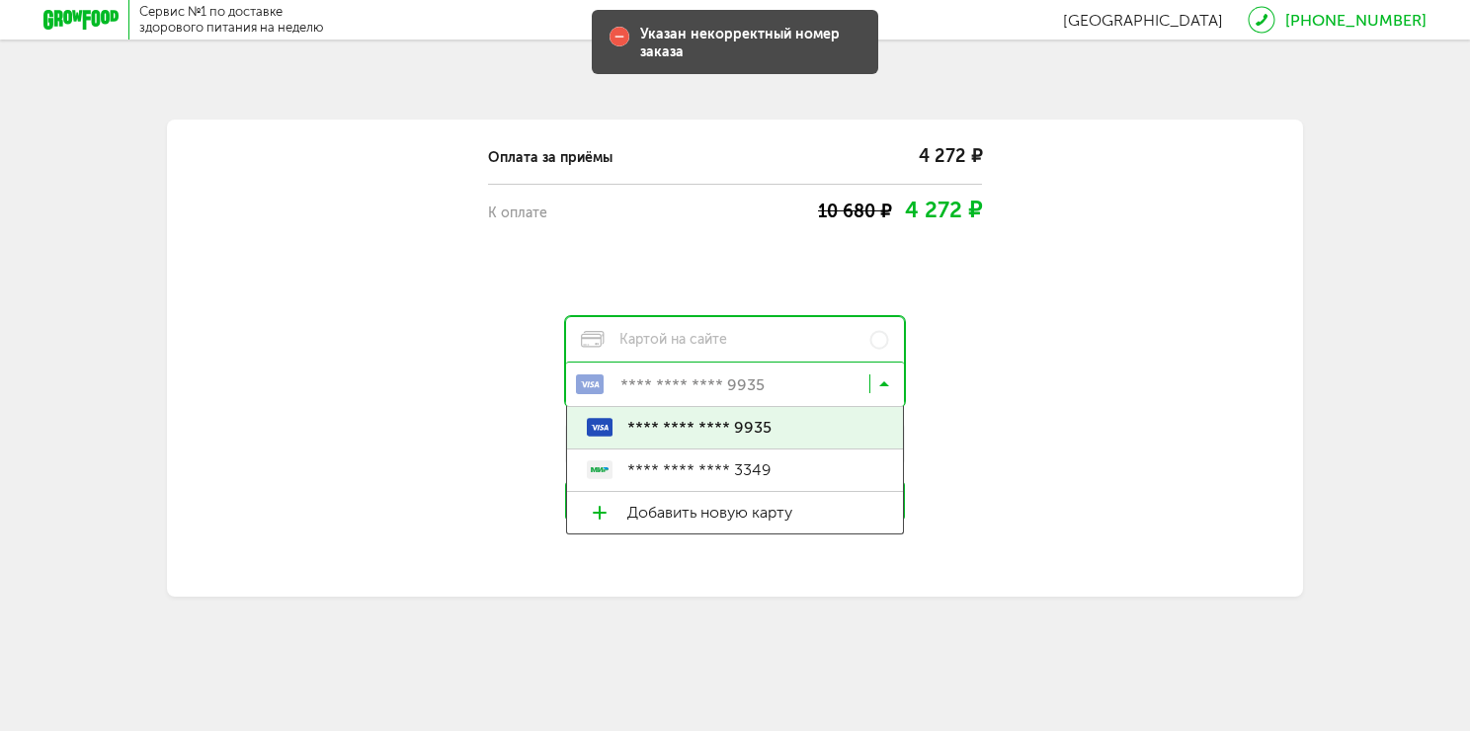
click at [771, 390] on input "Search for option" at bounding box center [740, 388] width 338 height 34
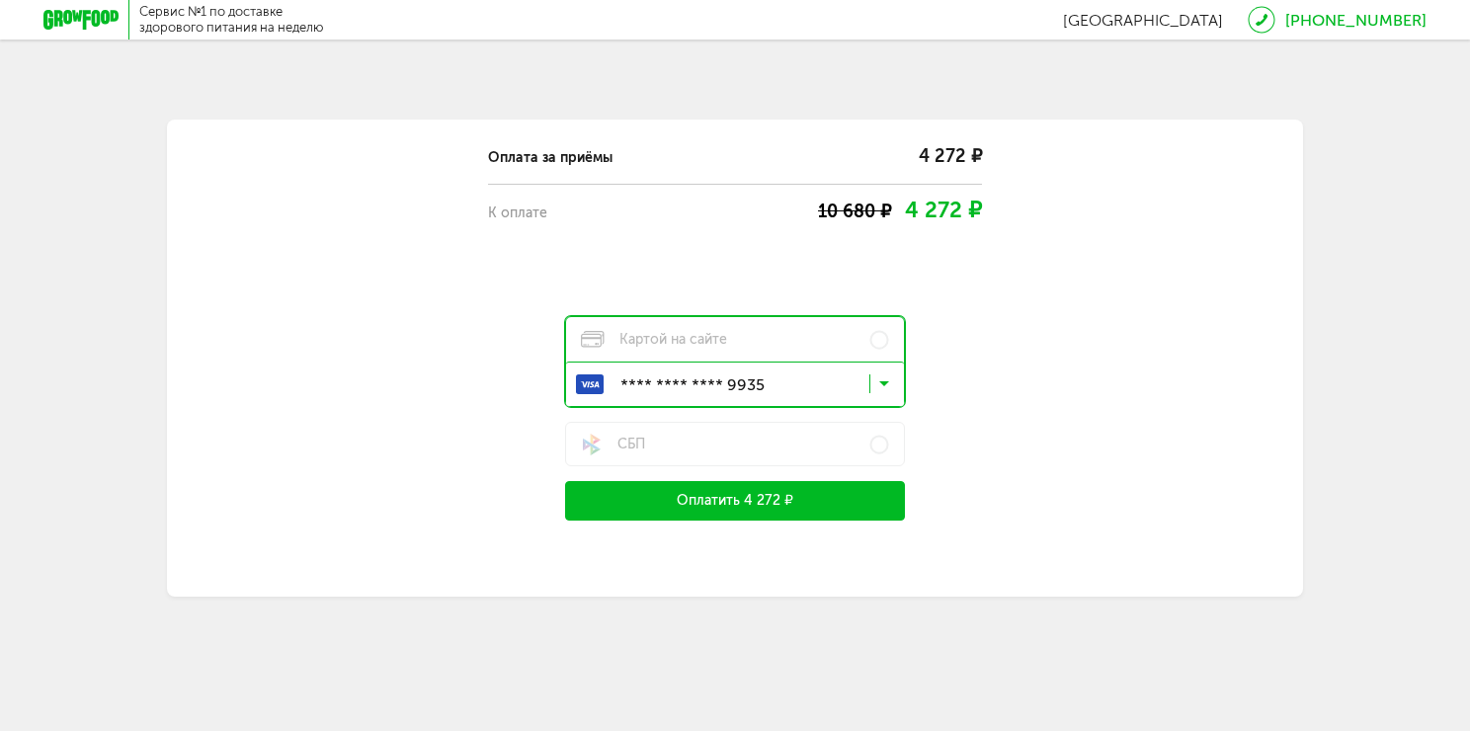
click at [779, 443] on span "**** **** **** 9935" at bounding box center [755, 427] width 256 height 41
click at [770, 504] on button "Оплатить 4 272 ₽" at bounding box center [735, 501] width 340 height 40
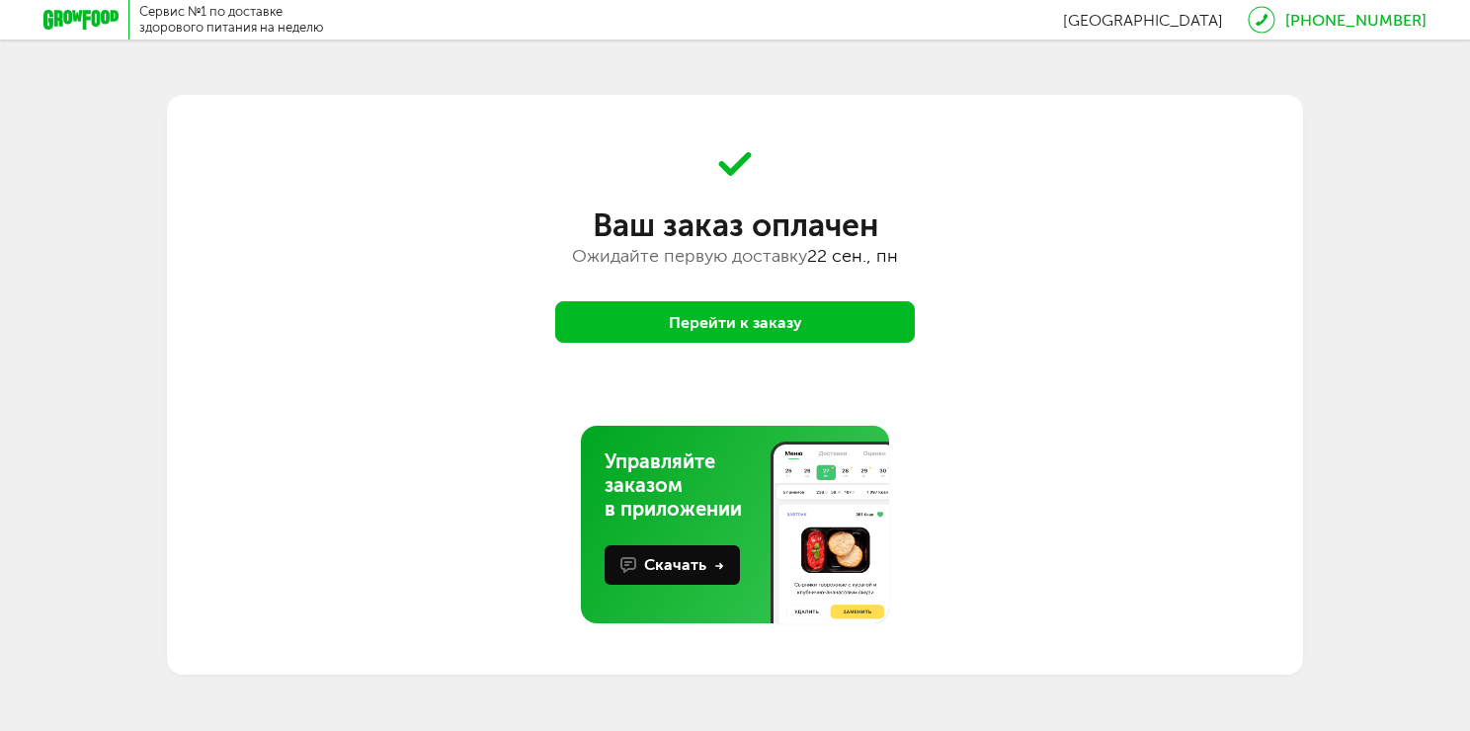
click at [798, 327] on button "Перейти к заказу" at bounding box center [735, 321] width 360 height 41
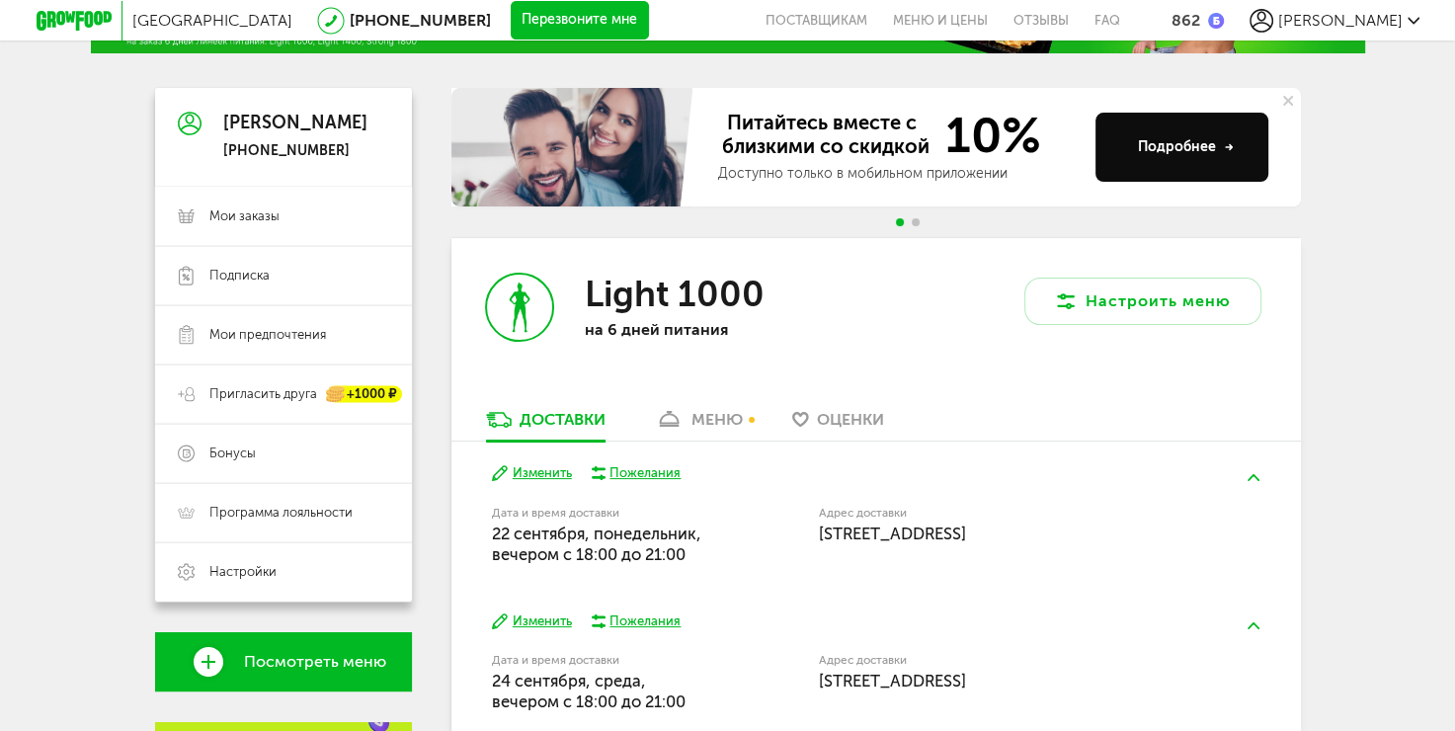
scroll to position [148, 0]
